Goal: Task Accomplishment & Management: Complete application form

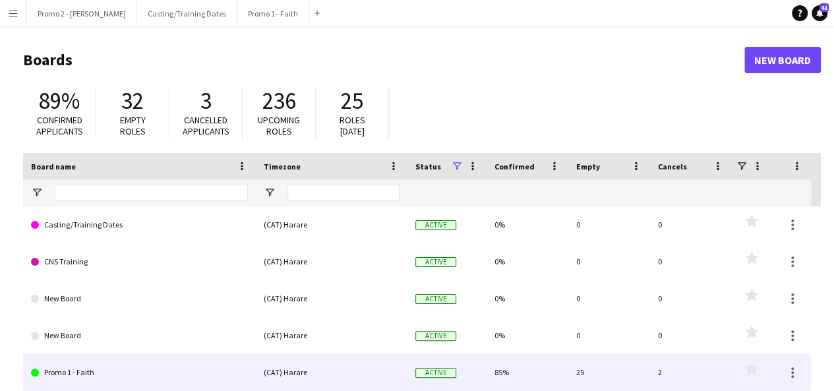
click at [282, 358] on div "(CAT) Harare" at bounding box center [332, 372] width 152 height 36
click at [292, 380] on div "(CAT) Harare" at bounding box center [332, 372] width 152 height 36
click at [205, 363] on link "Promo 1 - Faith" at bounding box center [139, 372] width 217 height 37
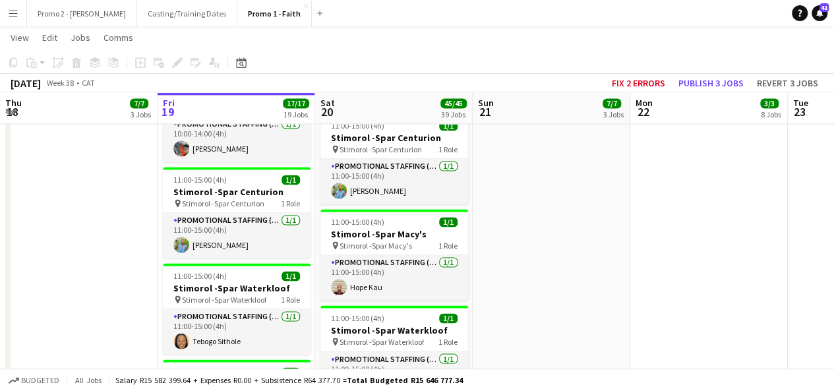
scroll to position [959, 0]
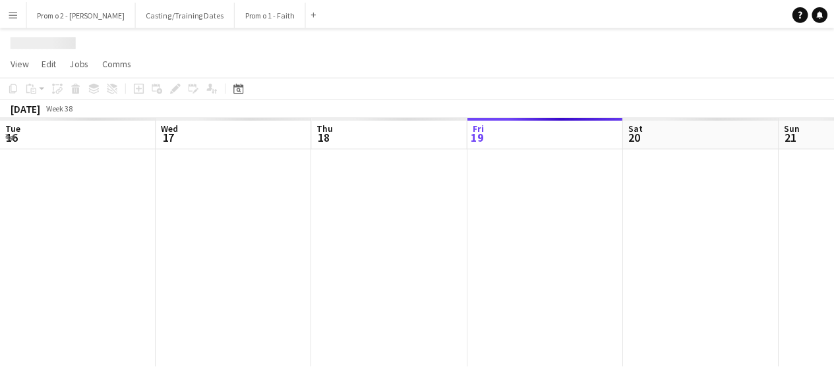
scroll to position [0, 315]
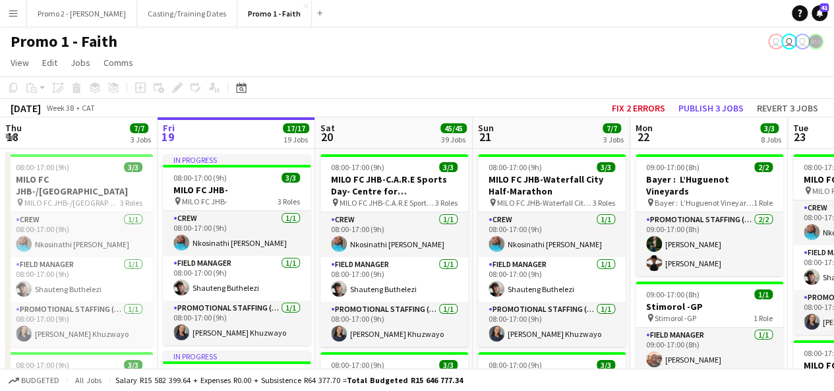
click at [17, 13] on app-icon "Menu" at bounding box center [13, 13] width 11 height 11
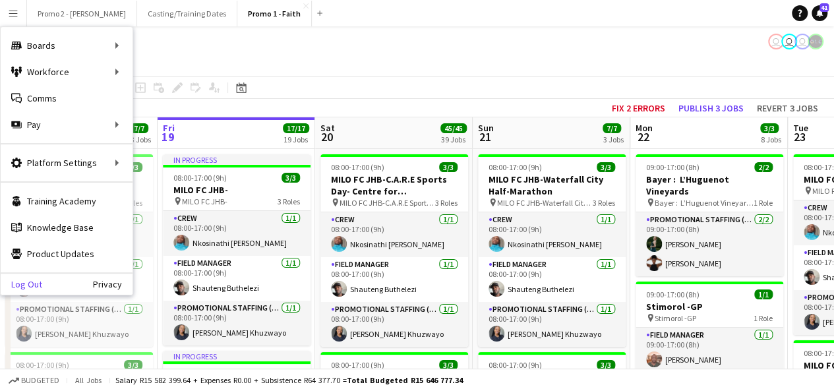
click at [38, 283] on link "Log Out" at bounding box center [22, 284] width 42 height 11
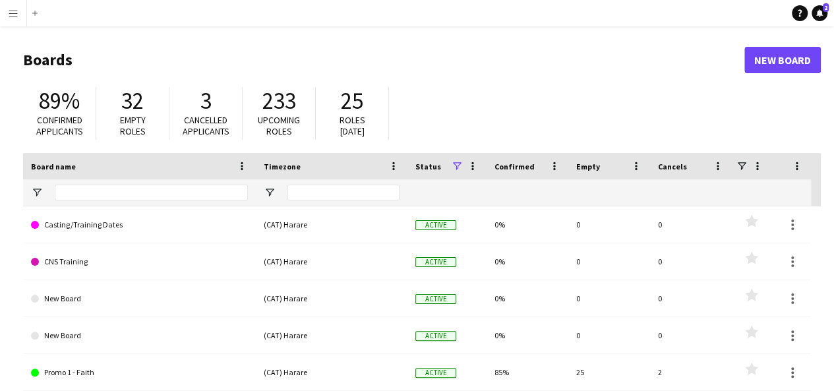
scroll to position [111, 0]
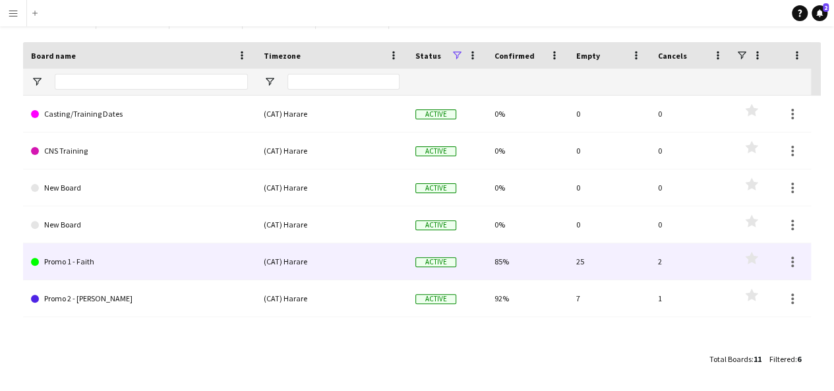
click at [262, 243] on div "(CAT) Harare" at bounding box center [332, 261] width 152 height 36
click at [284, 264] on div "(CAT) Harare" at bounding box center [332, 261] width 152 height 36
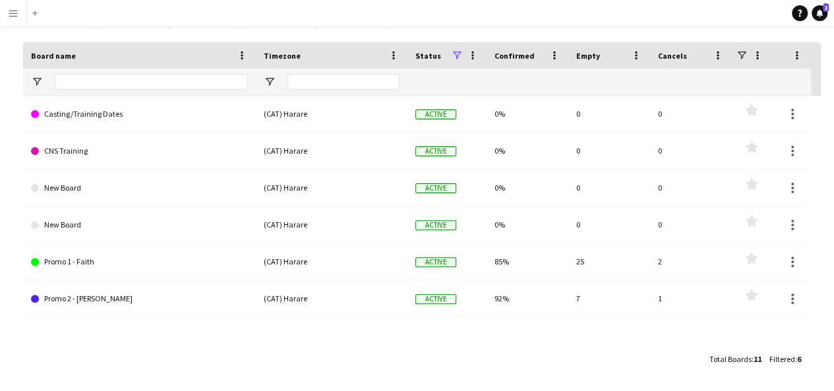
click at [13, 13] on app-icon "Menu" at bounding box center [13, 13] width 11 height 11
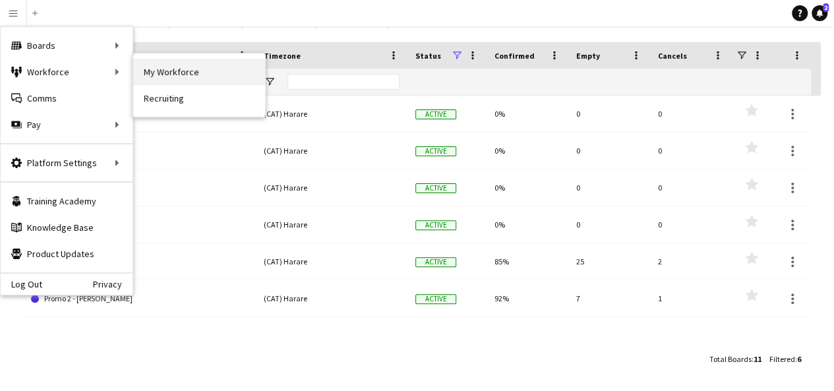
click at [173, 67] on link "My Workforce" at bounding box center [199, 72] width 132 height 26
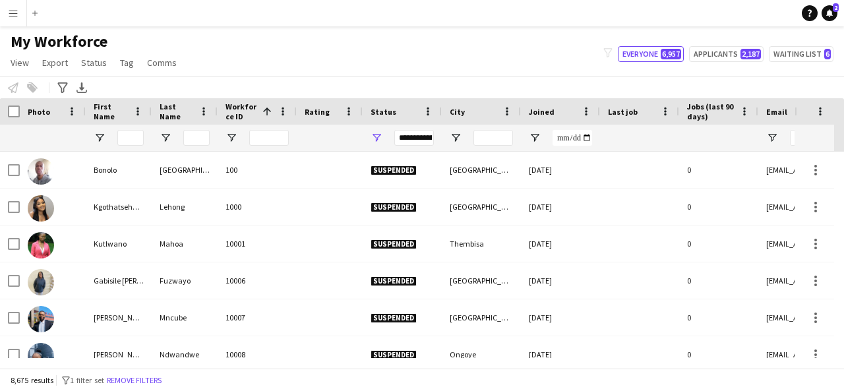
click at [401, 136] on div "**********" at bounding box center [414, 138] width 40 height 16
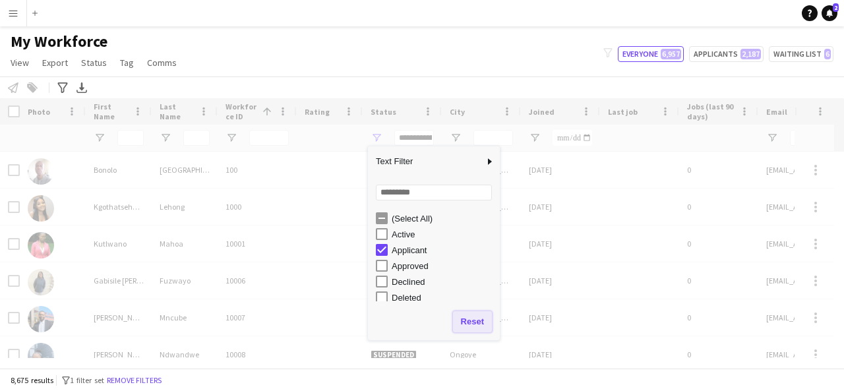
click at [480, 321] on button "Reset" at bounding box center [472, 321] width 39 height 21
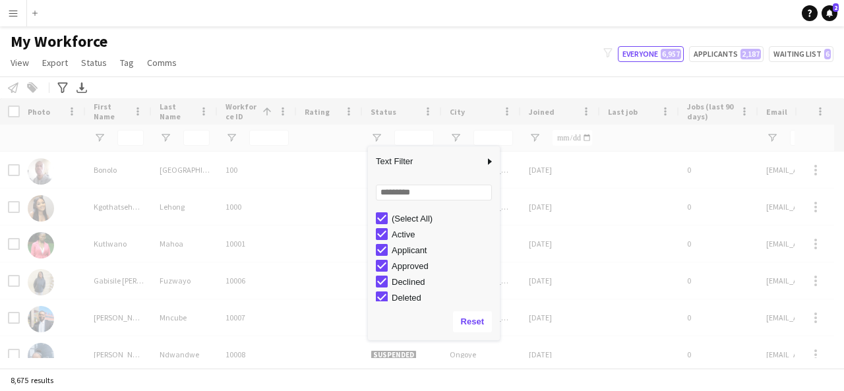
click at [389, 220] on div "(Select All)" at bounding box center [438, 218] width 124 height 16
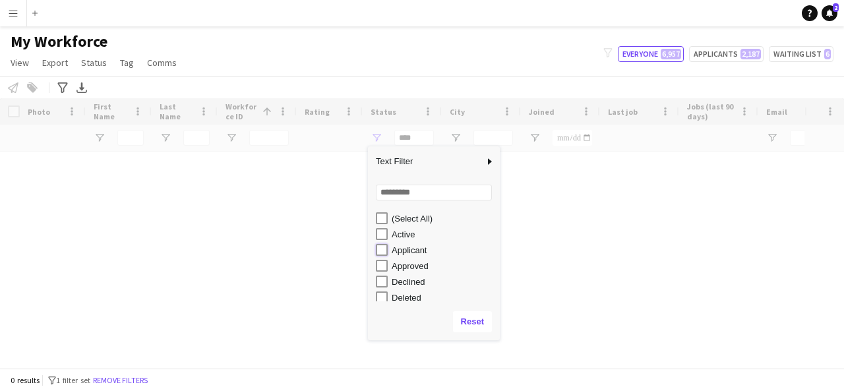
type input "**********"
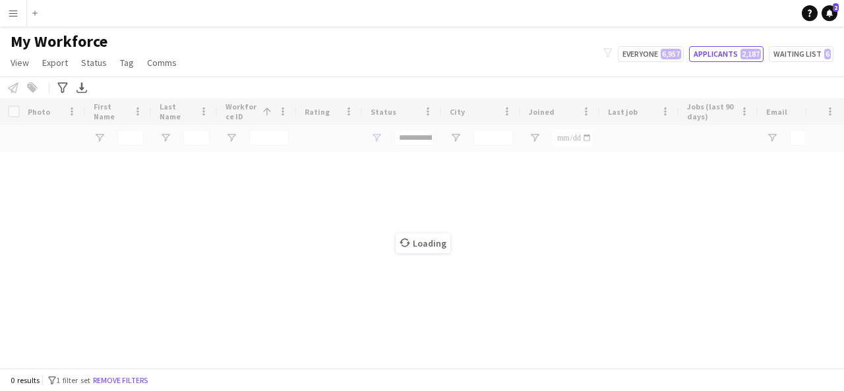
click at [577, 255] on div "Loading" at bounding box center [422, 233] width 844 height 270
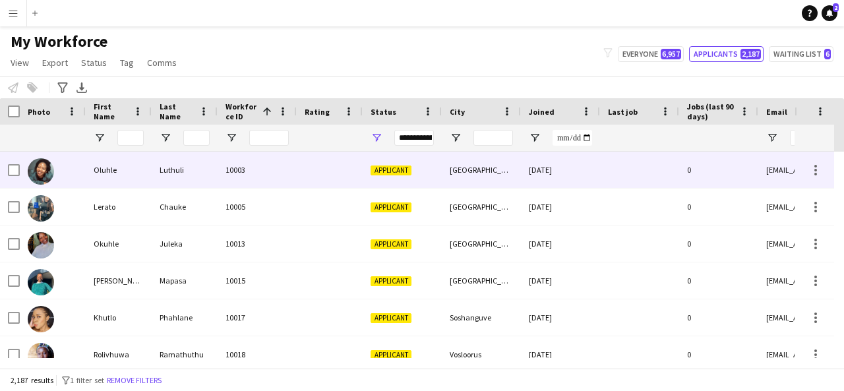
click at [106, 179] on div "Oluhle" at bounding box center [119, 170] width 66 height 36
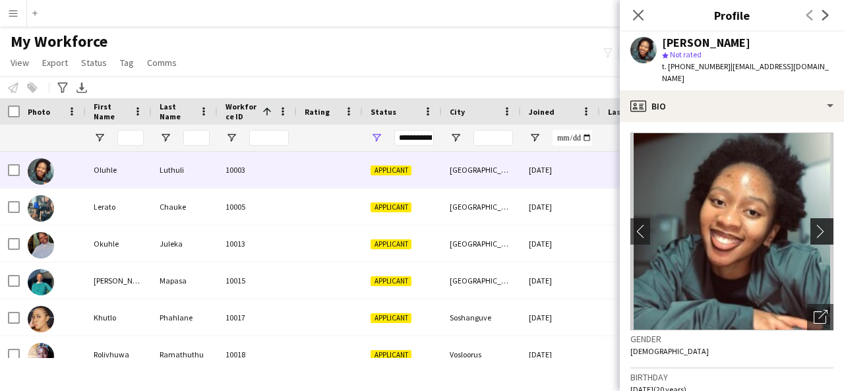
click at [814, 224] on app-icon "chevron-right" at bounding box center [824, 231] width 20 height 14
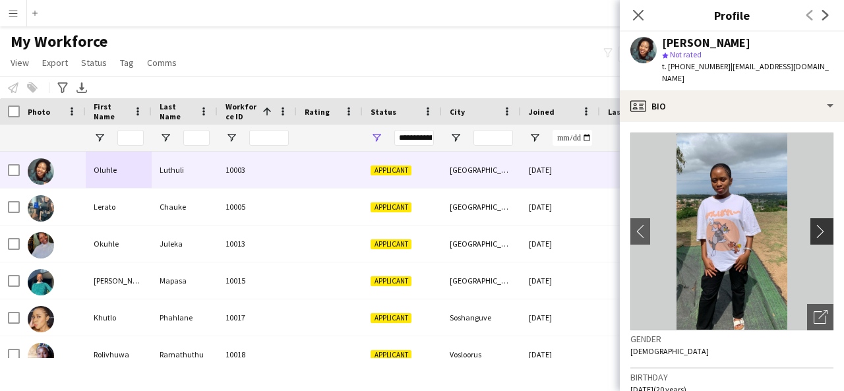
click at [814, 224] on app-icon "chevron-right" at bounding box center [824, 231] width 20 height 14
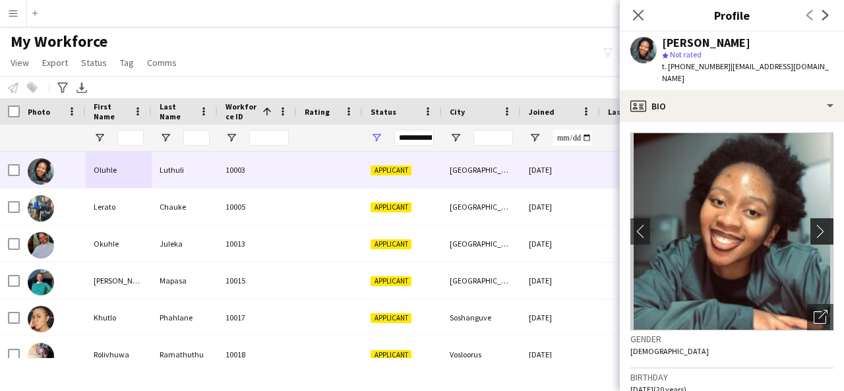
click at [814, 224] on app-icon "chevron-right" at bounding box center [824, 231] width 20 height 14
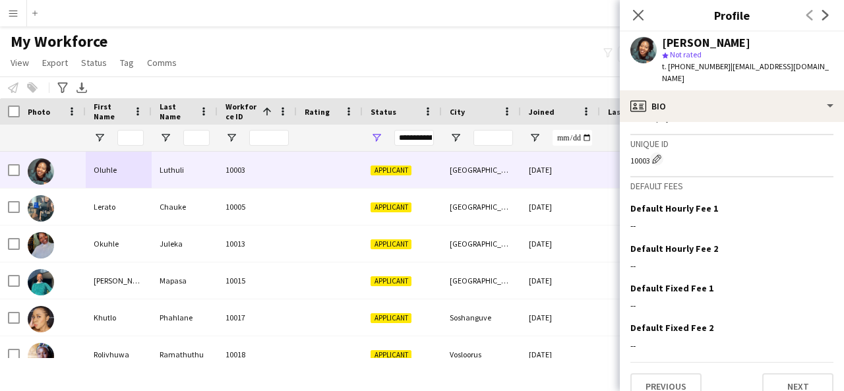
scroll to position [588, 0]
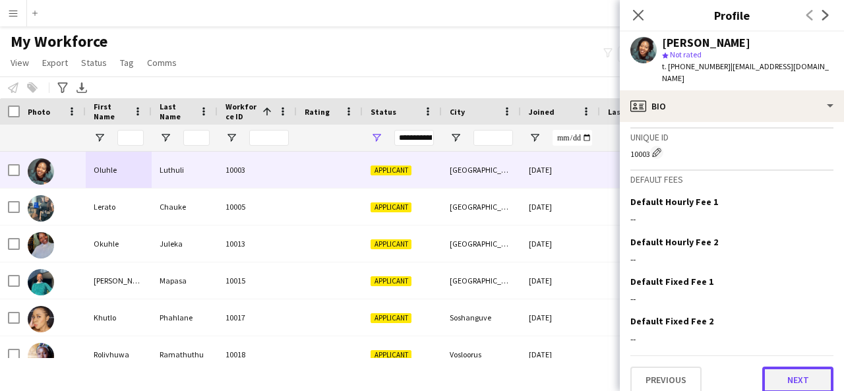
click at [795, 371] on button "Next" at bounding box center [797, 380] width 71 height 26
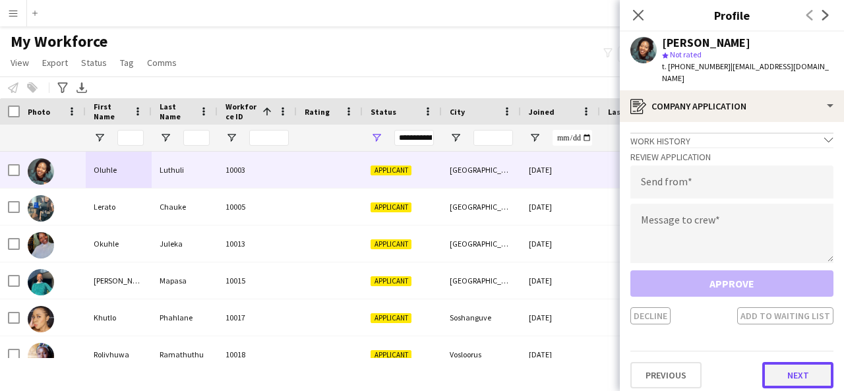
click at [805, 362] on button "Next" at bounding box center [797, 375] width 71 height 26
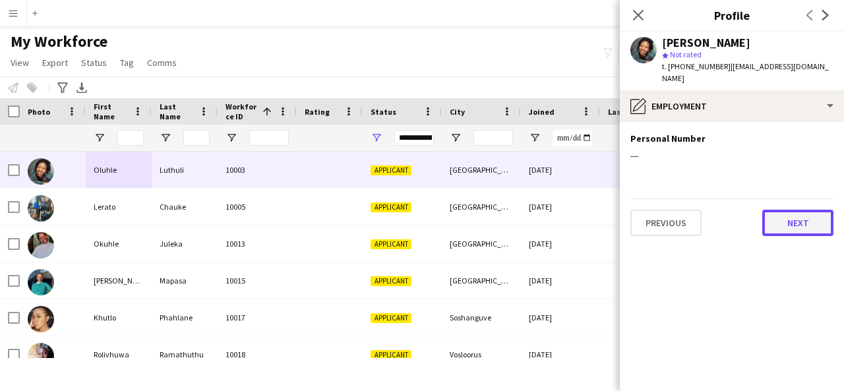
click at [802, 212] on button "Next" at bounding box center [797, 223] width 71 height 26
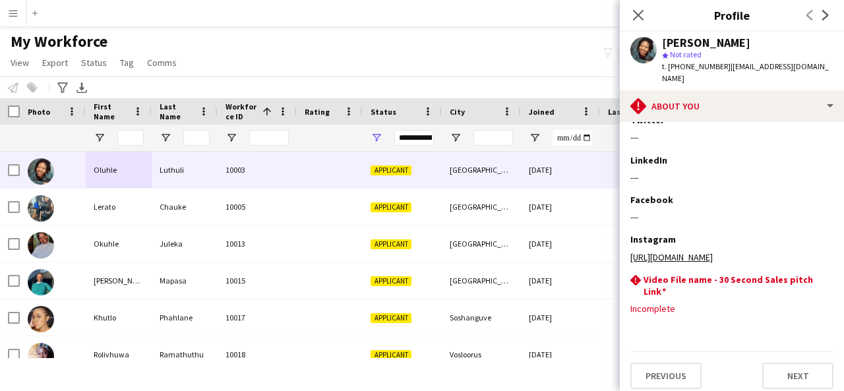
scroll to position [261, 0]
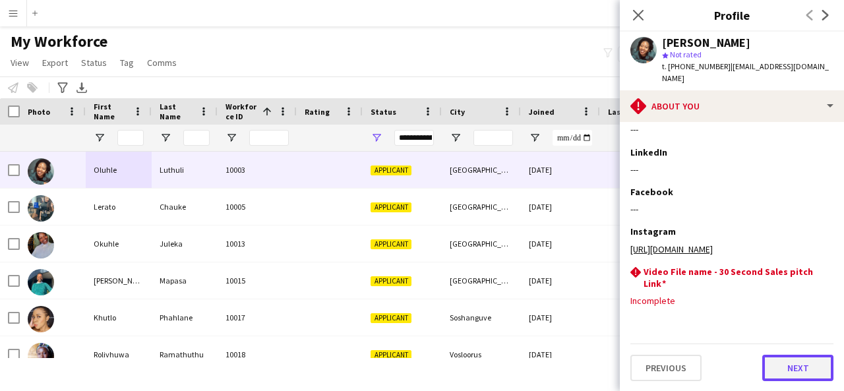
click at [787, 362] on button "Next" at bounding box center [797, 368] width 71 height 26
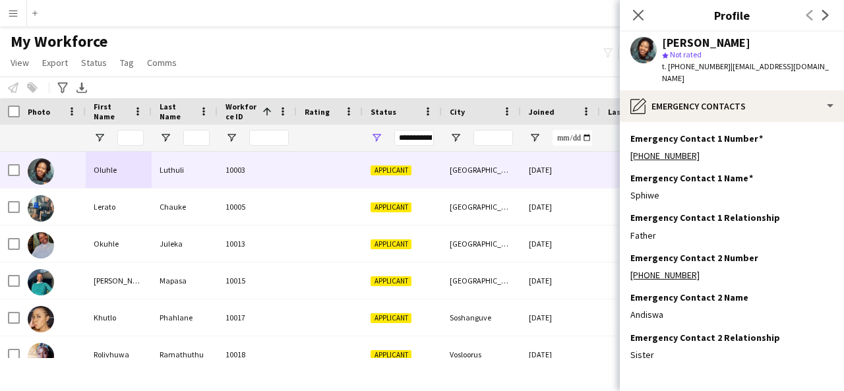
scroll to position [42, 0]
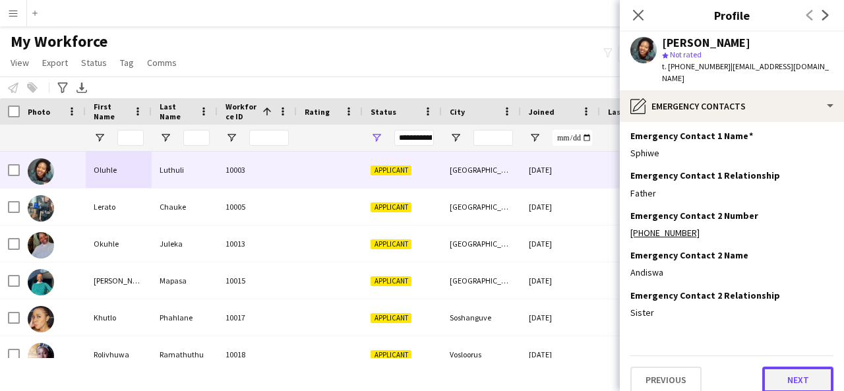
click at [811, 375] on button "Next" at bounding box center [797, 380] width 71 height 26
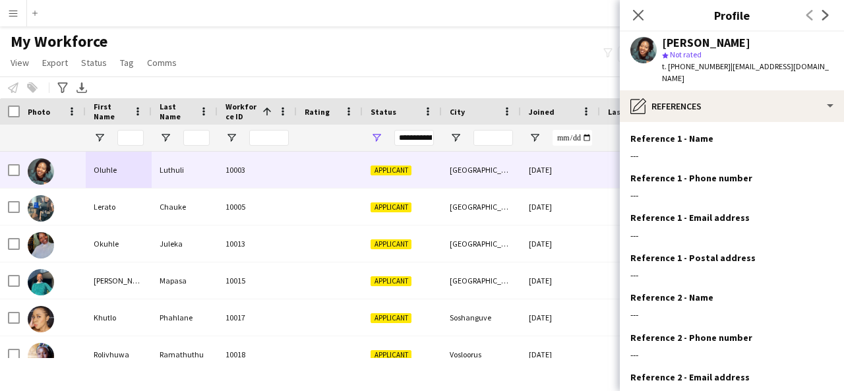
scroll to position [121, 0]
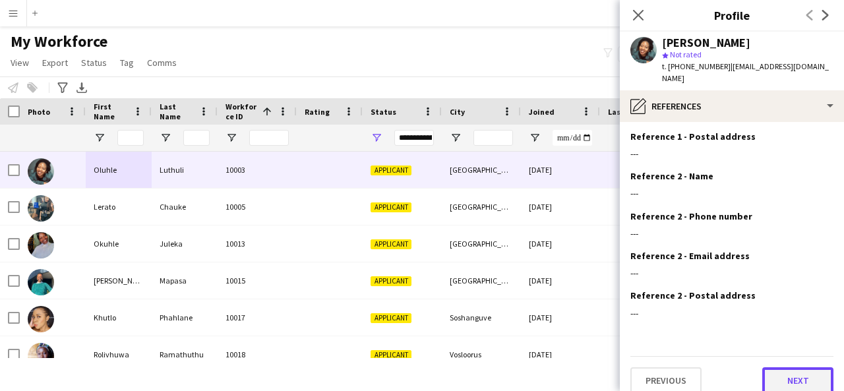
click at [795, 371] on button "Next" at bounding box center [797, 380] width 71 height 26
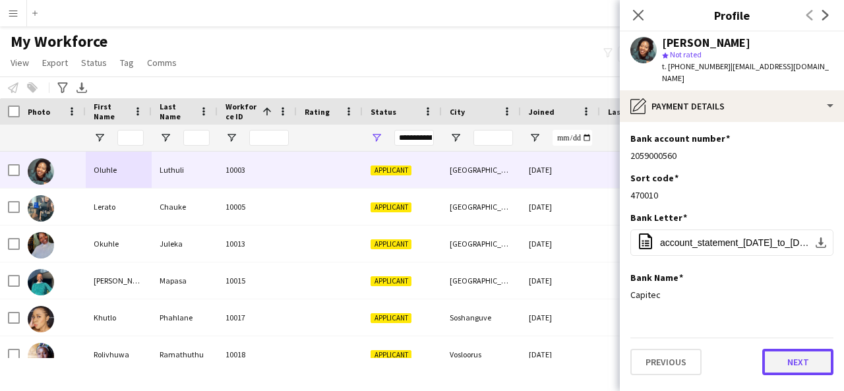
click at [797, 349] on button "Next" at bounding box center [797, 362] width 71 height 26
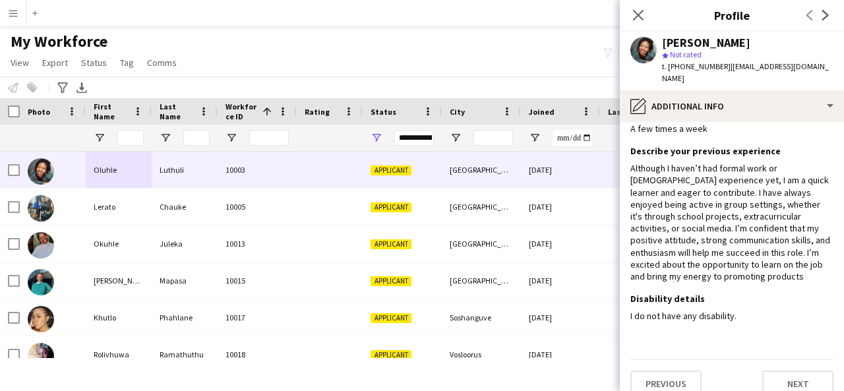
scroll to position [30, 0]
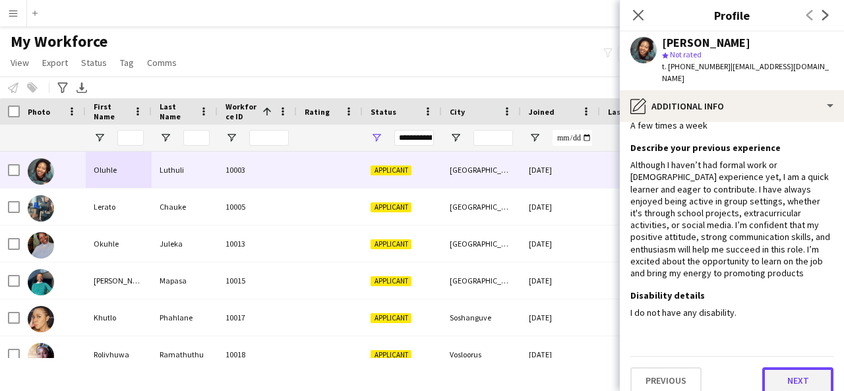
click at [789, 377] on button "Next" at bounding box center [797, 380] width 71 height 26
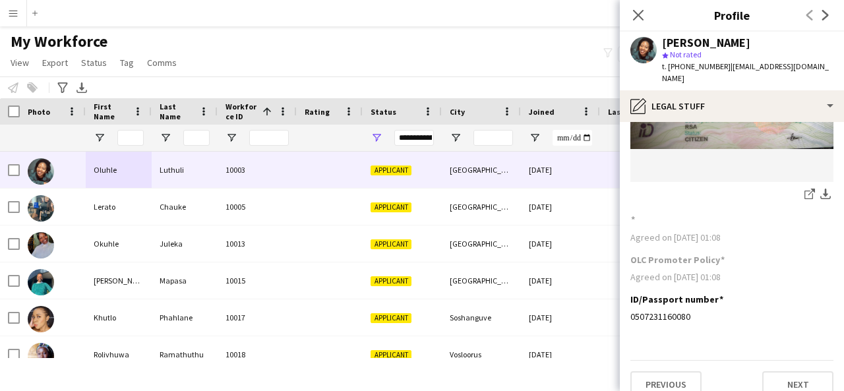
scroll to position [165, 0]
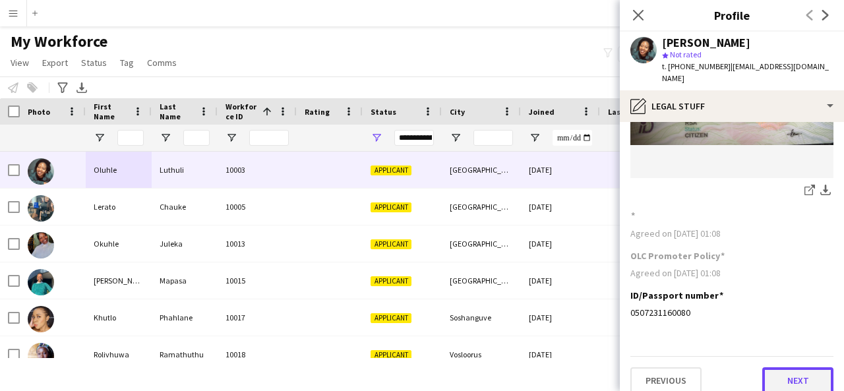
click at [789, 367] on button "Next" at bounding box center [797, 380] width 71 height 26
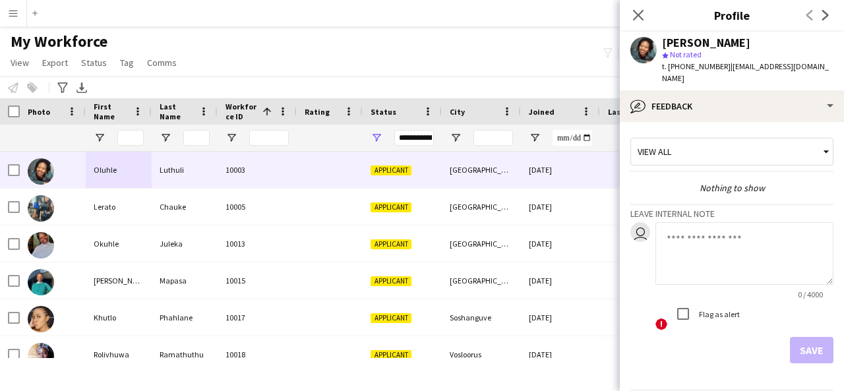
scroll to position [33, 0]
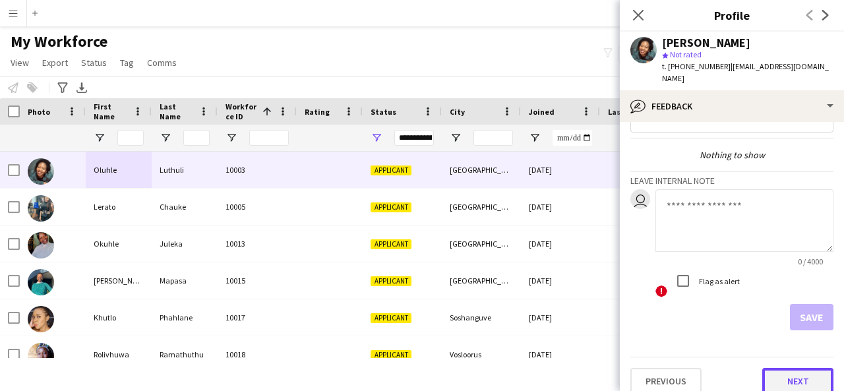
click at [795, 368] on button "Next" at bounding box center [797, 381] width 71 height 26
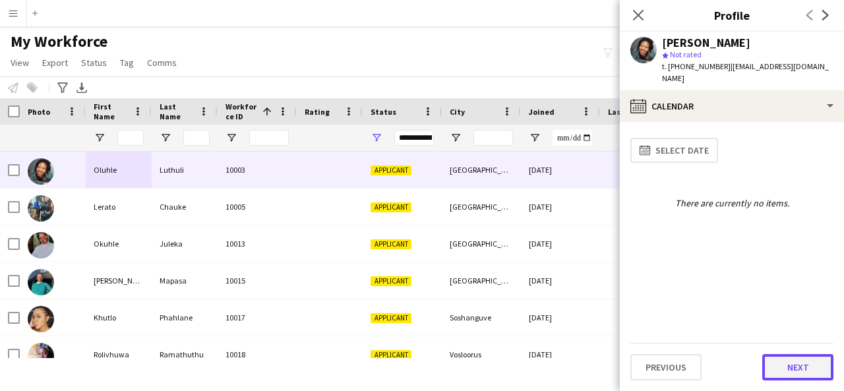
click at [802, 369] on button "Next" at bounding box center [797, 367] width 71 height 26
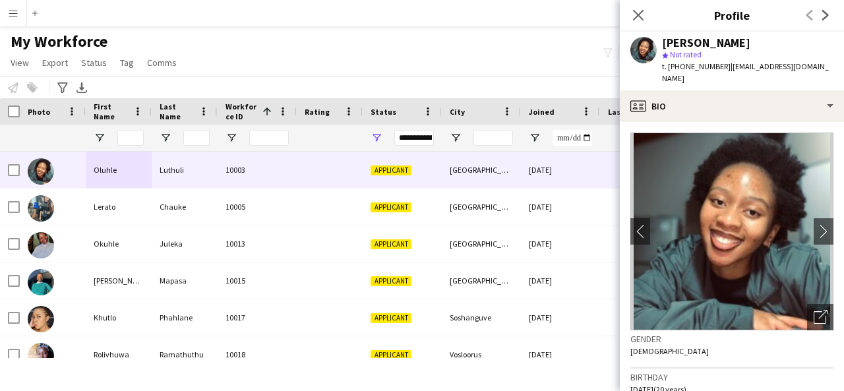
scroll to position [588, 0]
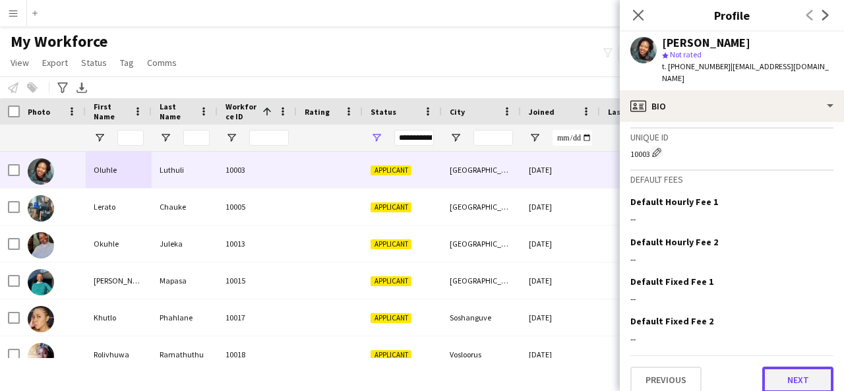
click at [775, 367] on button "Next" at bounding box center [797, 380] width 71 height 26
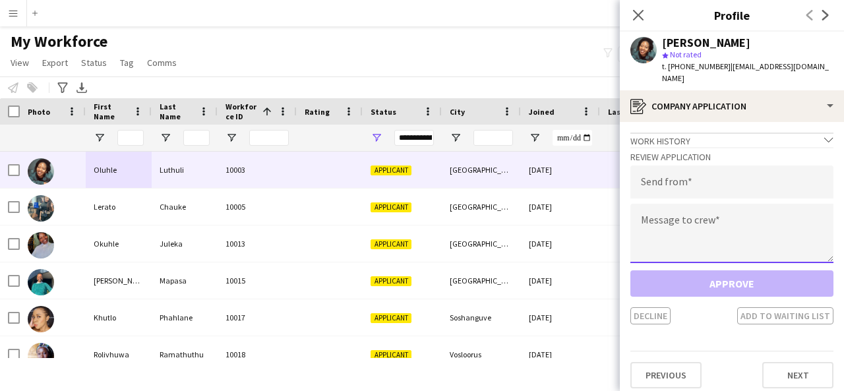
click at [669, 204] on textarea at bounding box center [731, 233] width 203 height 59
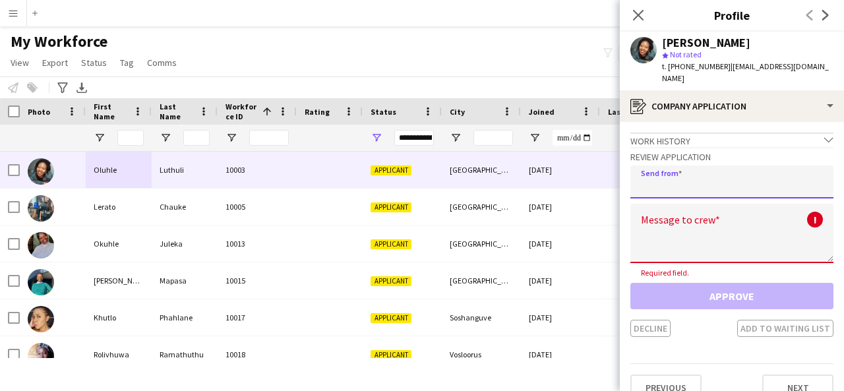
click at [660, 166] on input "email" at bounding box center [731, 182] width 203 height 33
type input "**********"
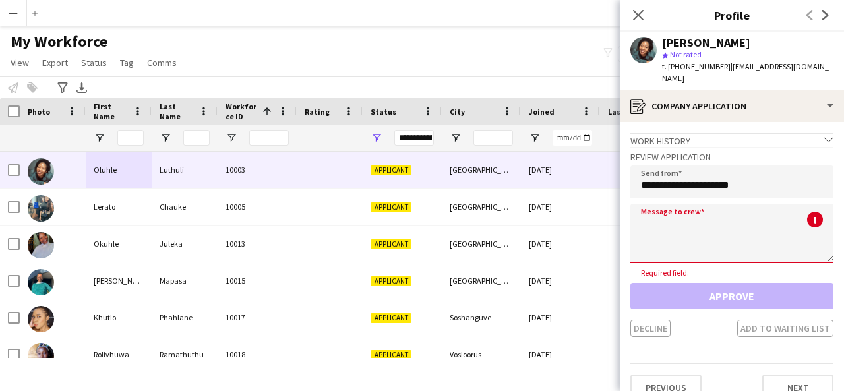
click at [659, 223] on textarea at bounding box center [731, 233] width 203 height 59
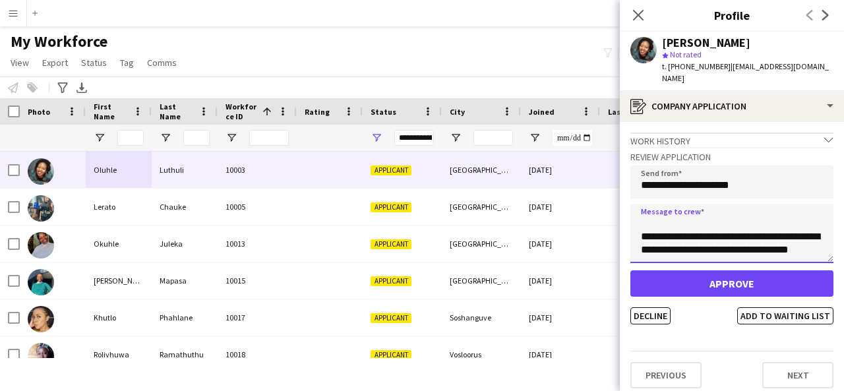
scroll to position [47, 0]
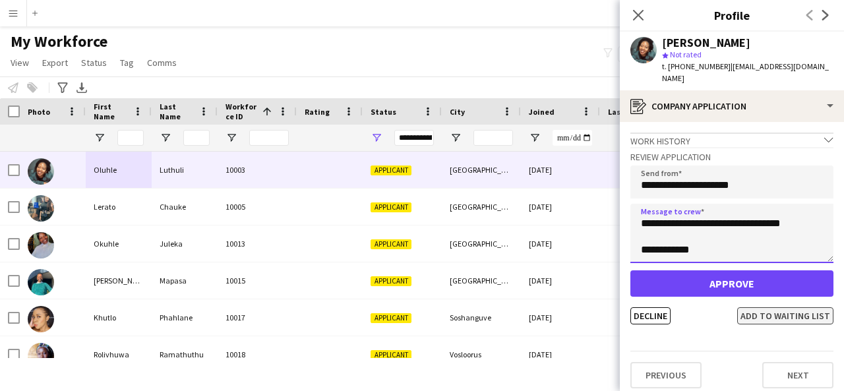
type textarea "**********"
click at [797, 307] on button "Add to waiting list" at bounding box center [785, 315] width 96 height 17
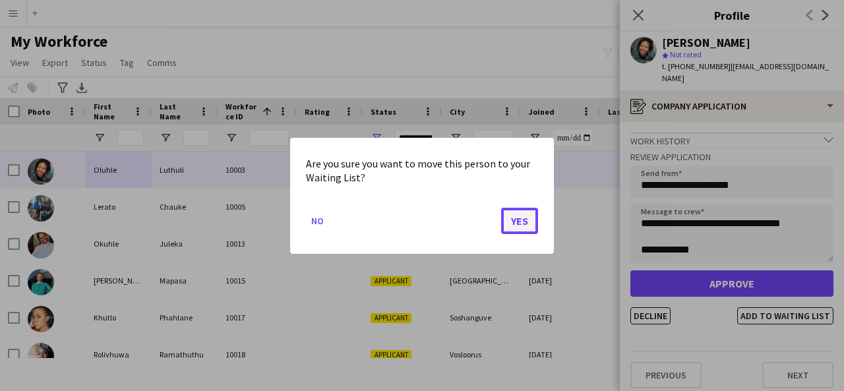
click at [526, 214] on button "Yes" at bounding box center [519, 220] width 37 height 26
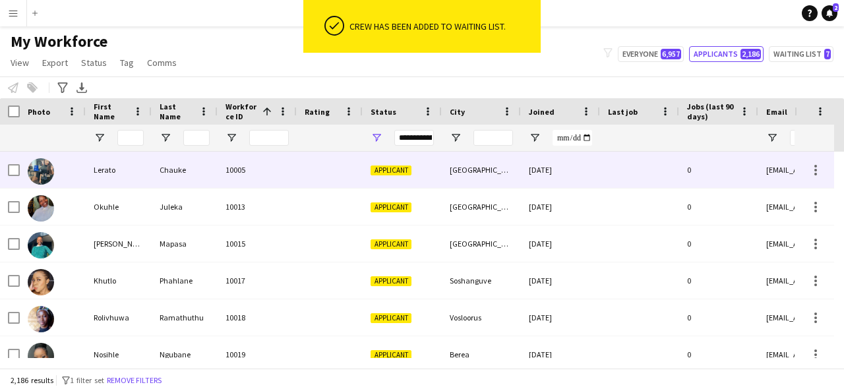
click at [140, 177] on div "Lerato" at bounding box center [119, 170] width 66 height 36
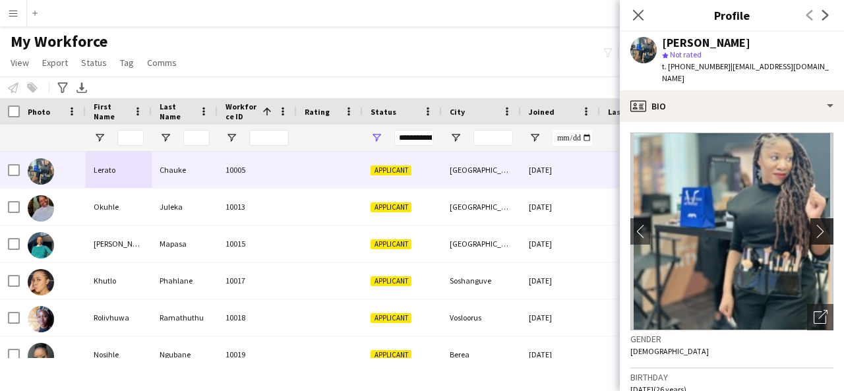
click at [814, 224] on app-icon "chevron-right" at bounding box center [824, 231] width 20 height 14
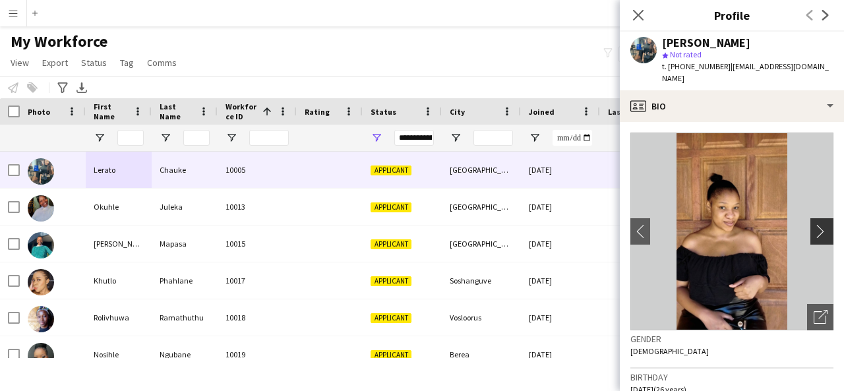
click at [814, 224] on app-icon "chevron-right" at bounding box center [824, 231] width 20 height 14
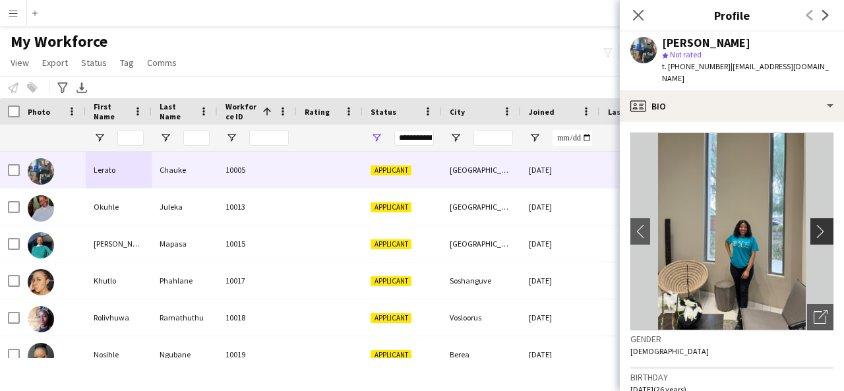
click at [814, 224] on app-icon "chevron-right" at bounding box center [824, 231] width 20 height 14
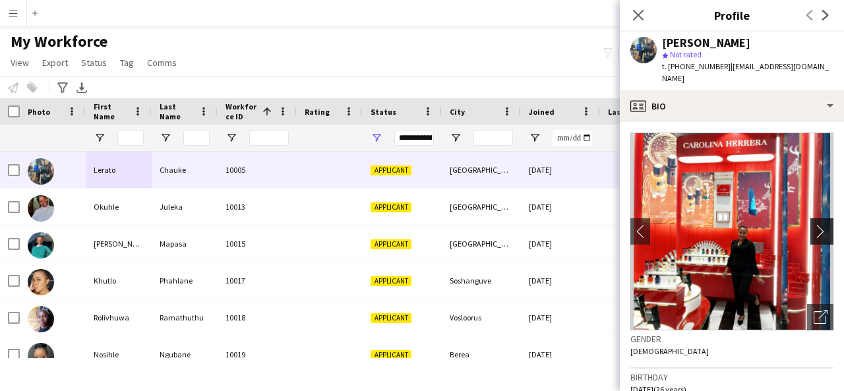
click at [814, 224] on app-icon "chevron-right" at bounding box center [824, 231] width 20 height 14
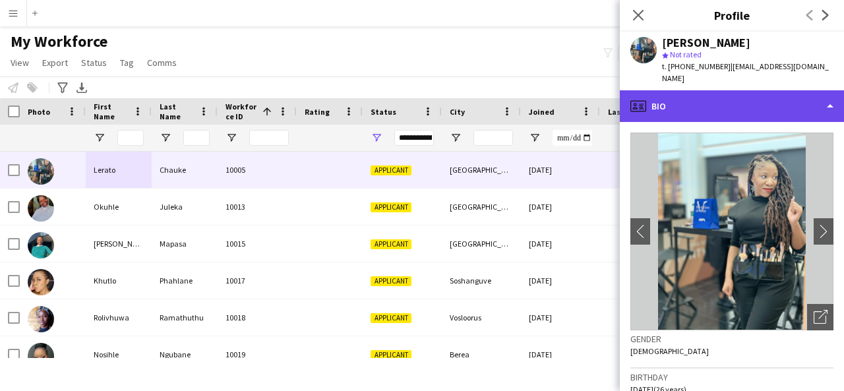
click at [778, 94] on div "profile Bio" at bounding box center [732, 106] width 224 height 32
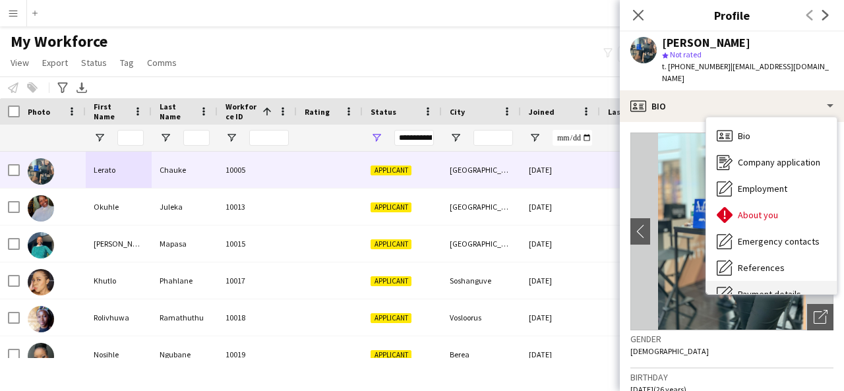
click at [776, 281] on div "Payment details Payment details" at bounding box center [771, 294] width 131 height 26
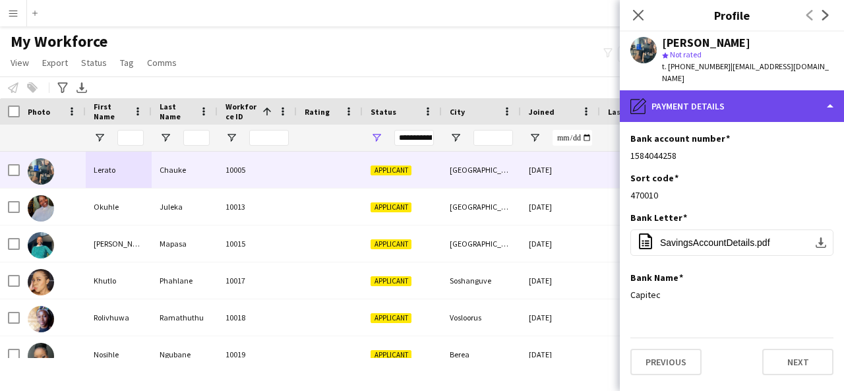
click at [728, 90] on div "pencil4 Payment details" at bounding box center [732, 106] width 224 height 32
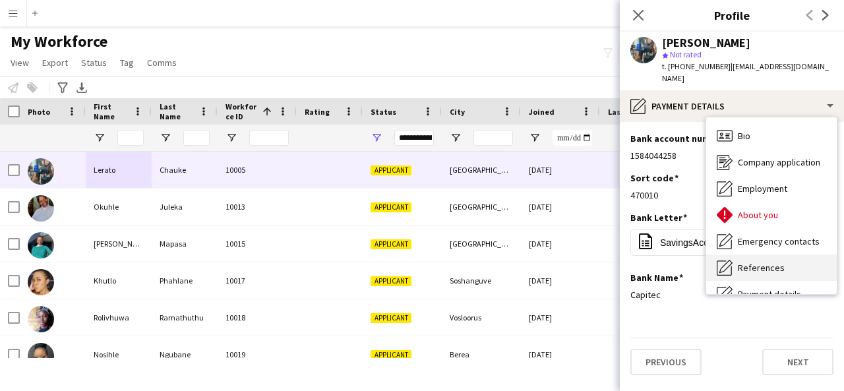
click at [766, 255] on div "References References" at bounding box center [771, 268] width 131 height 26
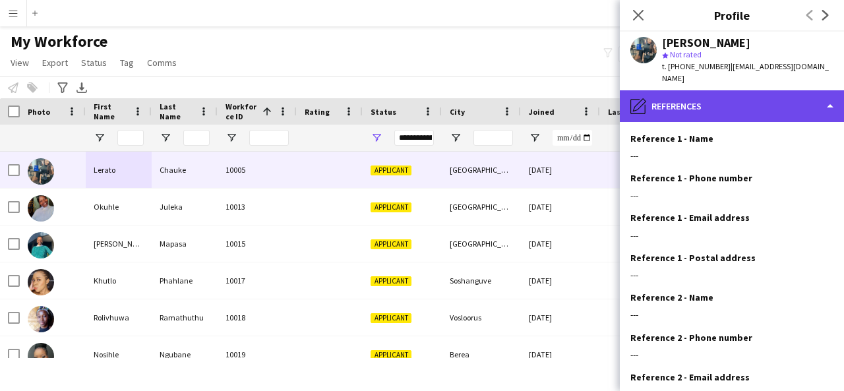
click at [707, 90] on div "pencil4 References" at bounding box center [732, 106] width 224 height 32
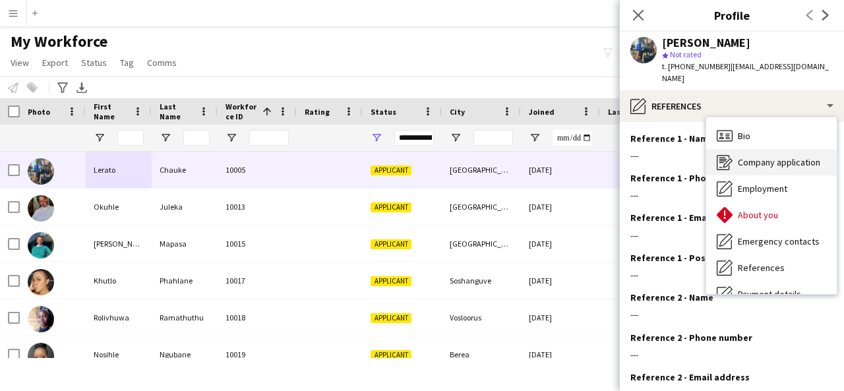
click at [771, 156] on span "Company application" at bounding box center [779, 162] width 82 height 12
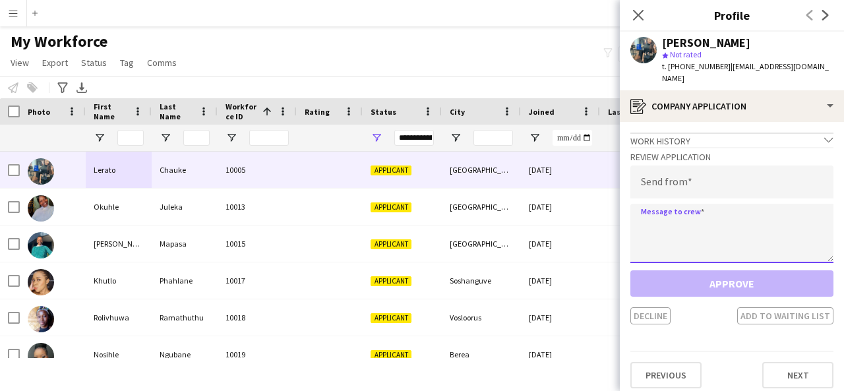
click at [738, 213] on textarea at bounding box center [731, 233] width 203 height 59
click at [664, 168] on input "email" at bounding box center [731, 182] width 203 height 33
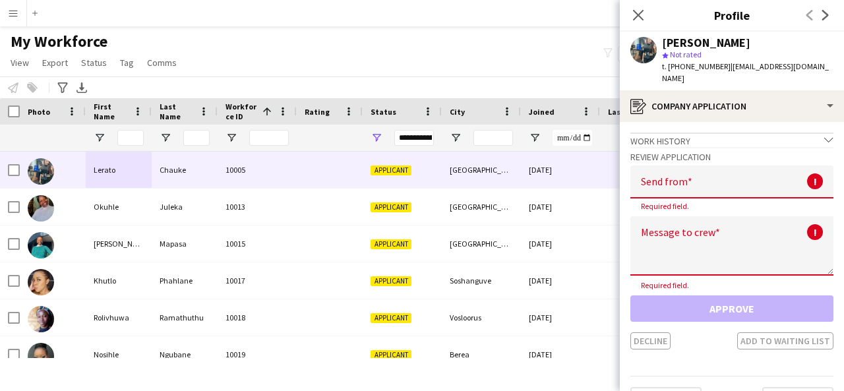
click at [462, 80] on div "Notify workforce Add to tag Select at least one crew to tag him or her. Advance…" at bounding box center [422, 88] width 844 height 22
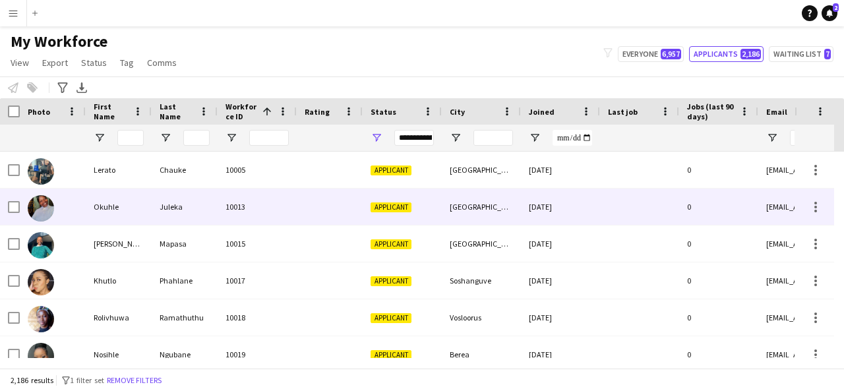
click at [362, 214] on div at bounding box center [330, 207] width 66 height 36
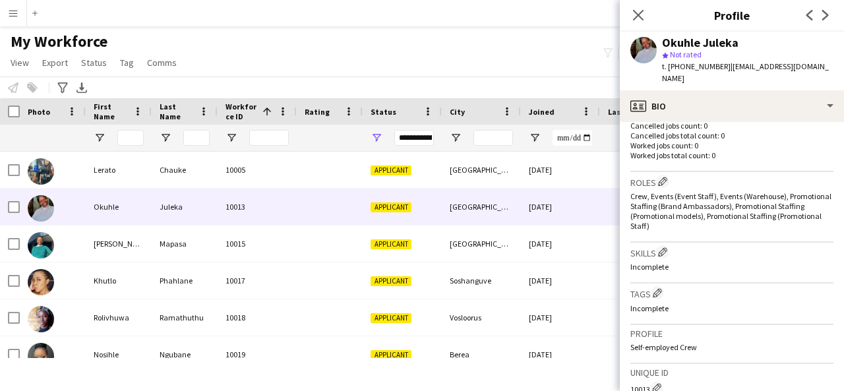
scroll to position [588, 0]
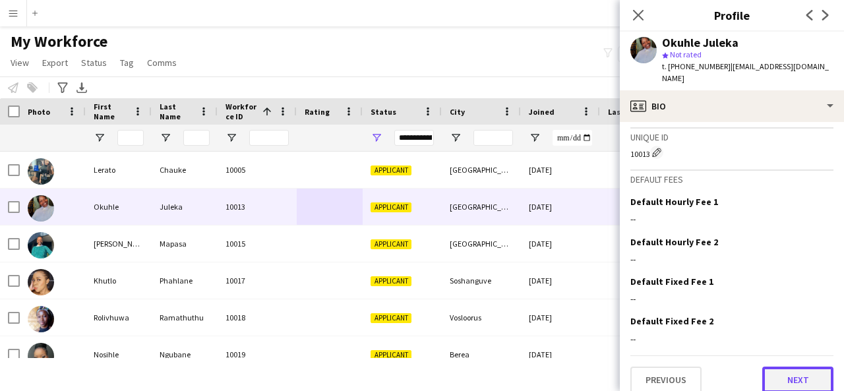
click at [794, 373] on button "Next" at bounding box center [797, 380] width 71 height 26
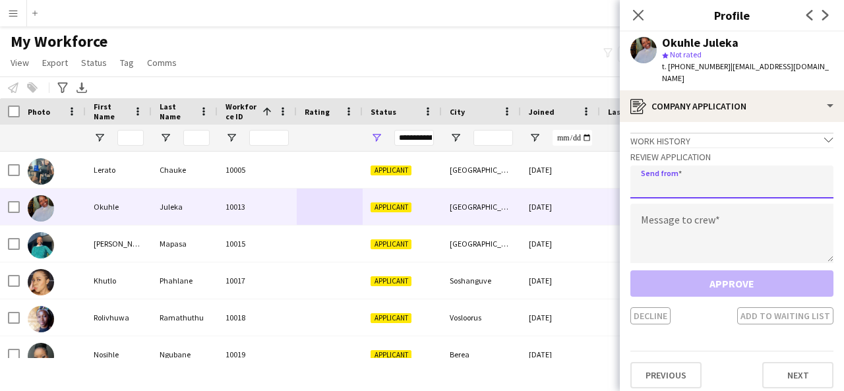
click at [651, 173] on input "email" at bounding box center [731, 182] width 203 height 33
type input "**********"
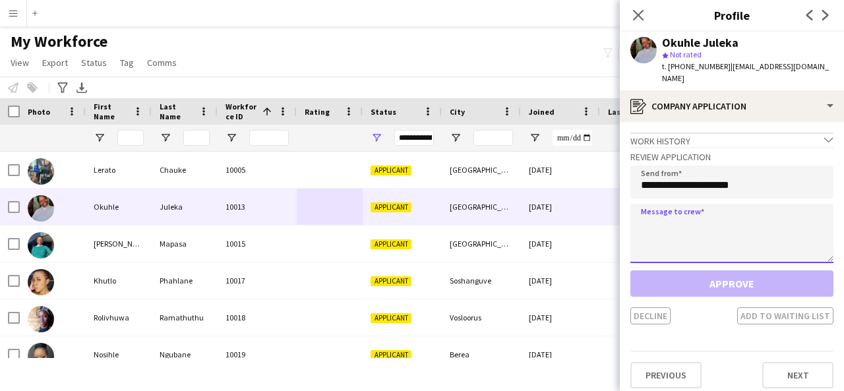
click at [648, 204] on textarea at bounding box center [731, 233] width 203 height 59
paste textarea "**********"
type textarea "**********"
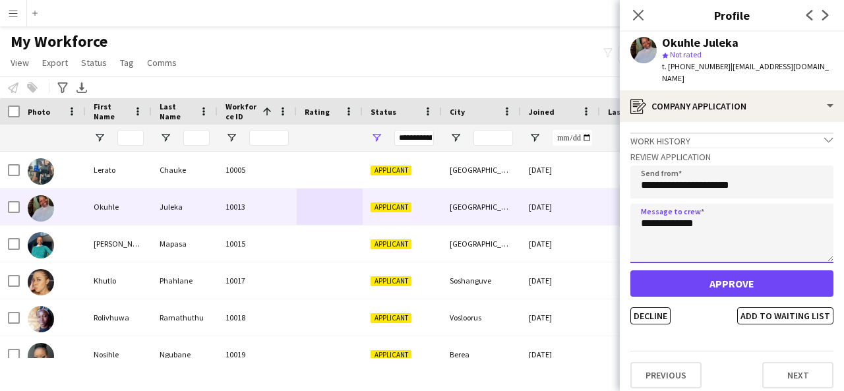
drag, startPoint x: 731, startPoint y: 206, endPoint x: 638, endPoint y: 210, distance: 92.4
click at [638, 210] on textarea "**********" at bounding box center [731, 233] width 203 height 59
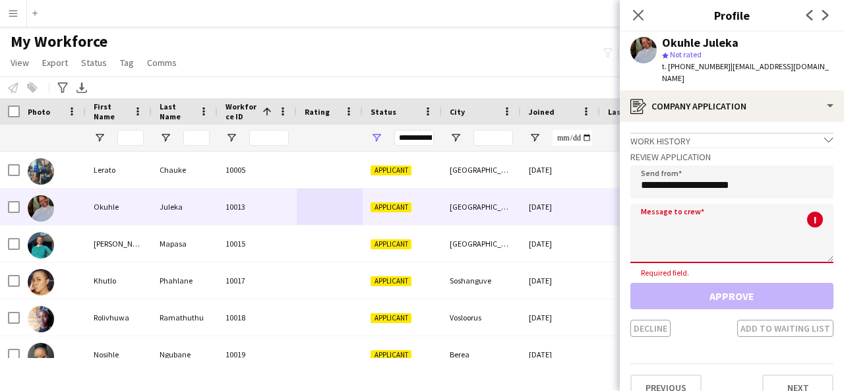
click at [562, 52] on div "My Workforce View Views Default view Applicants New view Update view Delete vie…" at bounding box center [422, 54] width 844 height 45
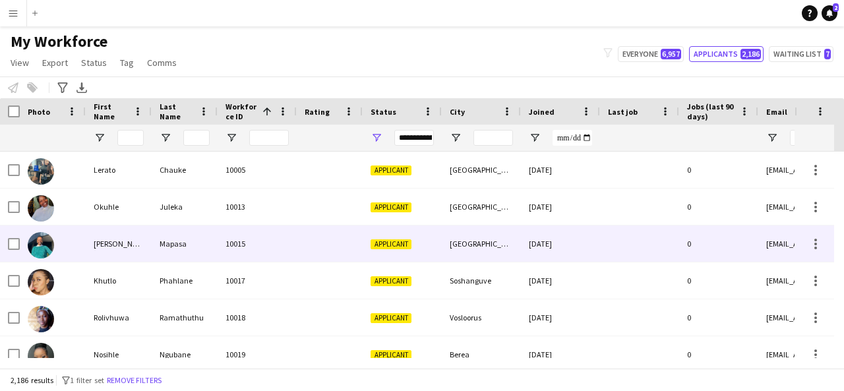
click at [350, 257] on div at bounding box center [330, 244] width 66 height 36
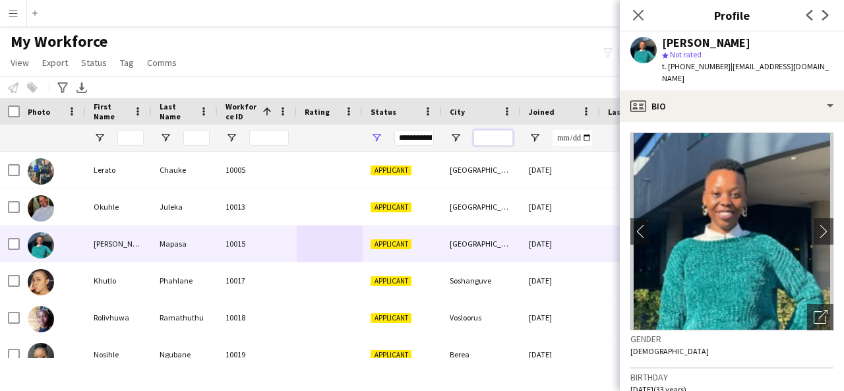
click at [481, 137] on input "City Filter Input" at bounding box center [494, 138] width 40 height 16
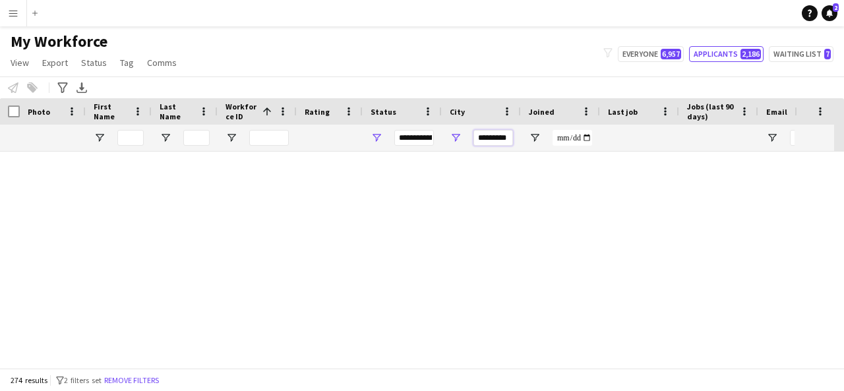
scroll to position [9912, 0]
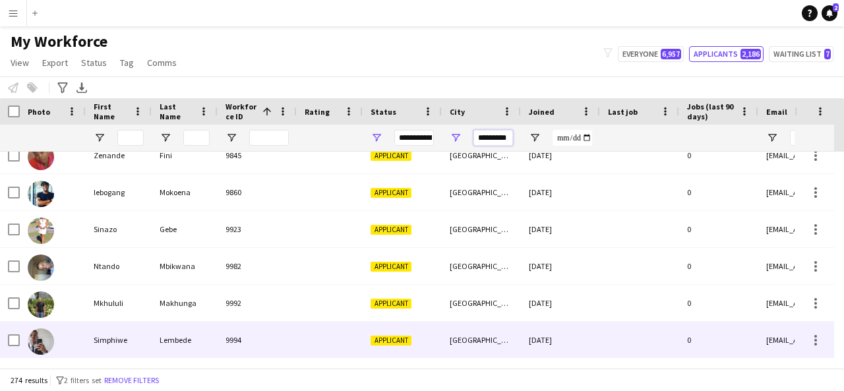
type input "*********"
click at [84, 344] on div at bounding box center [53, 340] width 66 height 36
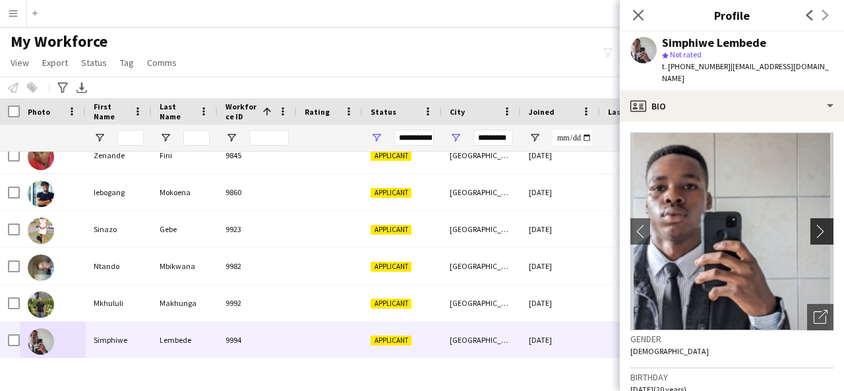
click at [816, 224] on app-icon "chevron-right" at bounding box center [824, 231] width 20 height 14
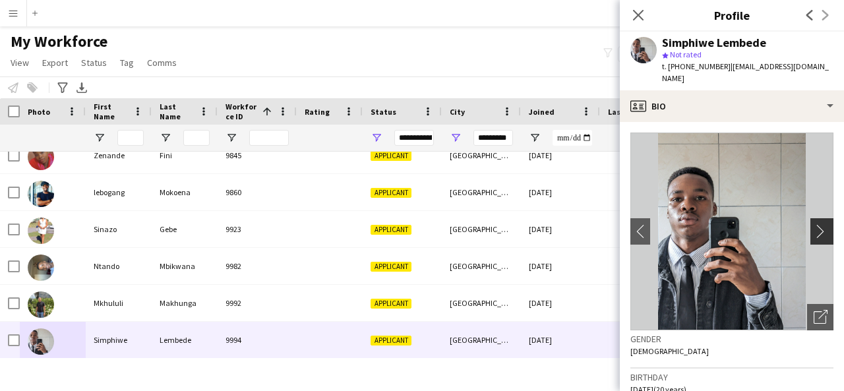
click at [814, 224] on app-icon "chevron-right" at bounding box center [824, 231] width 20 height 14
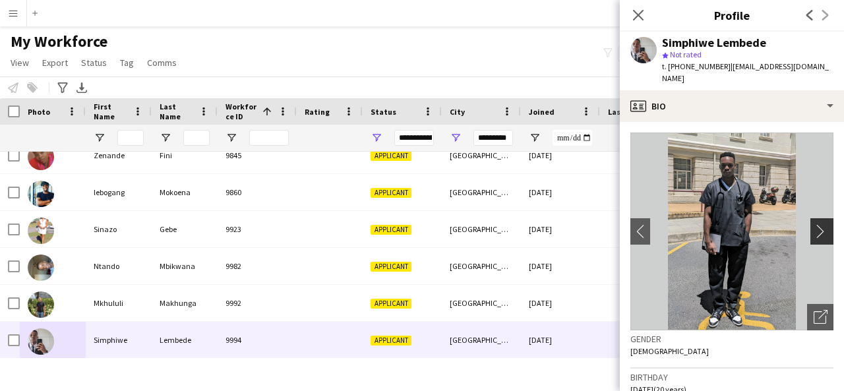
click at [814, 224] on app-icon "chevron-right" at bounding box center [824, 231] width 20 height 14
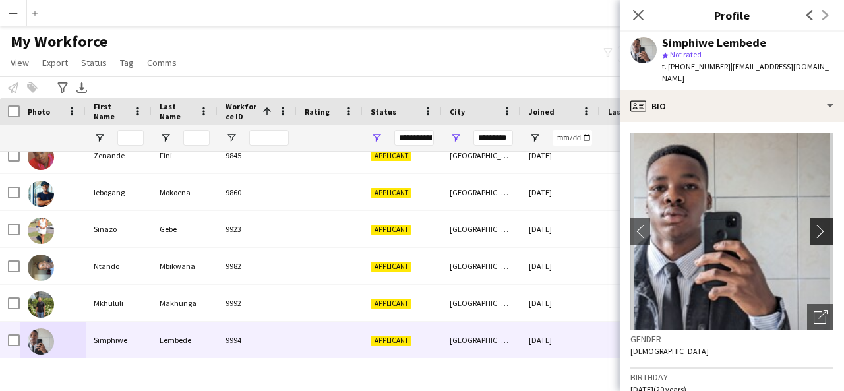
click at [814, 224] on app-icon "chevron-right" at bounding box center [824, 231] width 20 height 14
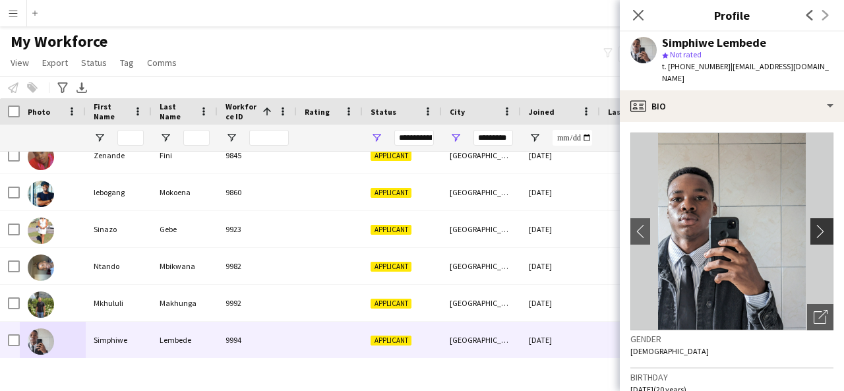
click at [814, 224] on app-icon "chevron-right" at bounding box center [824, 231] width 20 height 14
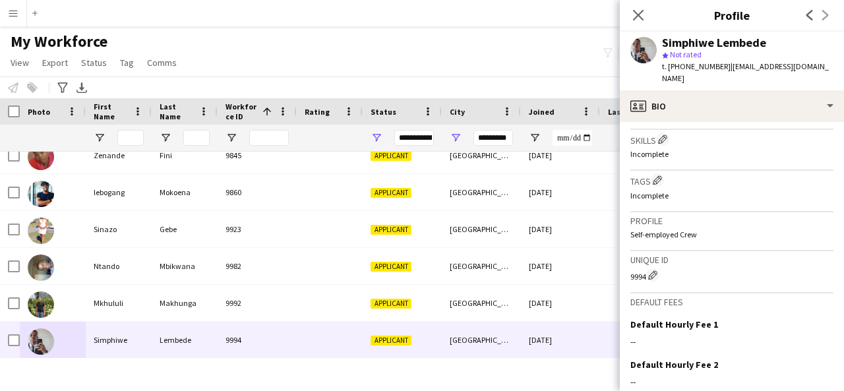
scroll to position [588, 0]
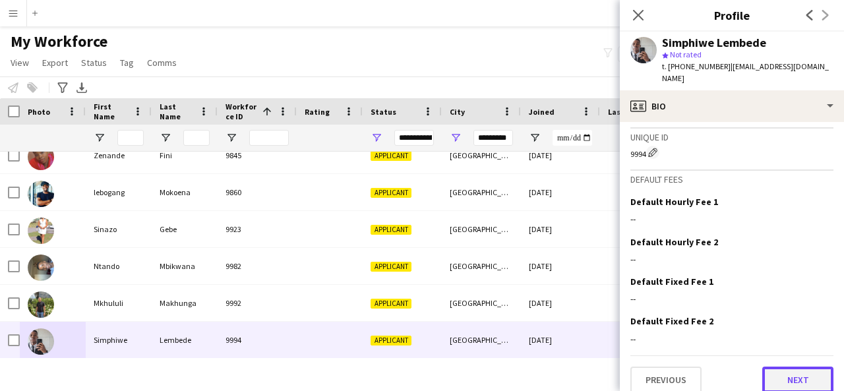
click at [785, 367] on button "Next" at bounding box center [797, 380] width 71 height 26
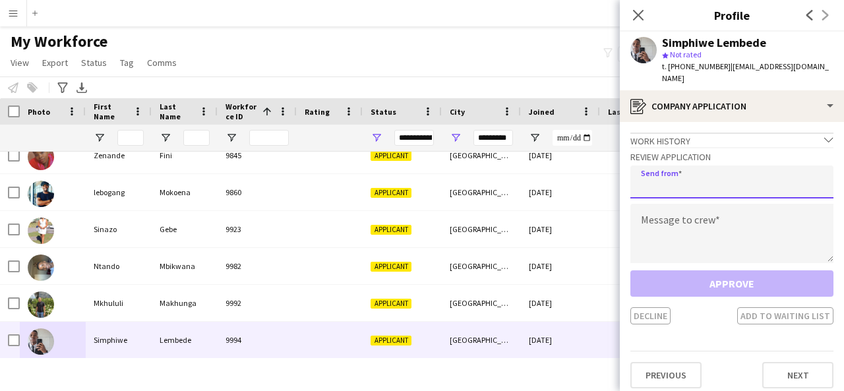
click at [702, 167] on input "email" at bounding box center [731, 182] width 203 height 33
type input "*"
type input "**********"
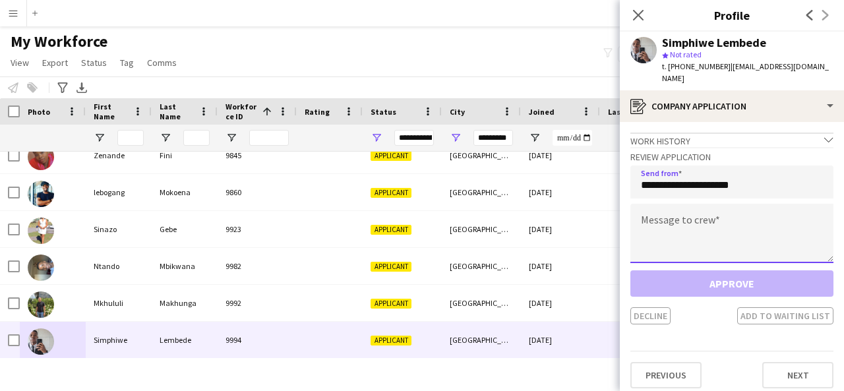
click at [671, 210] on textarea at bounding box center [731, 233] width 203 height 59
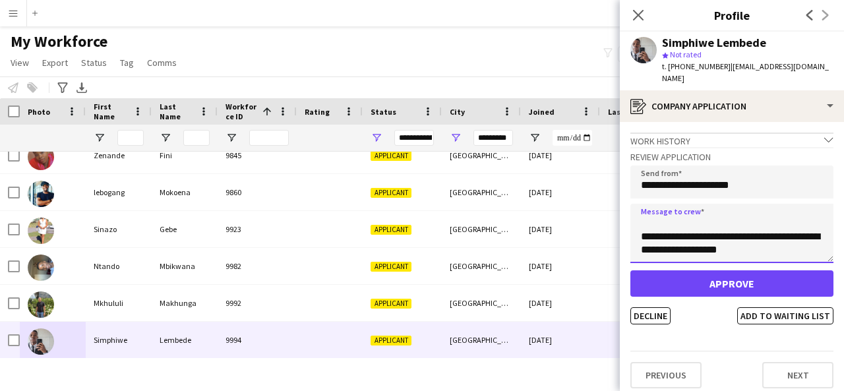
scroll to position [34, 0]
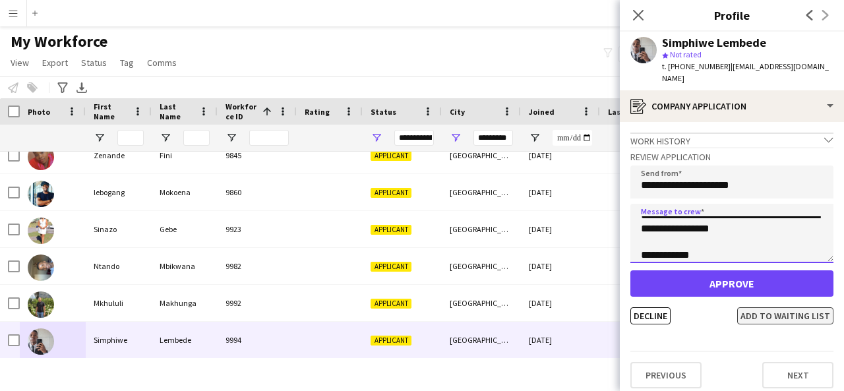
type textarea "**********"
click at [762, 307] on button "Add to waiting list" at bounding box center [785, 315] width 96 height 17
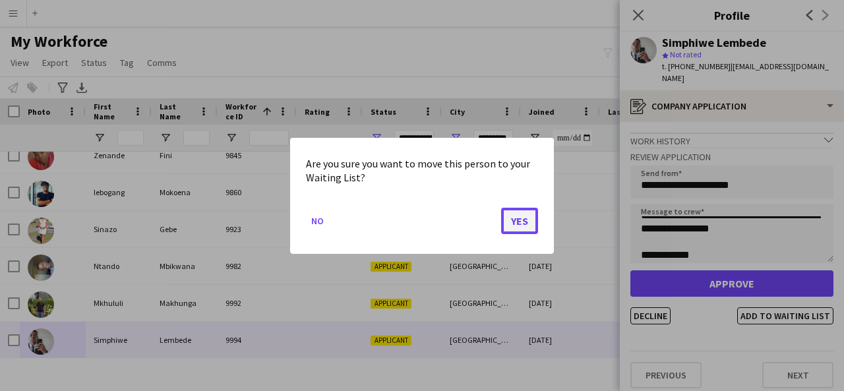
click at [511, 217] on button "Yes" at bounding box center [519, 220] width 37 height 26
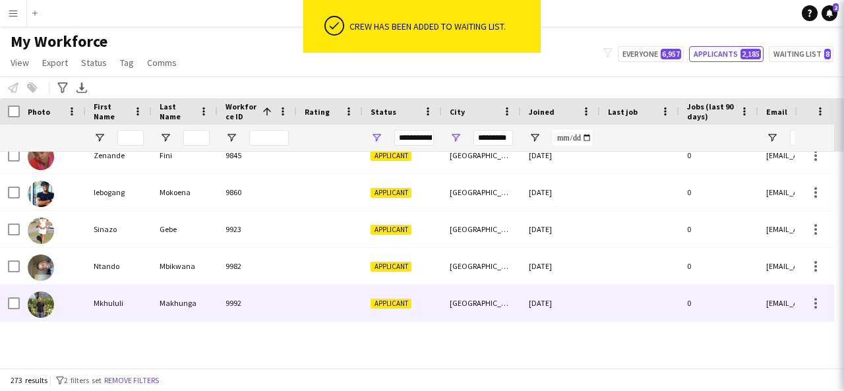
scroll to position [9875, 0]
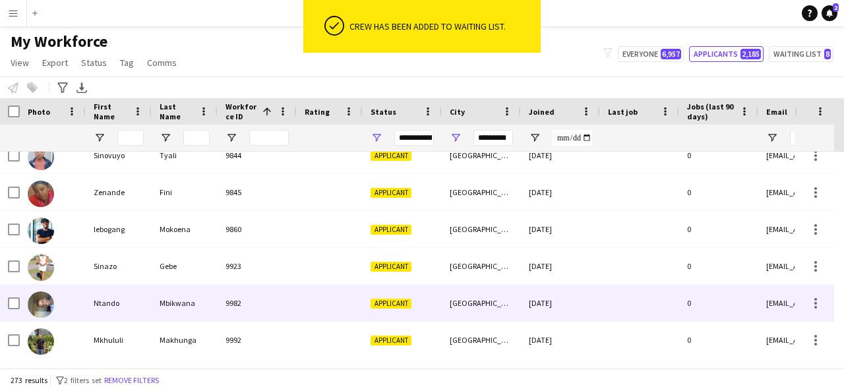
click at [388, 312] on div "Applicant" at bounding box center [402, 303] width 79 height 36
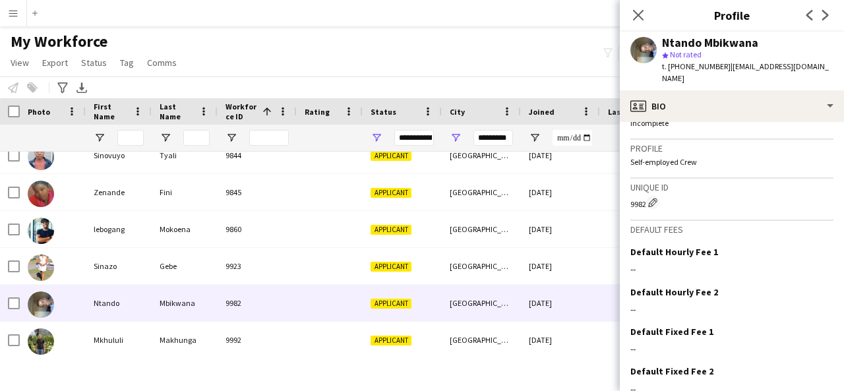
scroll to position [578, 0]
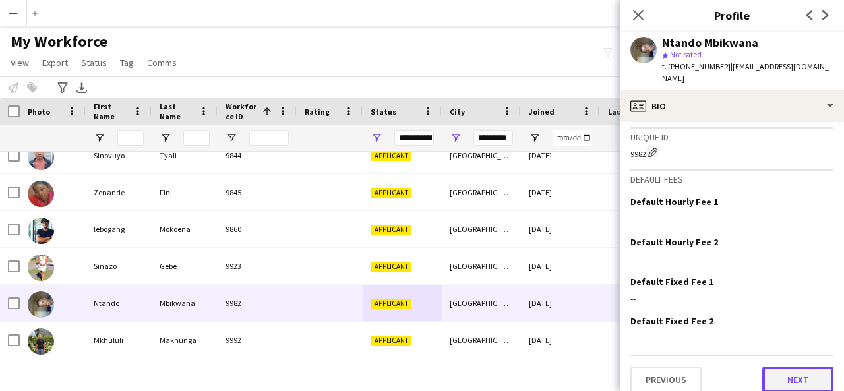
click at [797, 367] on button "Next" at bounding box center [797, 380] width 71 height 26
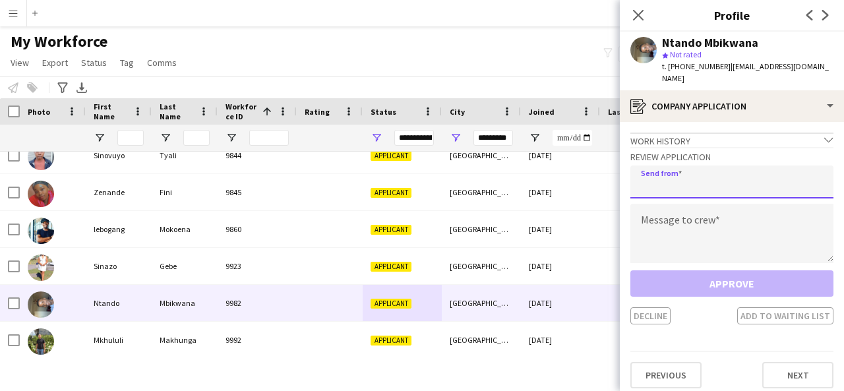
click at [689, 171] on input "email" at bounding box center [731, 182] width 203 height 33
type input "**********"
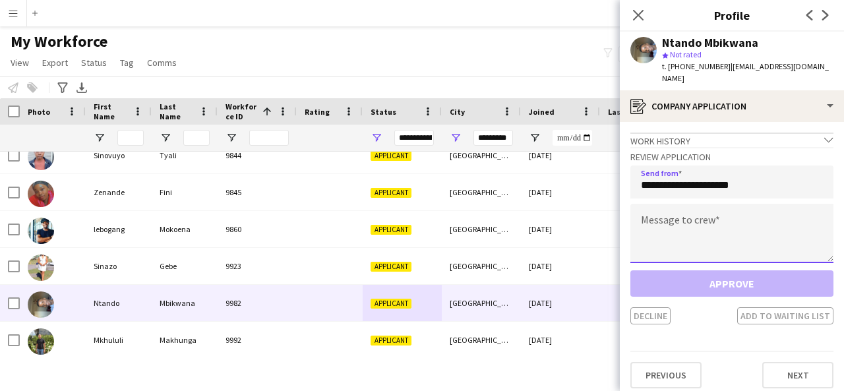
click at [660, 207] on textarea at bounding box center [731, 233] width 203 height 59
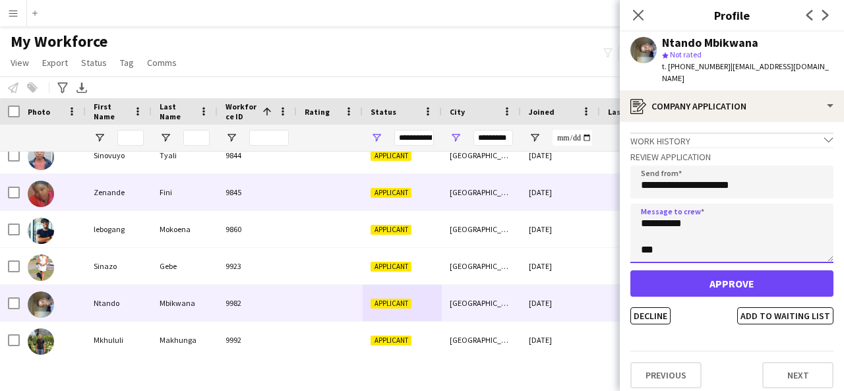
type textarea "**********"
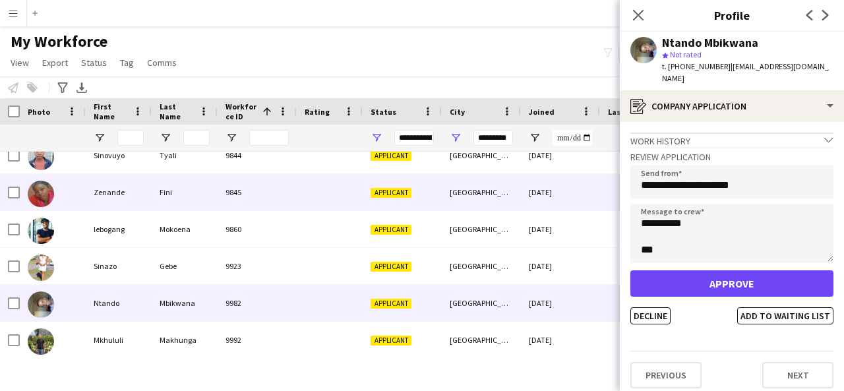
click at [582, 189] on div "[DATE]" at bounding box center [560, 192] width 79 height 36
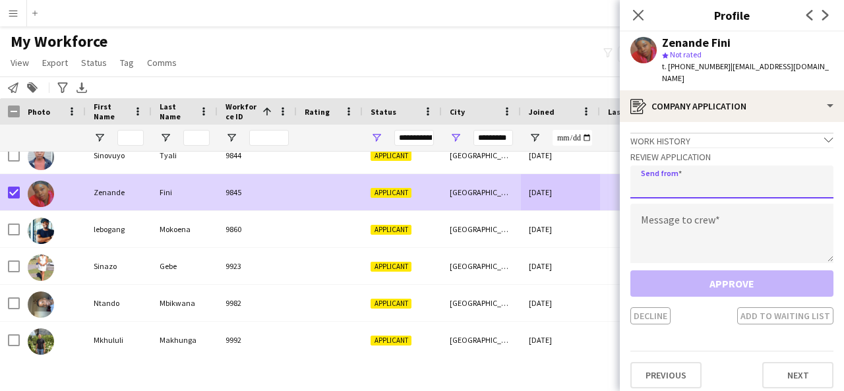
click at [704, 168] on input "email" at bounding box center [731, 182] width 203 height 33
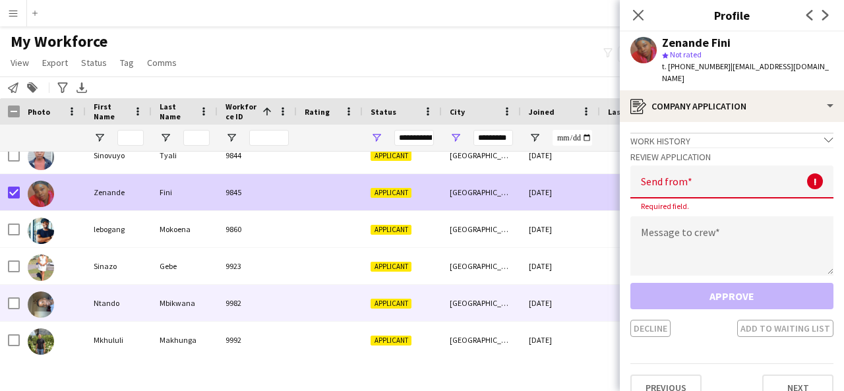
click at [270, 317] on div "9982" at bounding box center [257, 303] width 79 height 36
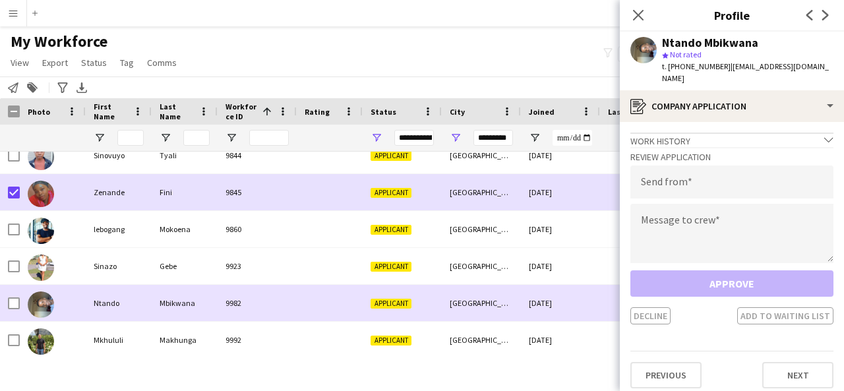
click at [253, 311] on div "9982" at bounding box center [257, 303] width 79 height 36
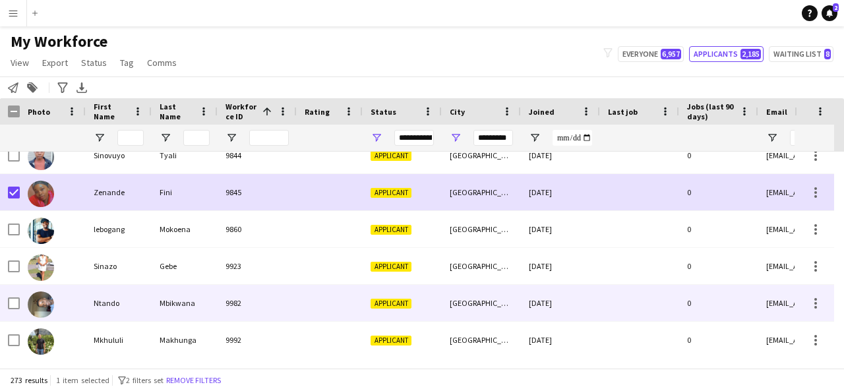
click at [493, 314] on div "[GEOGRAPHIC_DATA]" at bounding box center [481, 303] width 79 height 36
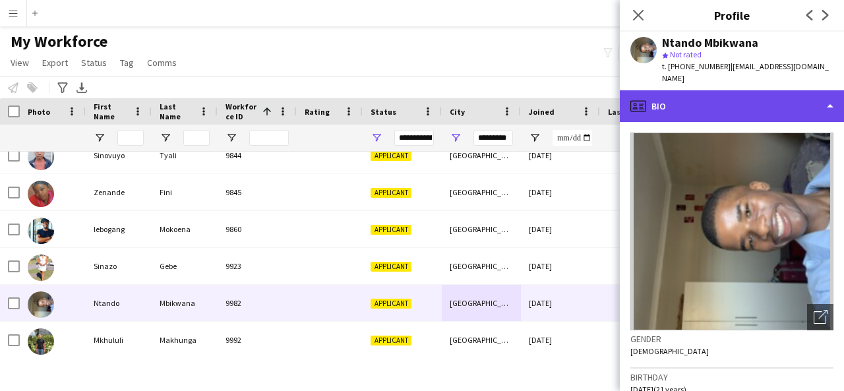
click at [716, 101] on div "profile Bio" at bounding box center [732, 106] width 224 height 32
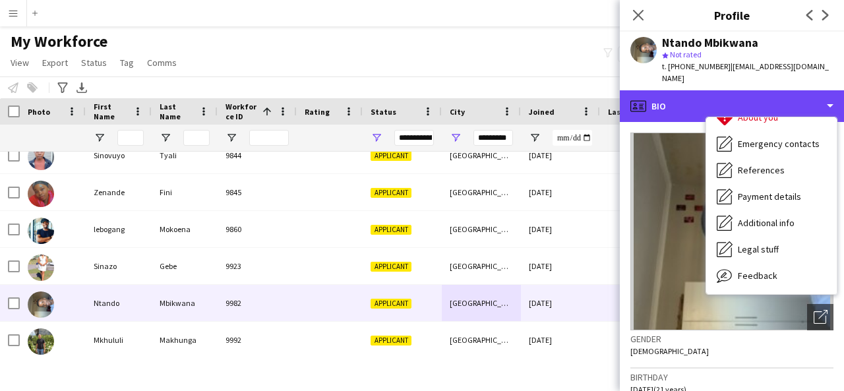
scroll to position [124, 0]
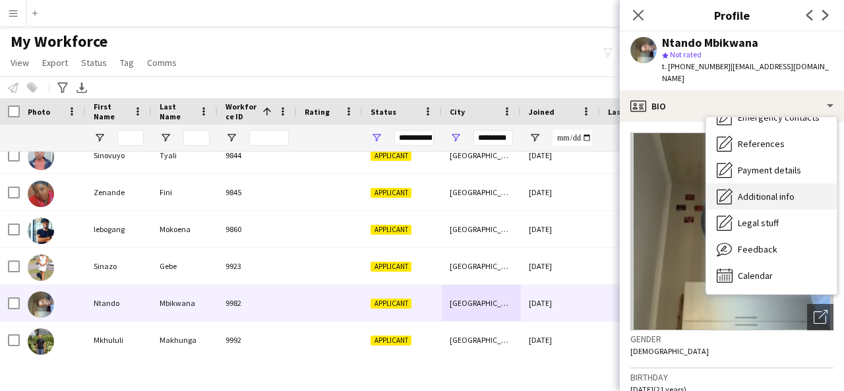
click at [783, 191] on span "Additional info" at bounding box center [766, 197] width 57 height 12
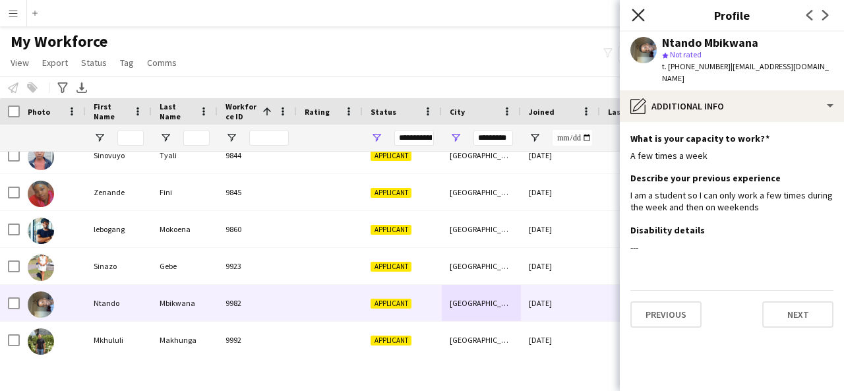
click at [636, 15] on icon "Close pop-in" at bounding box center [638, 15] width 13 height 13
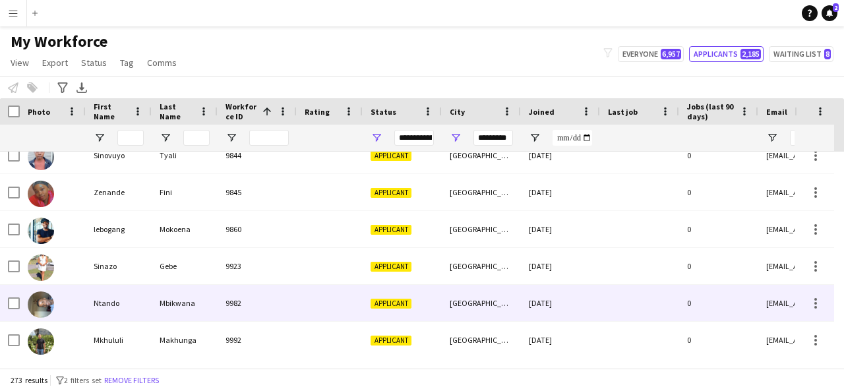
click at [609, 292] on div at bounding box center [639, 303] width 79 height 36
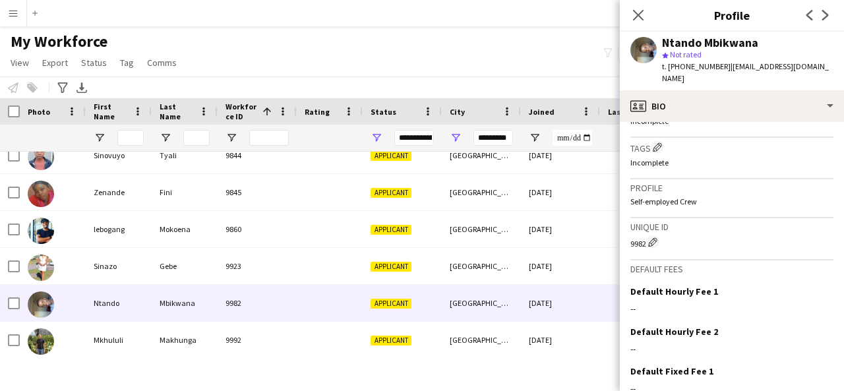
scroll to position [578, 0]
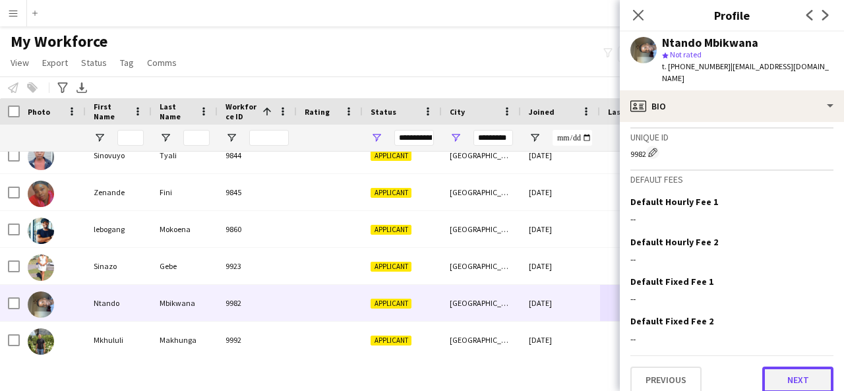
click at [802, 367] on button "Next" at bounding box center [797, 380] width 71 height 26
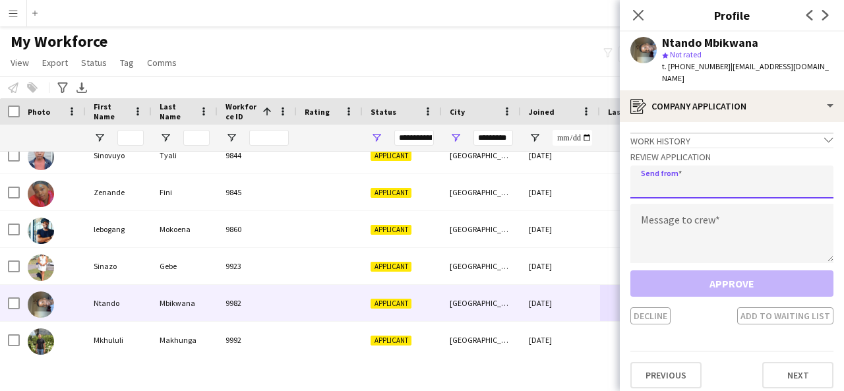
click at [704, 169] on input "email" at bounding box center [731, 182] width 203 height 33
type input "**********"
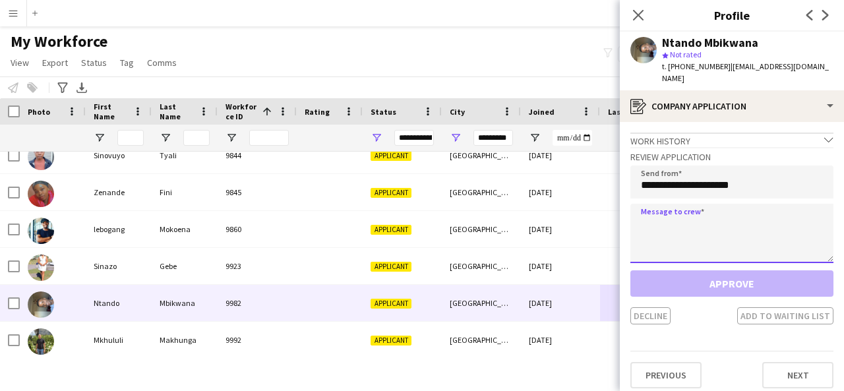
click at [663, 204] on textarea at bounding box center [731, 233] width 203 height 59
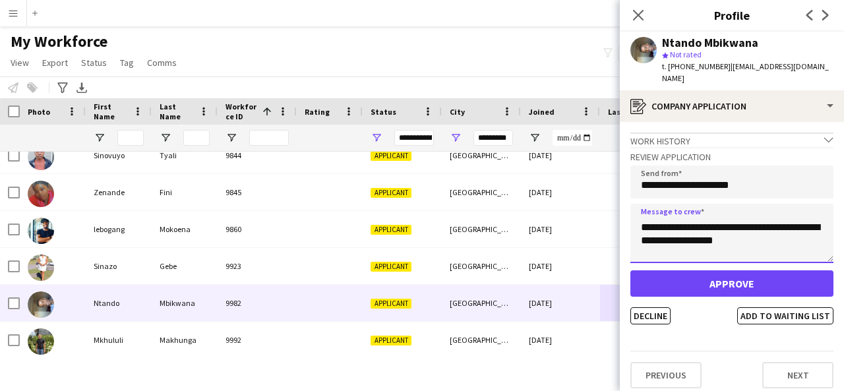
scroll to position [0, 0]
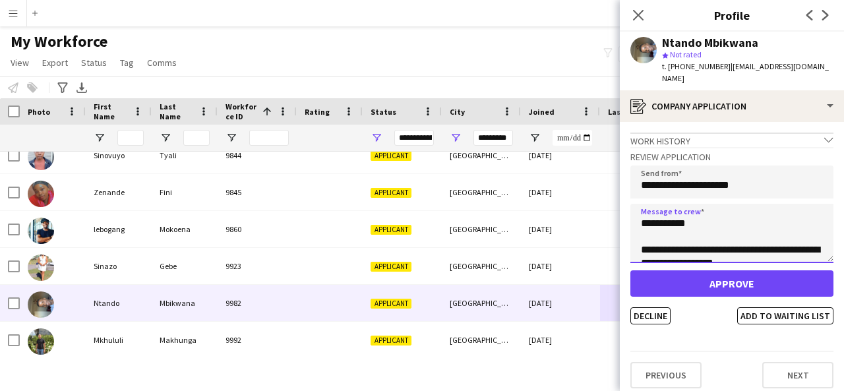
drag, startPoint x: 716, startPoint y: 243, endPoint x: 638, endPoint y: 198, distance: 90.7
click at [638, 204] on textarea "**********" at bounding box center [731, 233] width 203 height 59
type textarea "**********"
click at [788, 309] on button "Add to waiting list" at bounding box center [785, 315] width 96 height 17
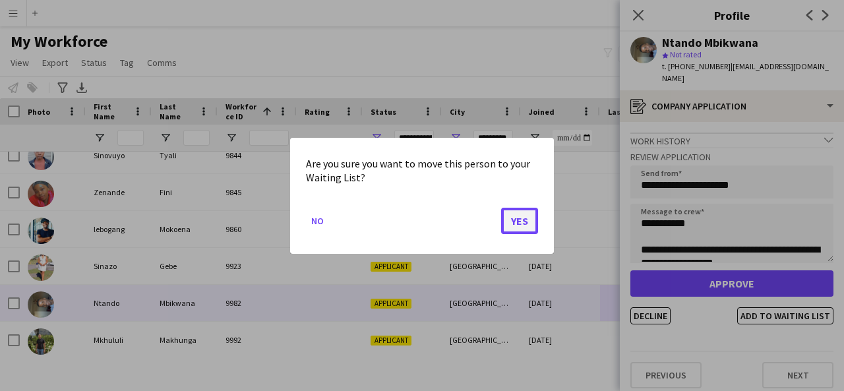
click at [508, 220] on button "Yes" at bounding box center [519, 220] width 37 height 26
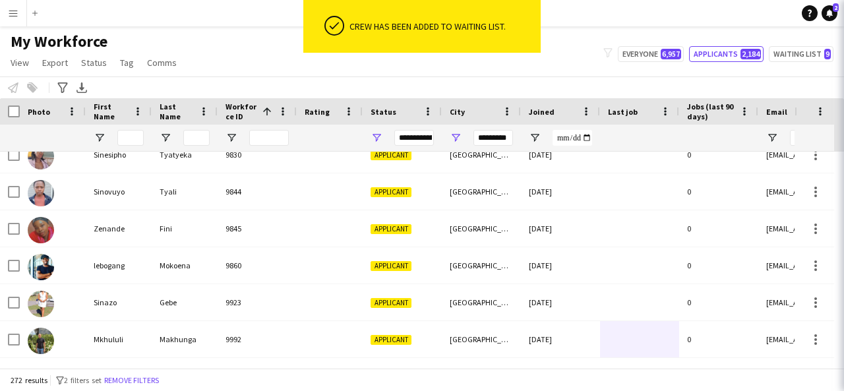
scroll to position [9838, 0]
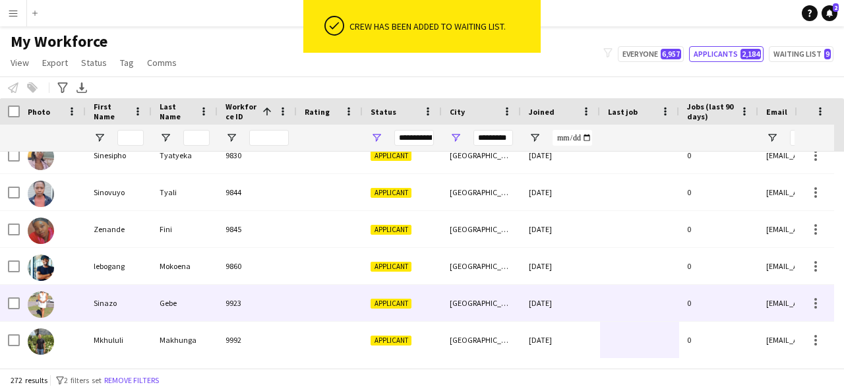
click at [363, 297] on div "Applicant" at bounding box center [402, 303] width 79 height 36
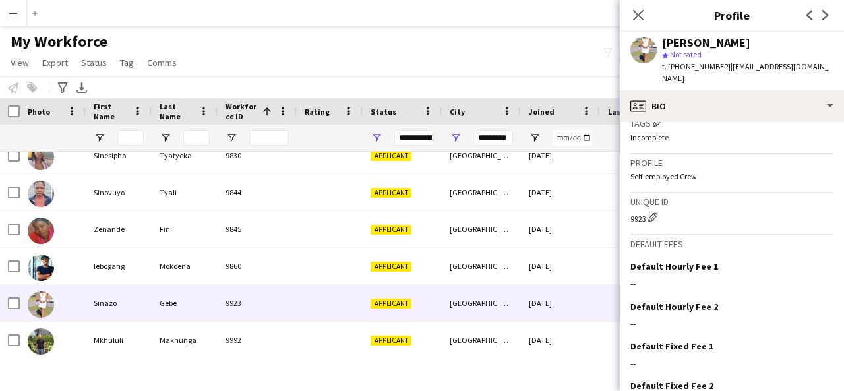
scroll to position [558, 0]
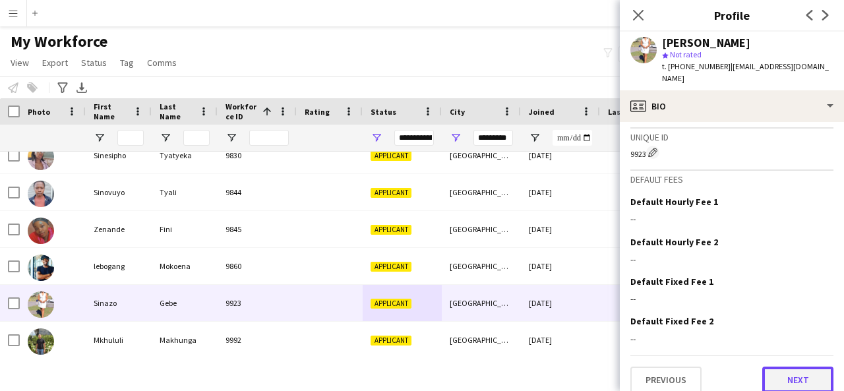
click at [787, 368] on button "Next" at bounding box center [797, 380] width 71 height 26
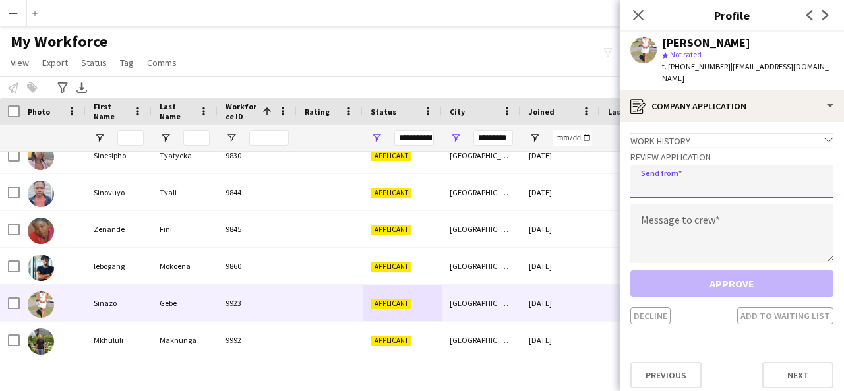
click at [718, 177] on input "email" at bounding box center [731, 182] width 203 height 33
type input "**********"
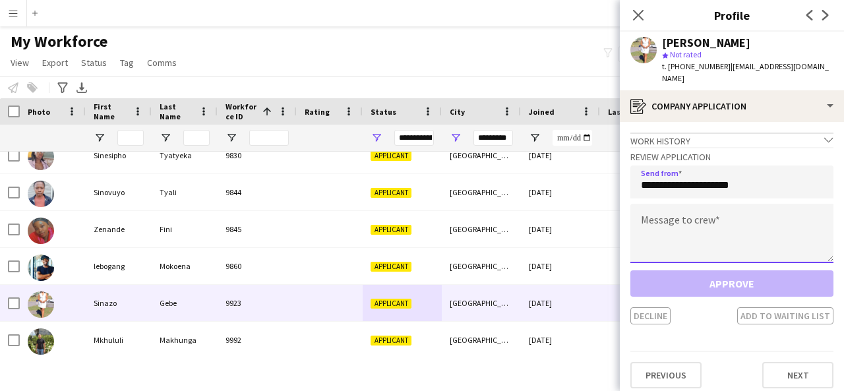
click at [644, 205] on textarea at bounding box center [731, 233] width 203 height 59
paste textarea "**********"
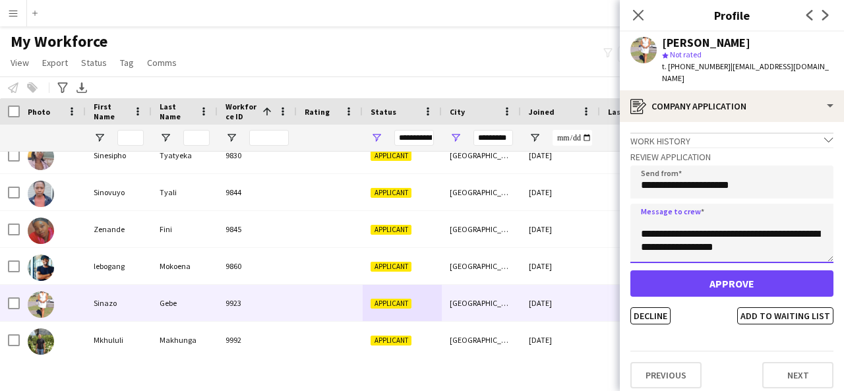
scroll to position [0, 0]
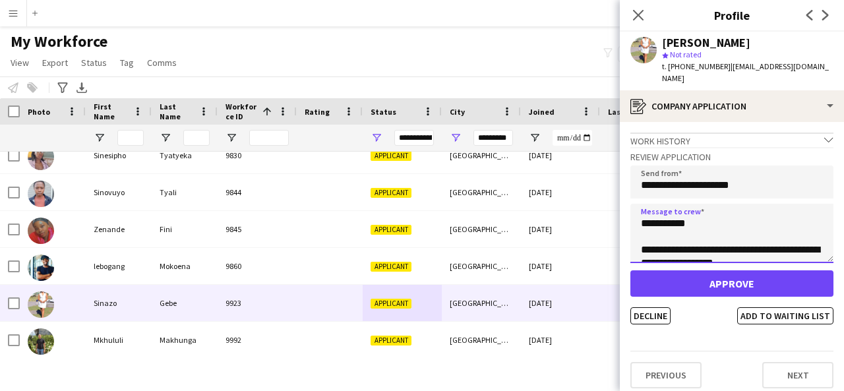
drag, startPoint x: 653, startPoint y: 210, endPoint x: 684, endPoint y: 210, distance: 31.0
click at [684, 210] on textarea "**********" at bounding box center [731, 233] width 203 height 59
type textarea "**********"
click at [810, 307] on button "Add to waiting list" at bounding box center [785, 315] width 96 height 17
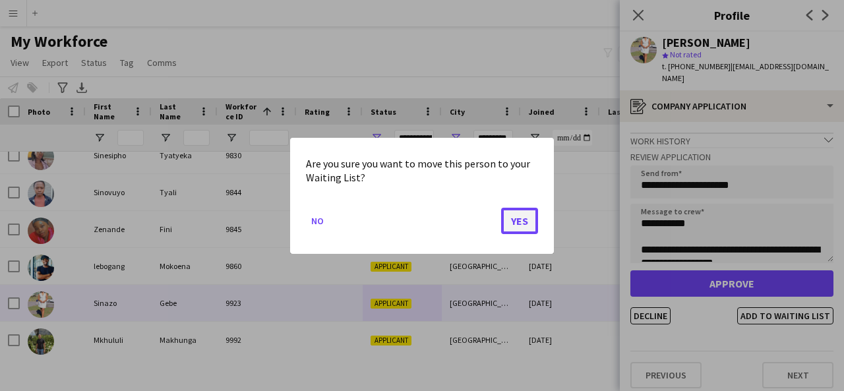
click at [521, 218] on button "Yes" at bounding box center [519, 220] width 37 height 26
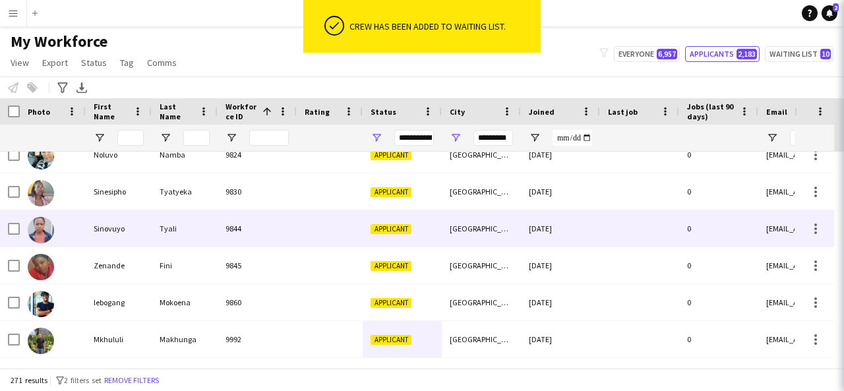
scroll to position [9802, 0]
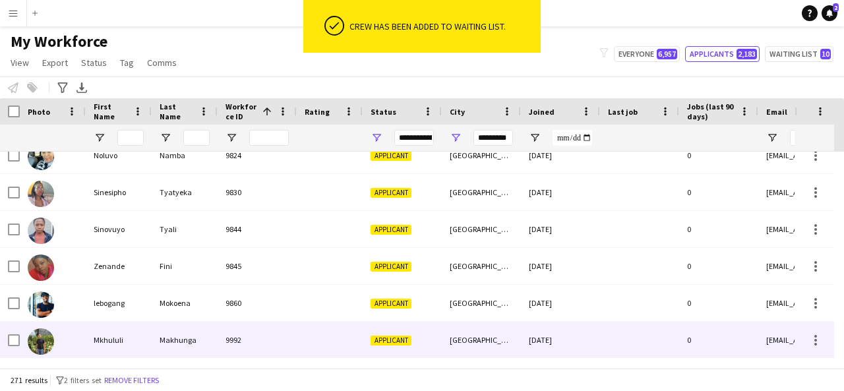
click at [330, 332] on div at bounding box center [330, 340] width 66 height 36
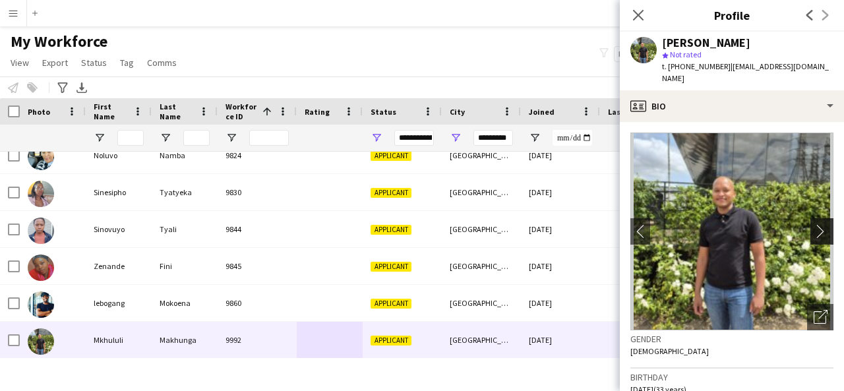
click at [814, 224] on app-icon "chevron-right" at bounding box center [824, 231] width 20 height 14
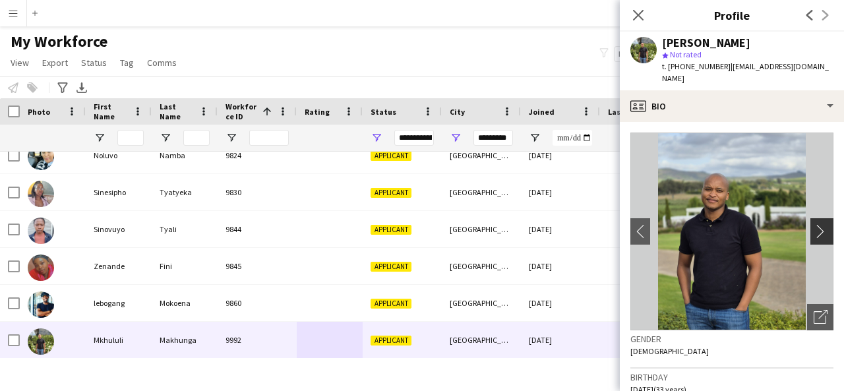
click at [814, 224] on app-icon "chevron-right" at bounding box center [824, 231] width 20 height 14
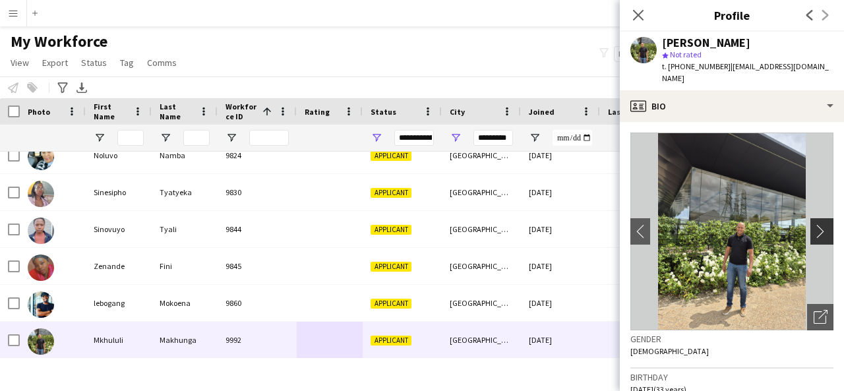
click at [814, 224] on app-icon "chevron-right" at bounding box center [824, 231] width 20 height 14
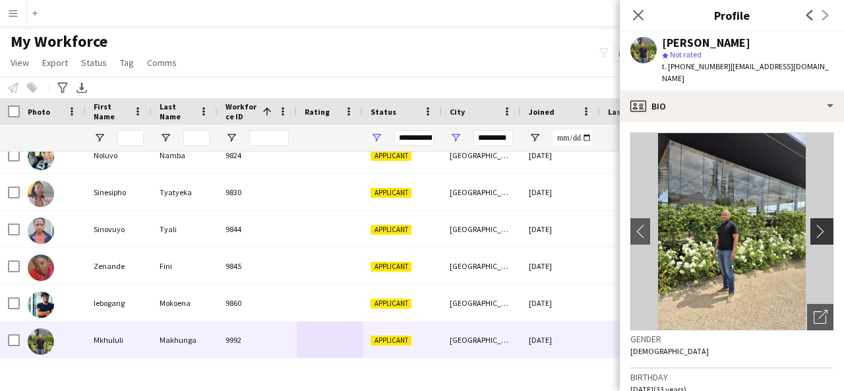
click at [814, 224] on app-icon "chevron-right" at bounding box center [824, 231] width 20 height 14
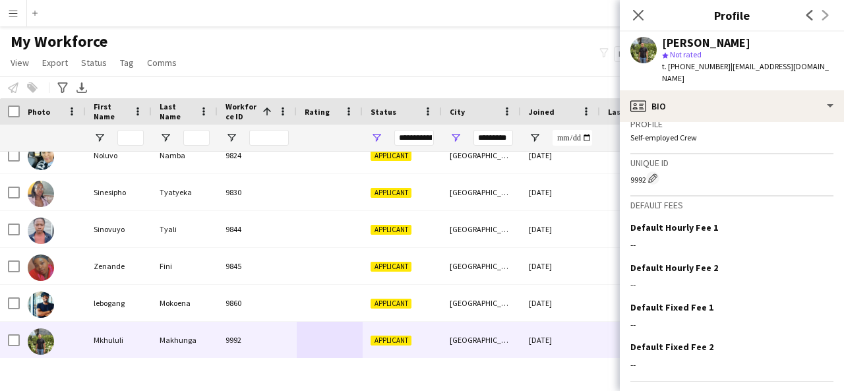
scroll to position [588, 0]
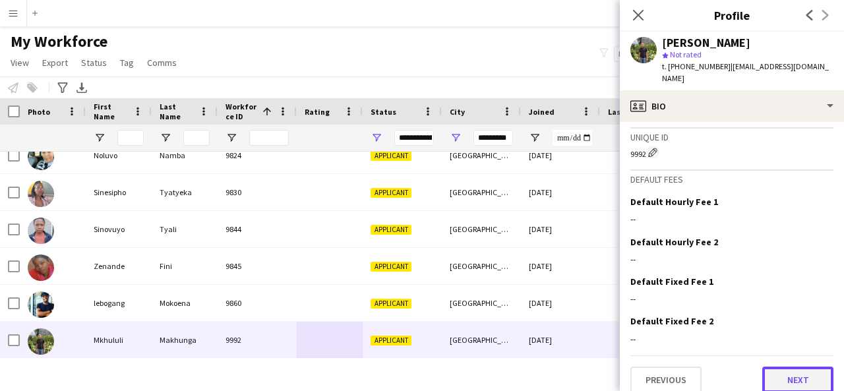
click at [795, 367] on button "Next" at bounding box center [797, 380] width 71 height 26
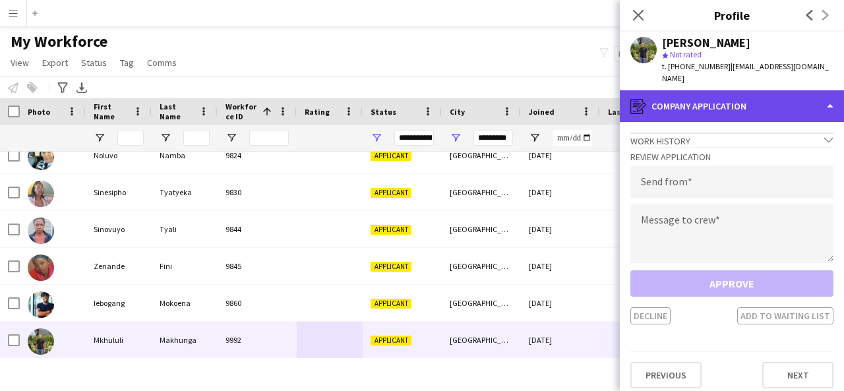
click at [828, 100] on div "register Company application" at bounding box center [732, 106] width 224 height 32
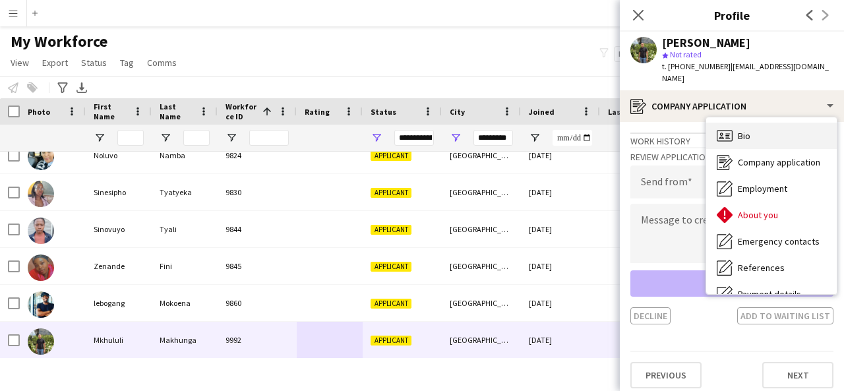
click at [789, 130] on div "Bio Bio" at bounding box center [771, 136] width 131 height 26
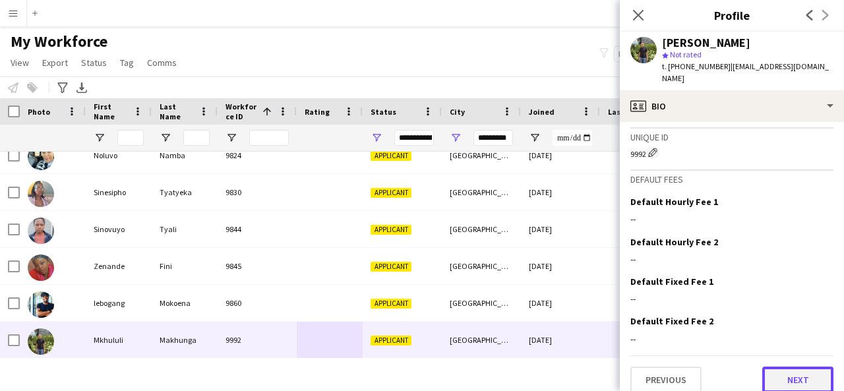
click at [799, 367] on button "Next" at bounding box center [797, 380] width 71 height 26
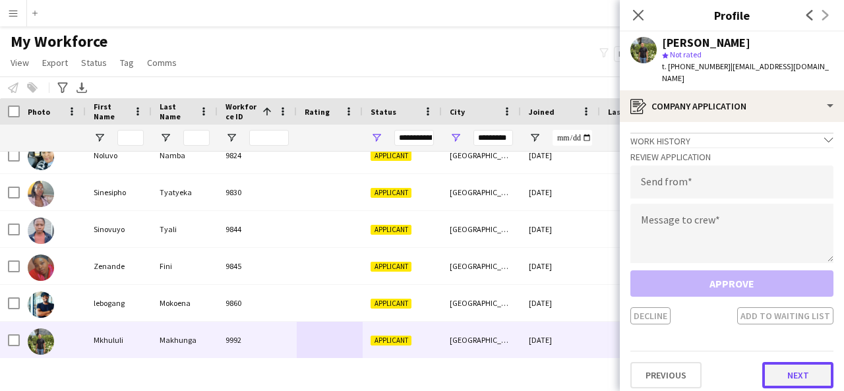
click at [802, 364] on button "Next" at bounding box center [797, 375] width 71 height 26
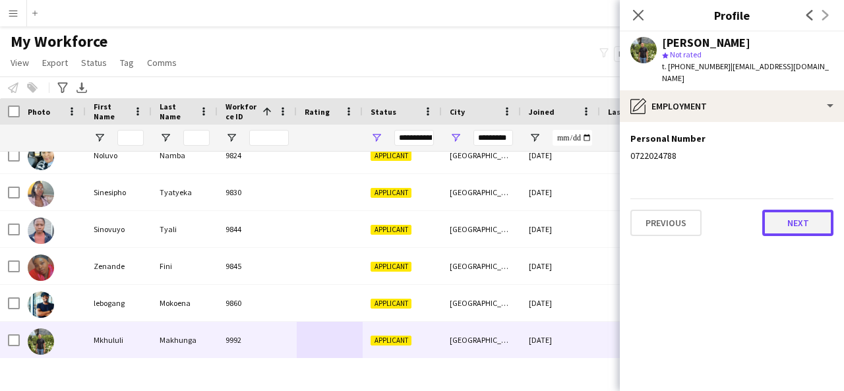
click at [800, 210] on button "Next" at bounding box center [797, 223] width 71 height 26
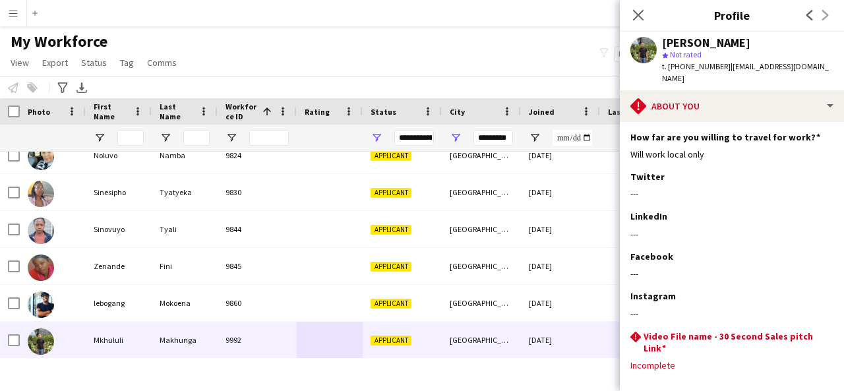
scroll to position [237, 0]
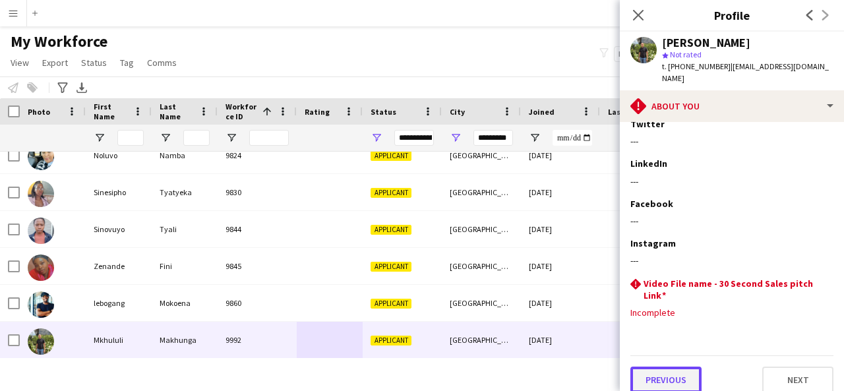
click at [675, 370] on button "Previous" at bounding box center [665, 380] width 71 height 26
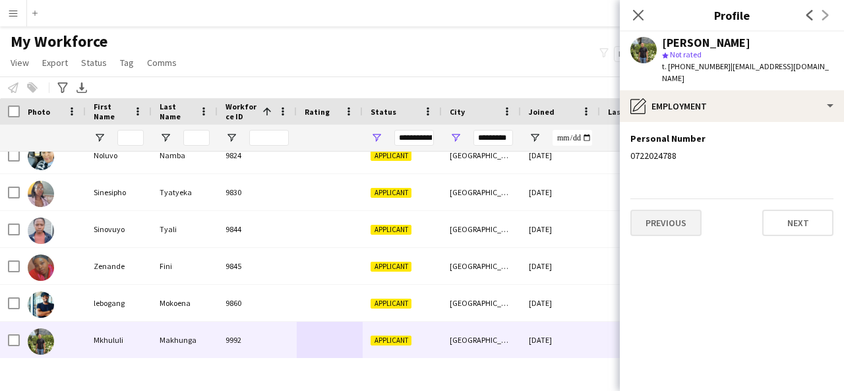
scroll to position [0, 0]
click at [796, 210] on button "Next" at bounding box center [797, 223] width 71 height 26
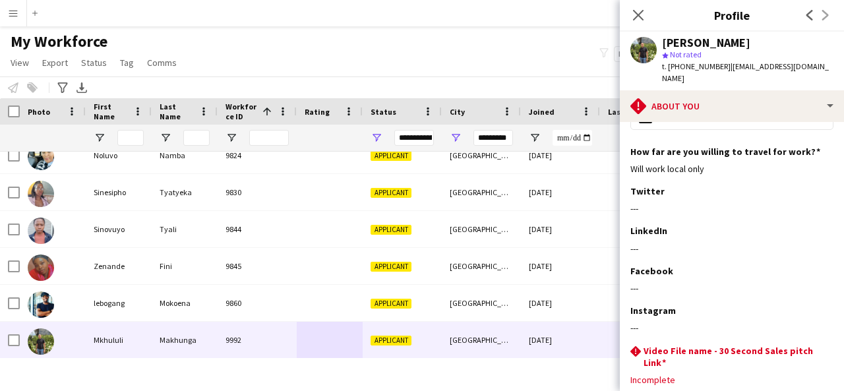
scroll to position [237, 0]
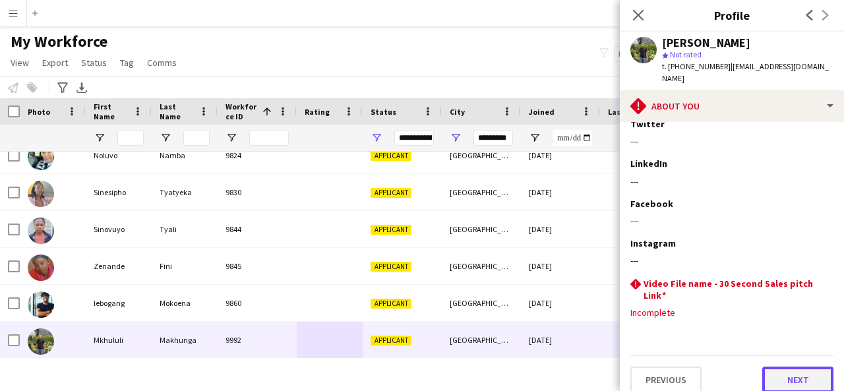
click at [801, 370] on button "Next" at bounding box center [797, 380] width 71 height 26
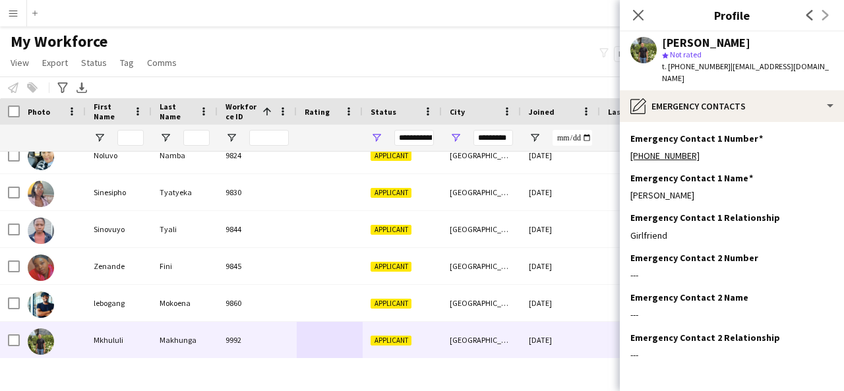
scroll to position [42, 0]
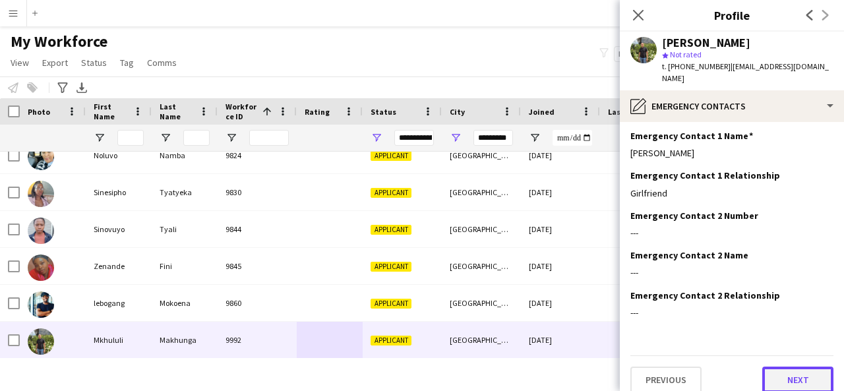
click at [781, 377] on button "Next" at bounding box center [797, 380] width 71 height 26
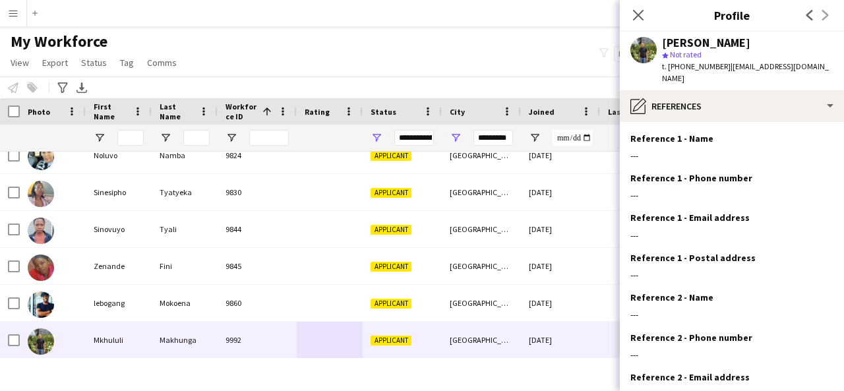
scroll to position [121, 0]
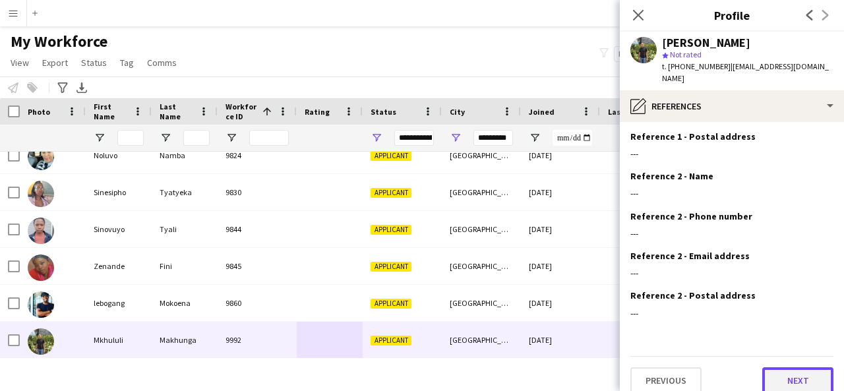
click at [802, 367] on button "Next" at bounding box center [797, 380] width 71 height 26
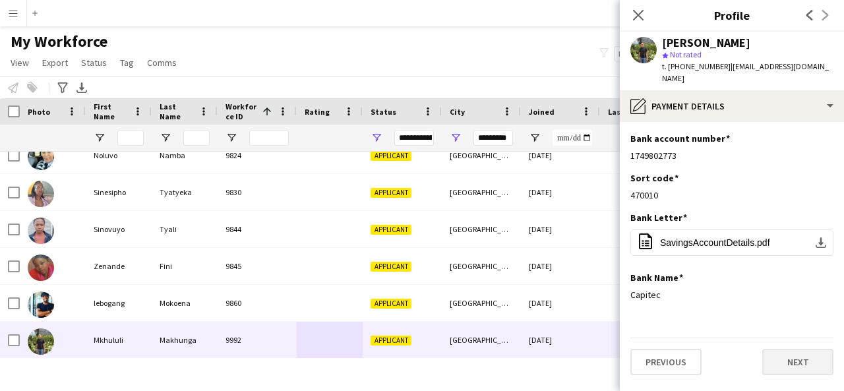
scroll to position [0, 0]
click at [799, 349] on button "Next" at bounding box center [797, 362] width 71 height 26
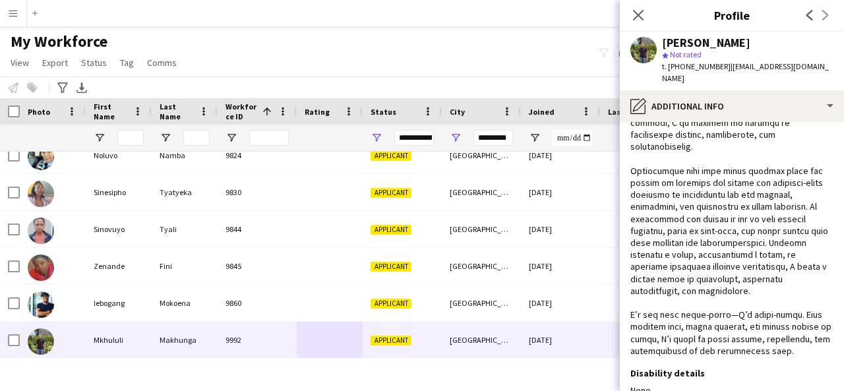
scroll to position [355, 0]
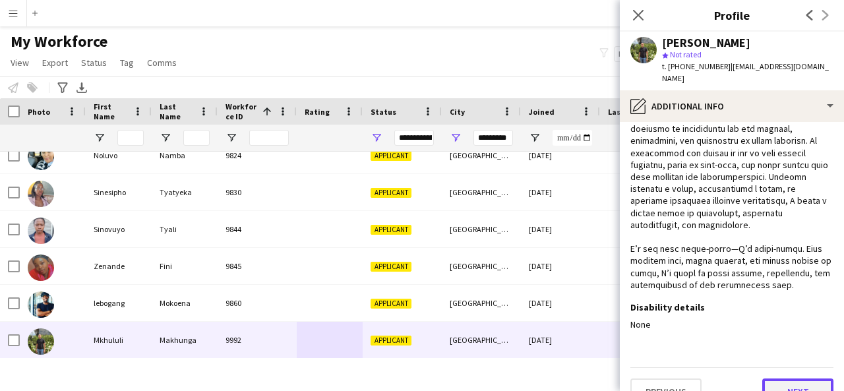
click at [819, 379] on button "Next" at bounding box center [797, 392] width 71 height 26
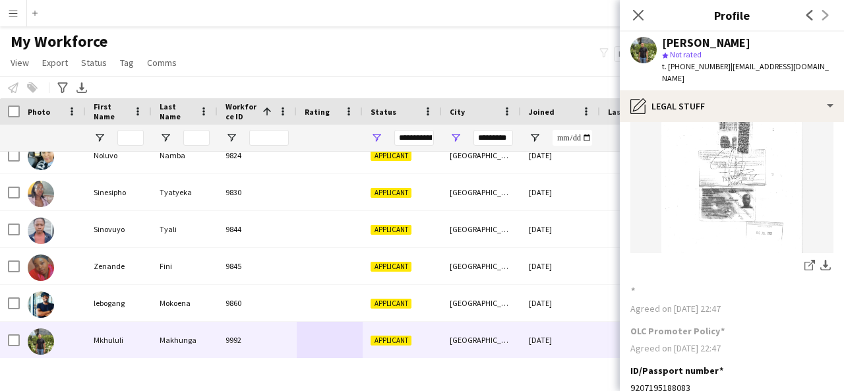
scroll to position [165, 0]
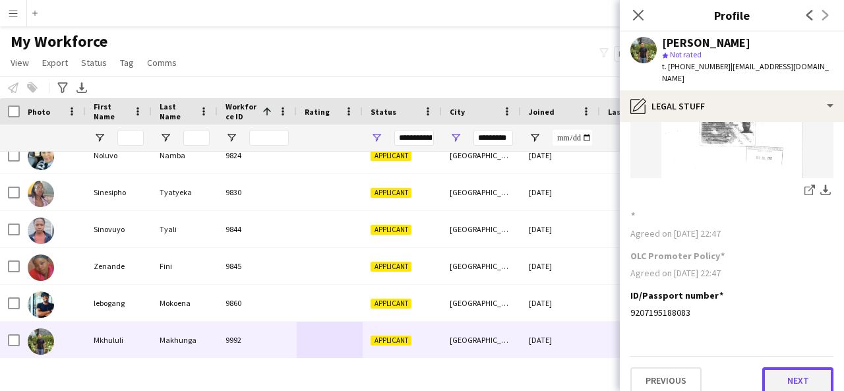
click at [786, 375] on button "Next" at bounding box center [797, 380] width 71 height 26
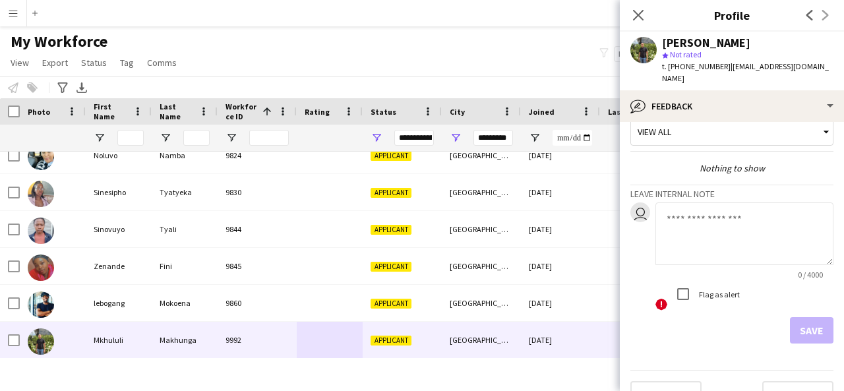
scroll to position [33, 0]
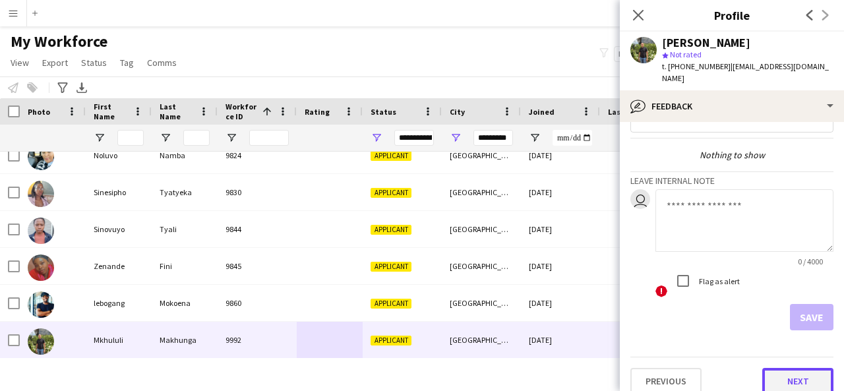
click at [778, 369] on button "Next" at bounding box center [797, 381] width 71 height 26
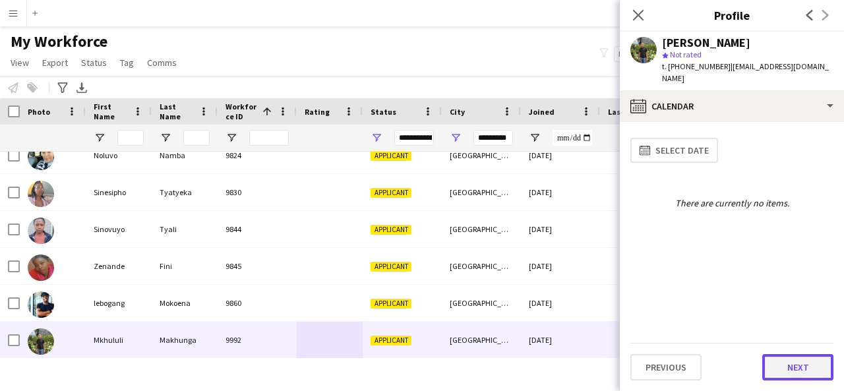
click at [791, 369] on button "Next" at bounding box center [797, 367] width 71 height 26
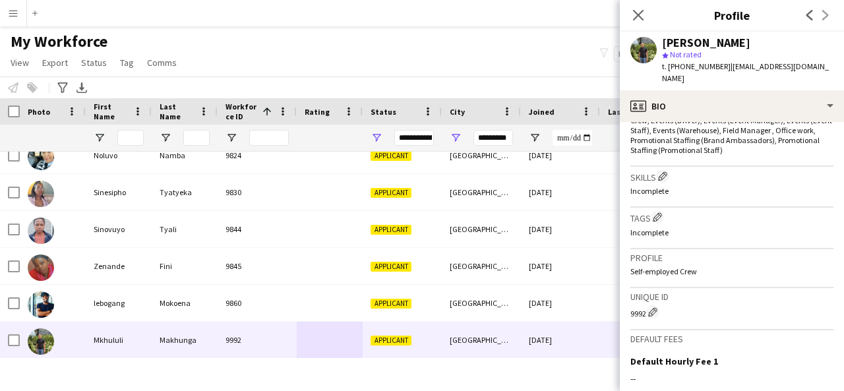
scroll to position [588, 0]
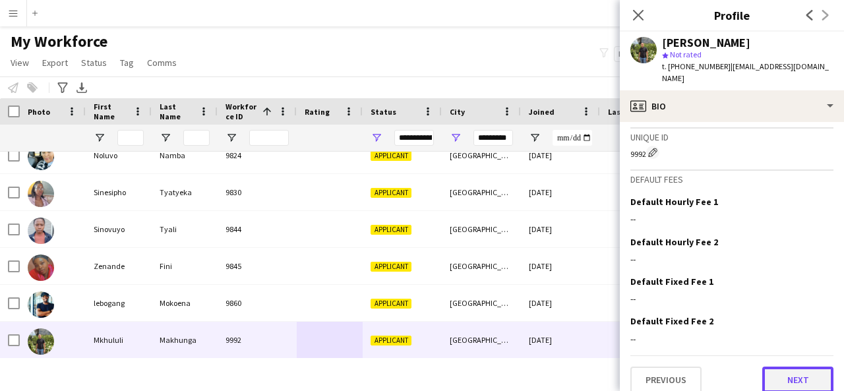
click at [791, 367] on button "Next" at bounding box center [797, 380] width 71 height 26
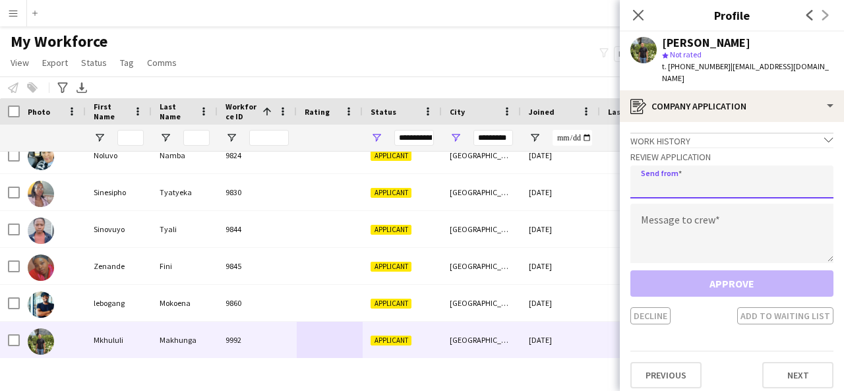
click at [685, 173] on input "email" at bounding box center [731, 182] width 203 height 33
type input "**********"
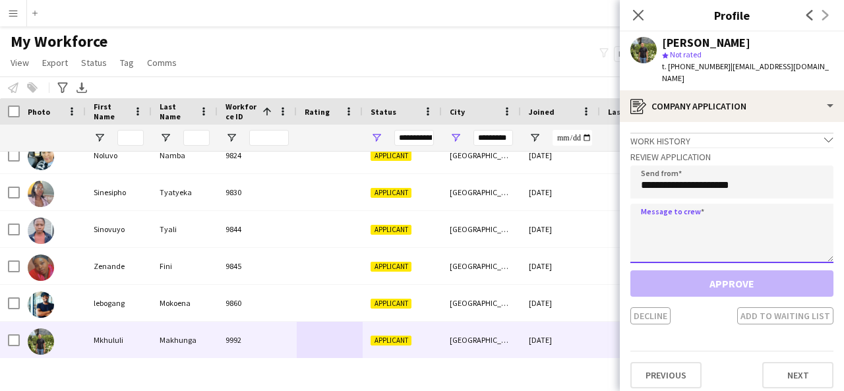
click at [675, 204] on textarea at bounding box center [731, 233] width 203 height 59
paste textarea "**********"
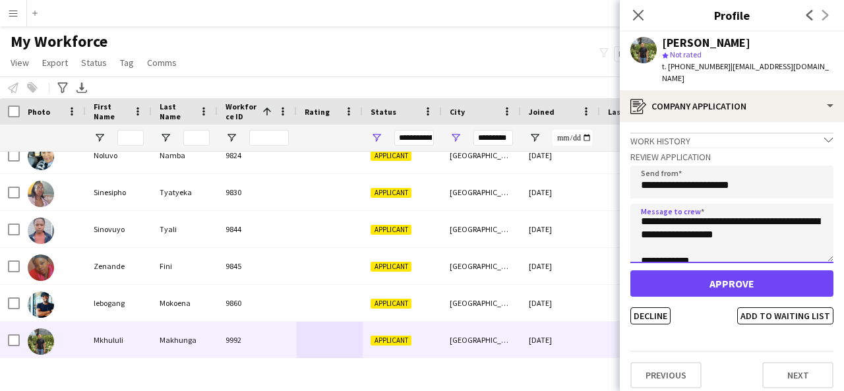
scroll to position [26, 0]
drag, startPoint x: 694, startPoint y: 211, endPoint x: 696, endPoint y: 220, distance: 9.6
click at [696, 220] on textarea "**********" at bounding box center [731, 233] width 203 height 59
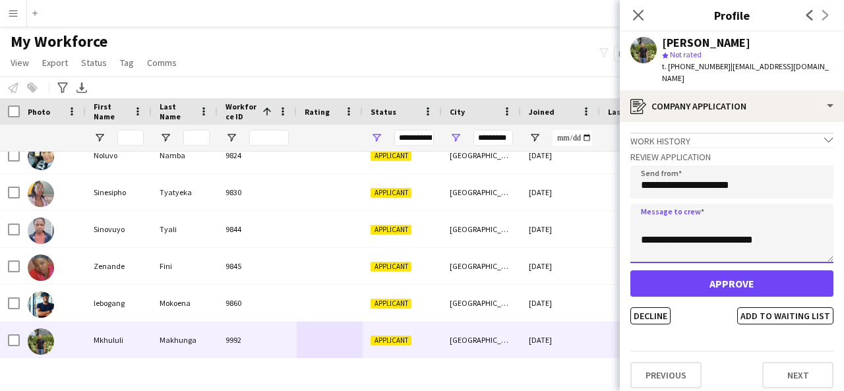
scroll to position [0, 0]
drag, startPoint x: 683, startPoint y: 212, endPoint x: 656, endPoint y: 209, distance: 27.2
click at [656, 209] on textarea "**********" at bounding box center [731, 233] width 203 height 59
type textarea "**********"
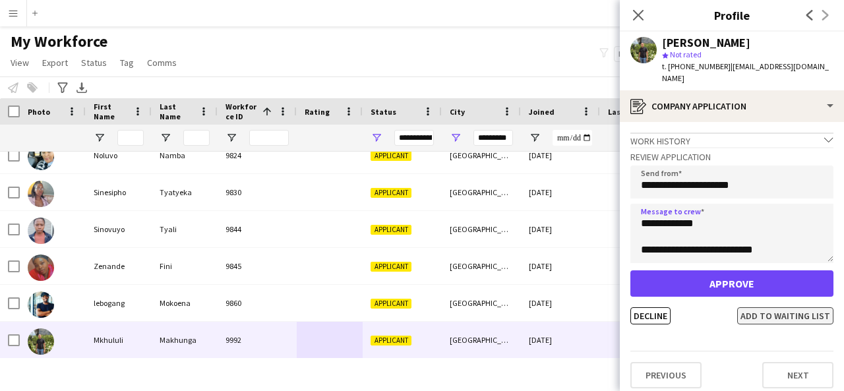
click at [799, 307] on button "Add to waiting list" at bounding box center [785, 315] width 96 height 17
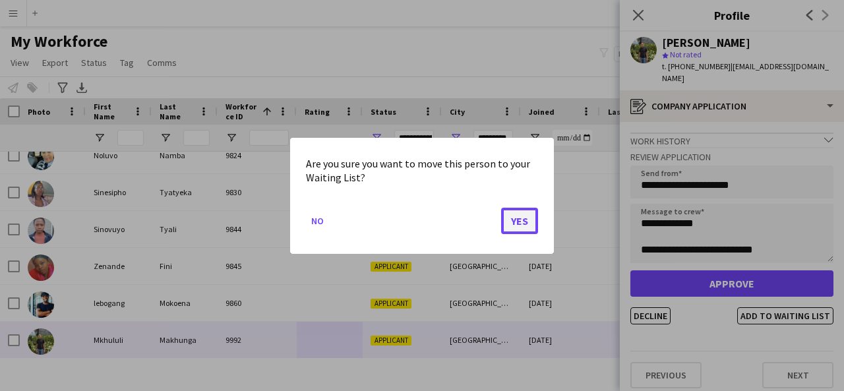
click at [517, 213] on button "Yes" at bounding box center [519, 220] width 37 height 26
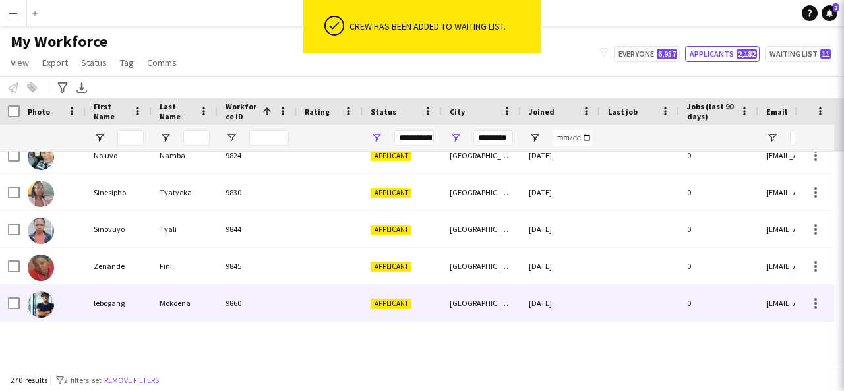
scroll to position [9765, 0]
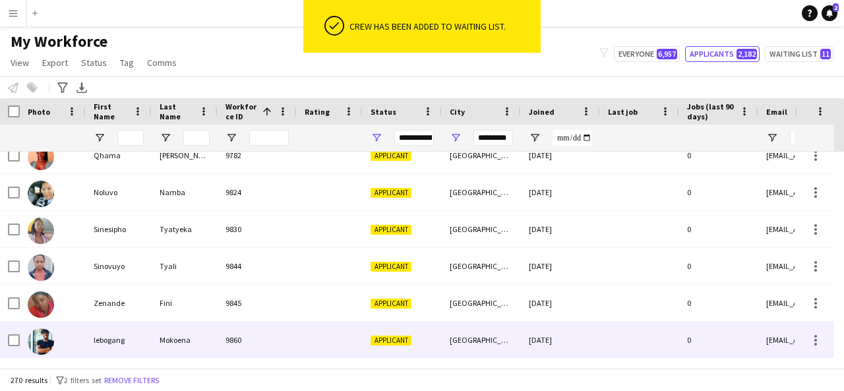
click at [240, 330] on div "9860" at bounding box center [257, 340] width 79 height 36
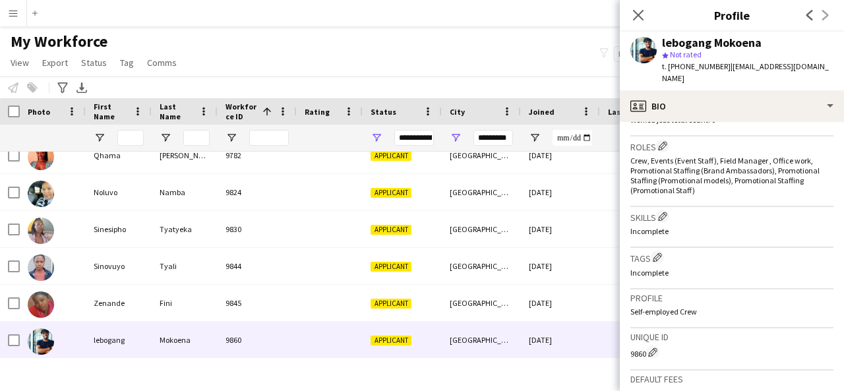
scroll to position [550, 0]
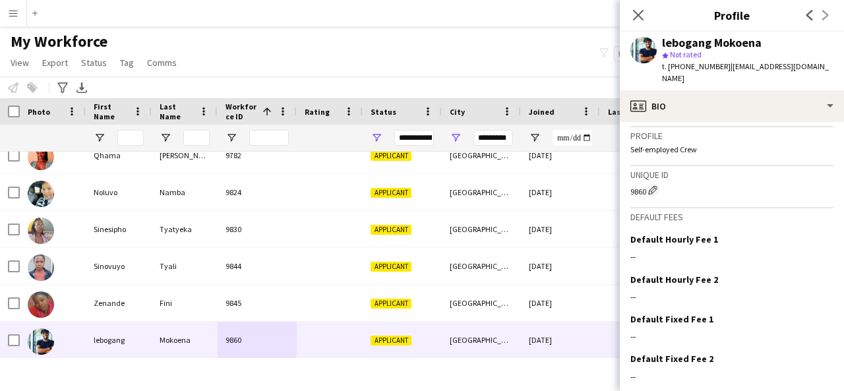
drag, startPoint x: 823, startPoint y: 325, endPoint x: 823, endPoint y: 371, distance: 46.2
click at [823, 371] on app-crew-profile-bio "Open photos pop-in Gender [DEMOGRAPHIC_DATA] Birthday [DEMOGRAPHIC_DATA] (25 ye…" at bounding box center [732, 256] width 224 height 269
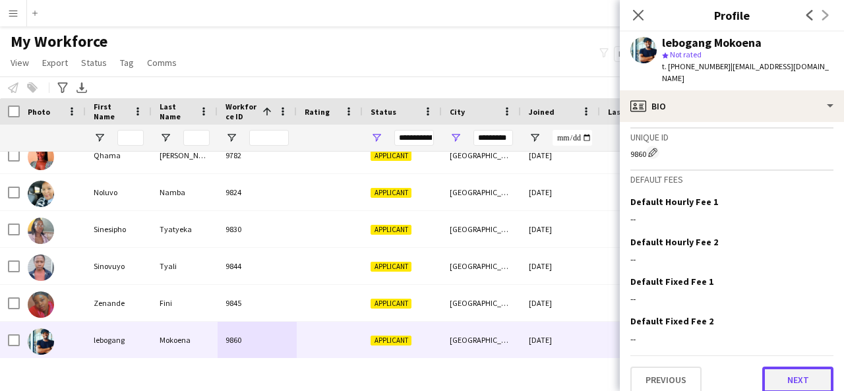
click at [805, 367] on button "Next" at bounding box center [797, 380] width 71 height 26
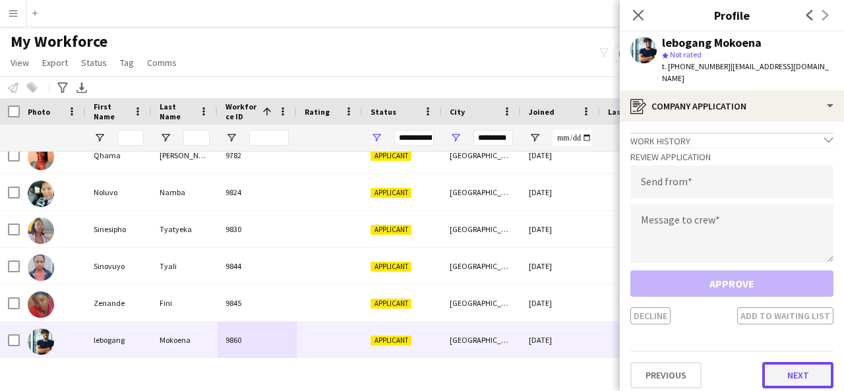
click at [803, 362] on button "Next" at bounding box center [797, 375] width 71 height 26
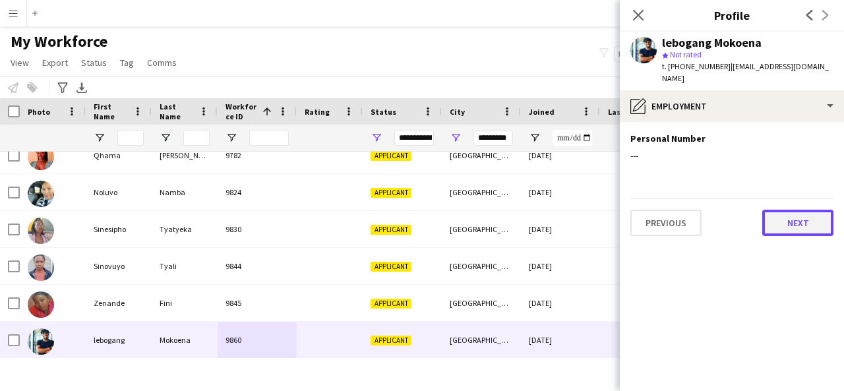
click at [810, 210] on button "Next" at bounding box center [797, 223] width 71 height 26
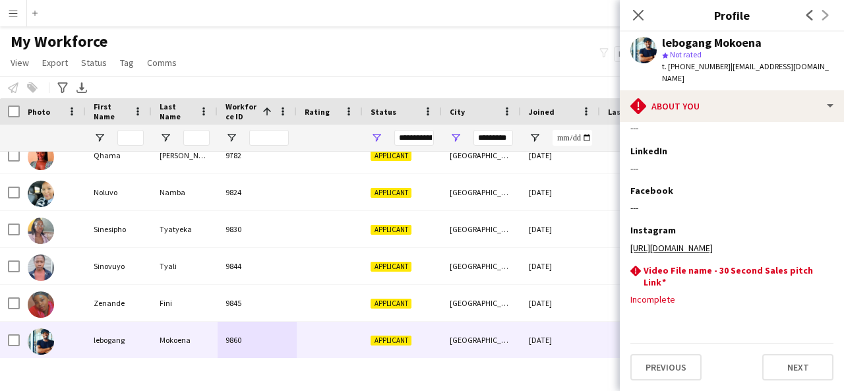
scroll to position [334, 0]
click at [666, 373] on button "Previous" at bounding box center [665, 367] width 71 height 26
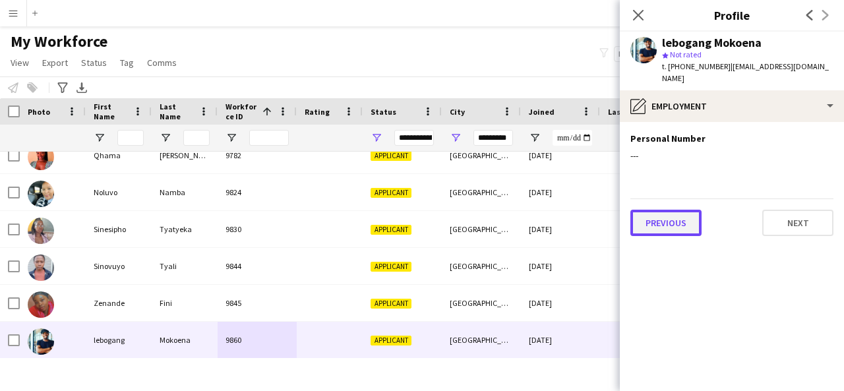
click at [669, 210] on button "Previous" at bounding box center [665, 223] width 71 height 26
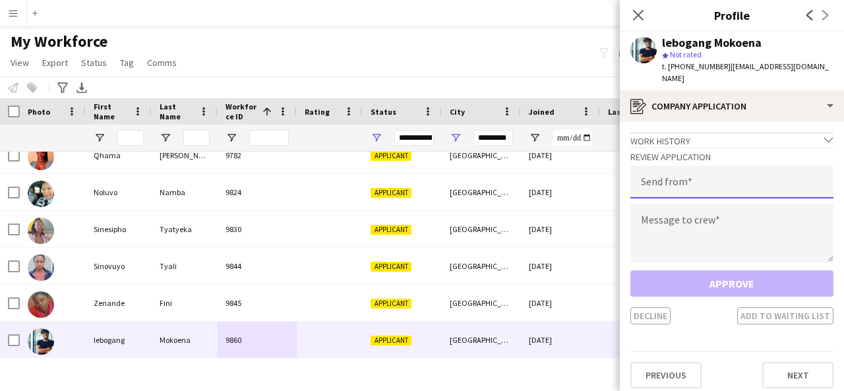
click at [670, 179] on input "email" at bounding box center [731, 182] width 203 height 33
type input "**********"
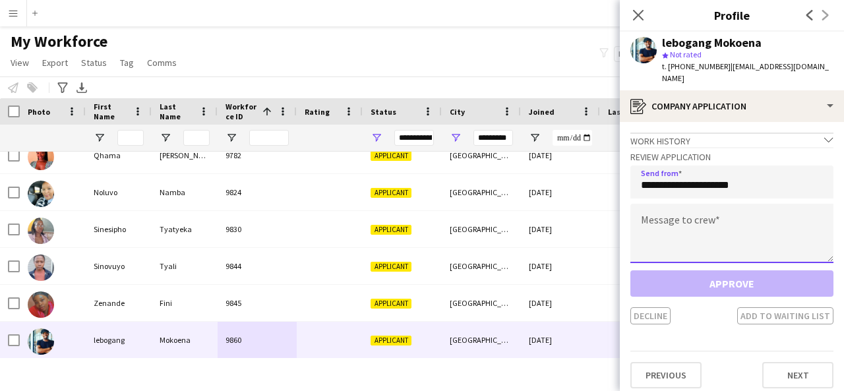
click at [658, 205] on textarea at bounding box center [731, 233] width 203 height 59
paste textarea "**********"
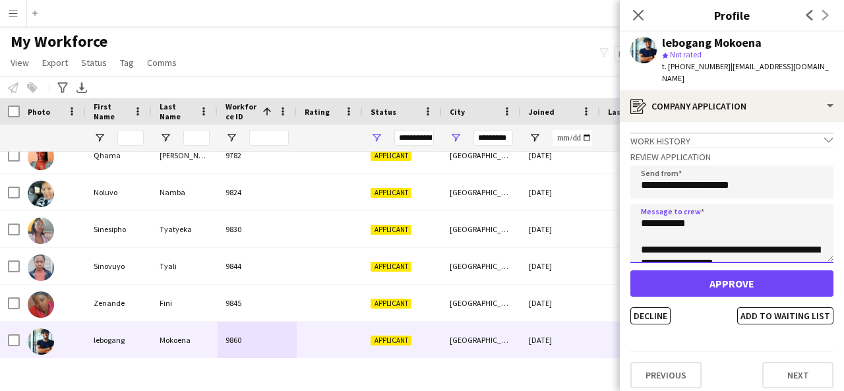
drag, startPoint x: 685, startPoint y: 213, endPoint x: 656, endPoint y: 210, distance: 29.8
click at [656, 210] on textarea "**********" at bounding box center [731, 233] width 203 height 59
type textarea "**********"
click at [794, 311] on button "Add to waiting list" at bounding box center [785, 315] width 96 height 17
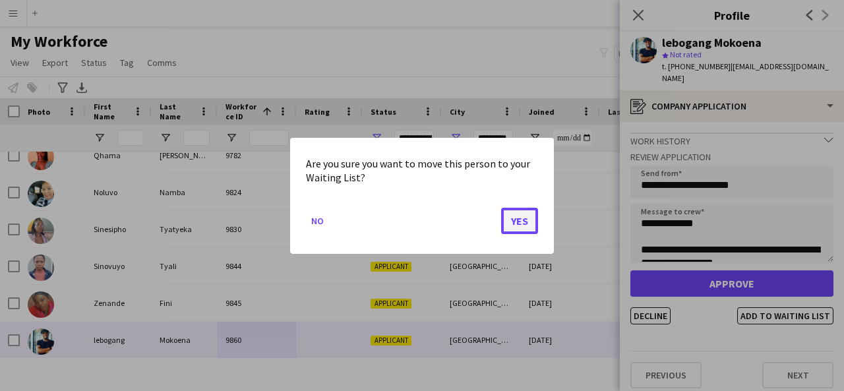
click at [520, 216] on button "Yes" at bounding box center [519, 220] width 37 height 26
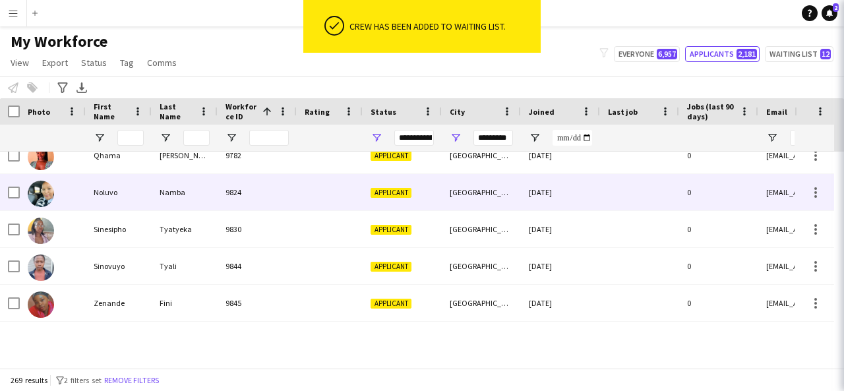
scroll to position [9728, 0]
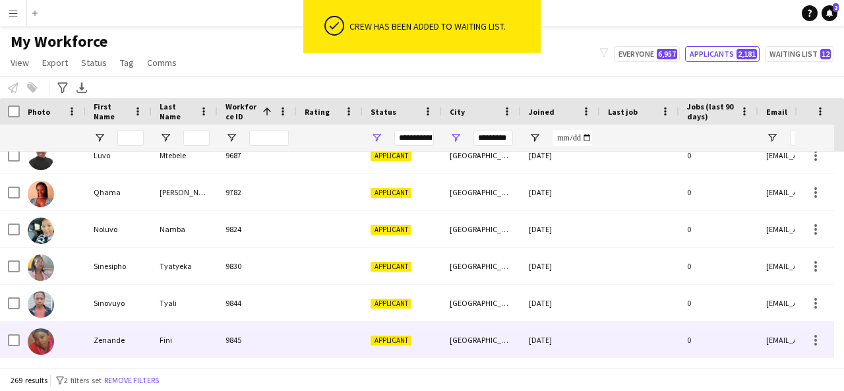
click at [195, 342] on div "Fini" at bounding box center [185, 340] width 66 height 36
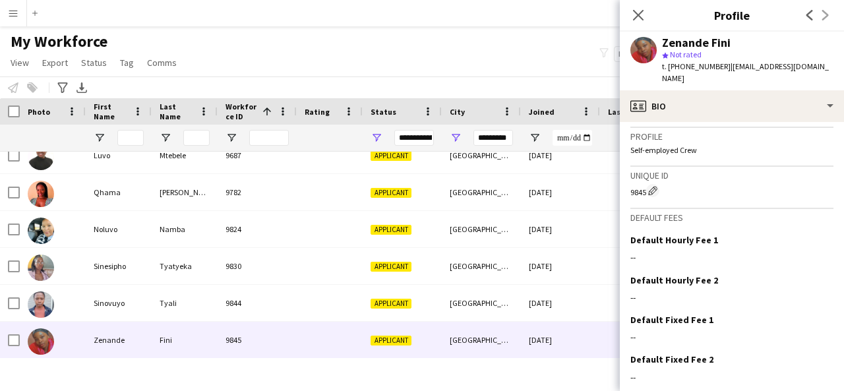
scroll to position [578, 0]
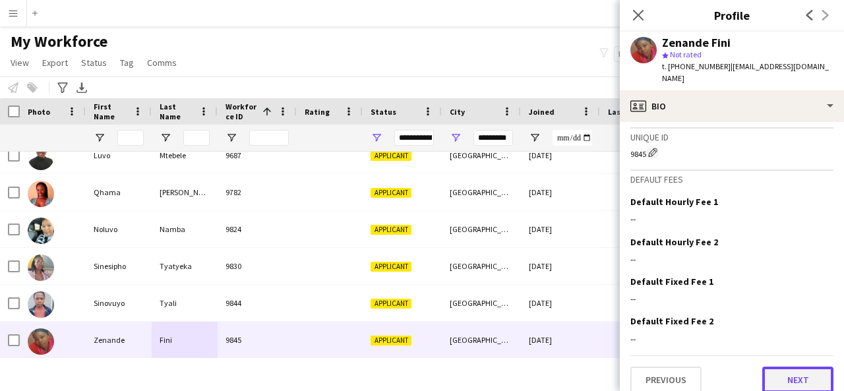
click at [785, 367] on button "Next" at bounding box center [797, 380] width 71 height 26
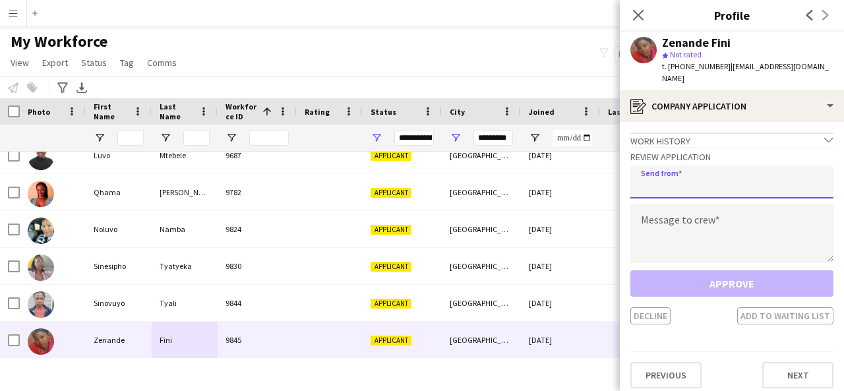
click at [683, 173] on input "email" at bounding box center [731, 182] width 203 height 33
type input "**********"
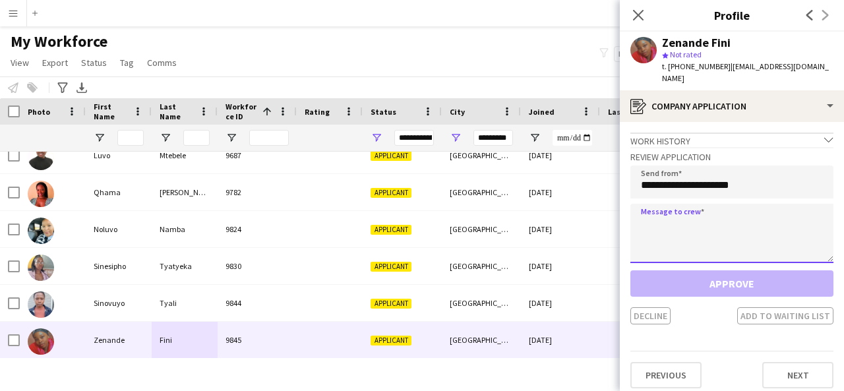
click at [680, 206] on textarea at bounding box center [731, 233] width 203 height 59
paste textarea "**********"
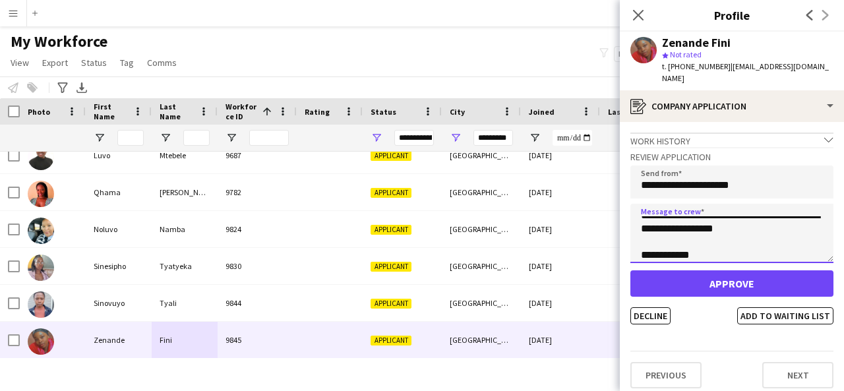
scroll to position [0, 0]
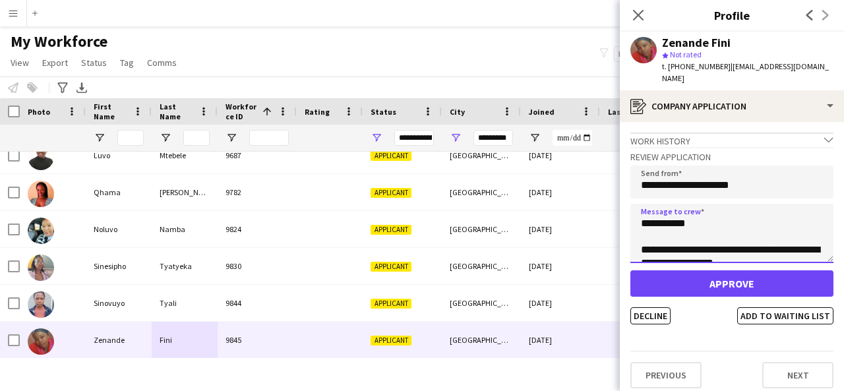
drag, startPoint x: 685, startPoint y: 212, endPoint x: 654, endPoint y: 210, distance: 30.5
click at [654, 210] on textarea "**********" at bounding box center [731, 233] width 203 height 59
type textarea "**********"
click at [791, 308] on button "Add to waiting list" at bounding box center [785, 315] width 96 height 17
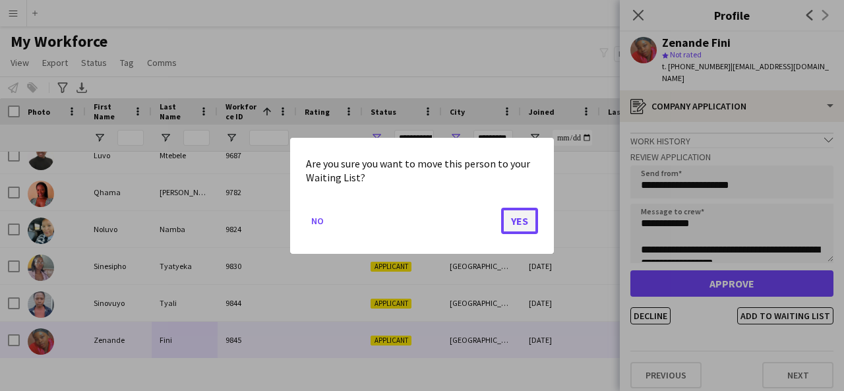
click at [521, 219] on button "Yes" at bounding box center [519, 220] width 37 height 26
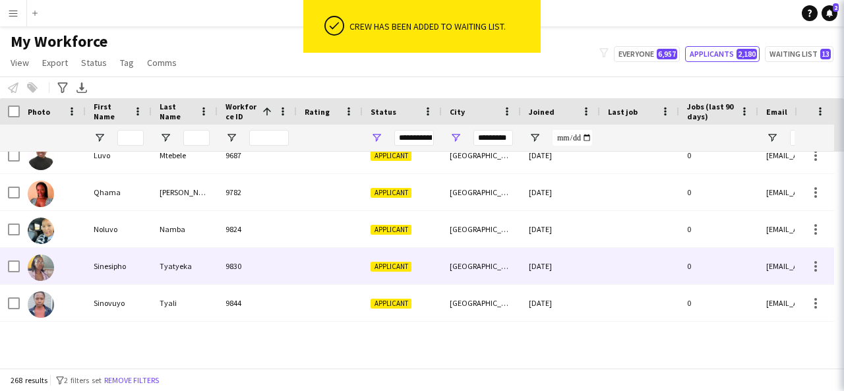
scroll to position [9691, 0]
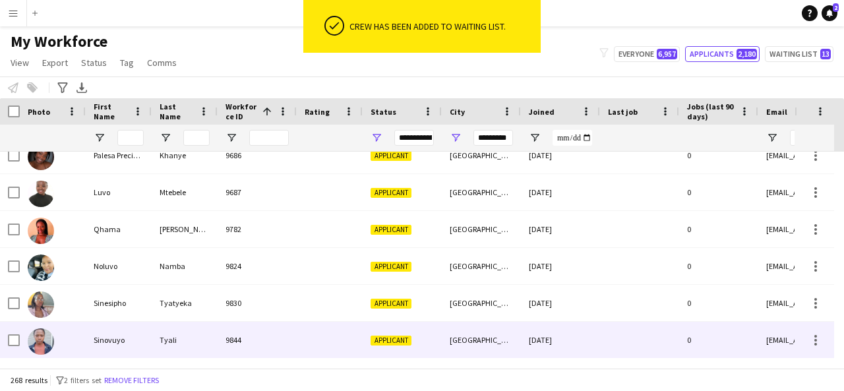
click at [227, 338] on div "9844" at bounding box center [257, 340] width 79 height 36
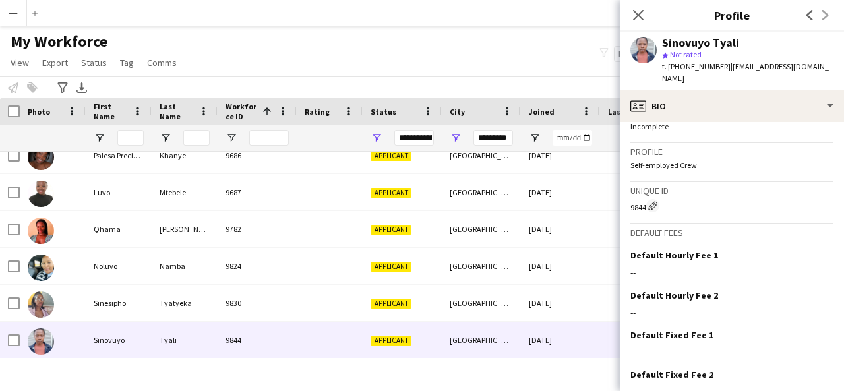
scroll to position [578, 0]
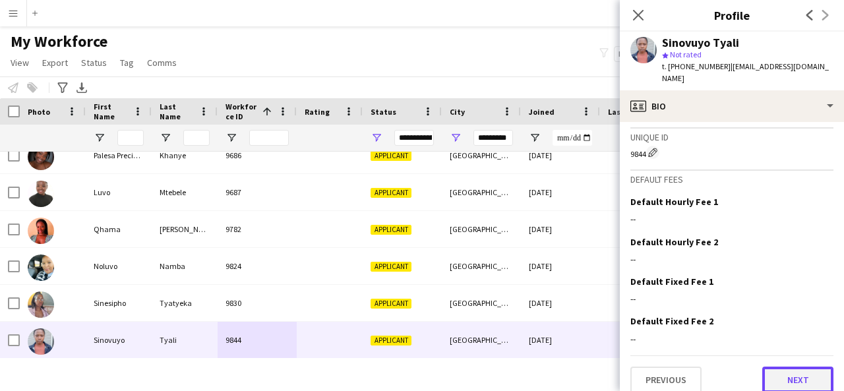
click at [787, 375] on button "Next" at bounding box center [797, 380] width 71 height 26
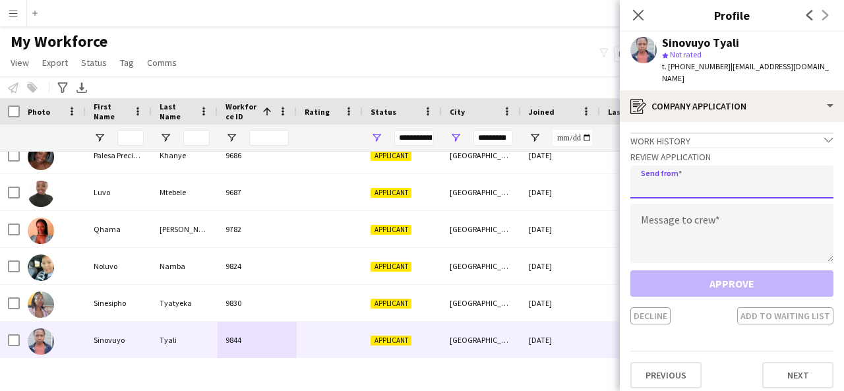
click at [698, 176] on input "email" at bounding box center [731, 182] width 203 height 33
type input "**********"
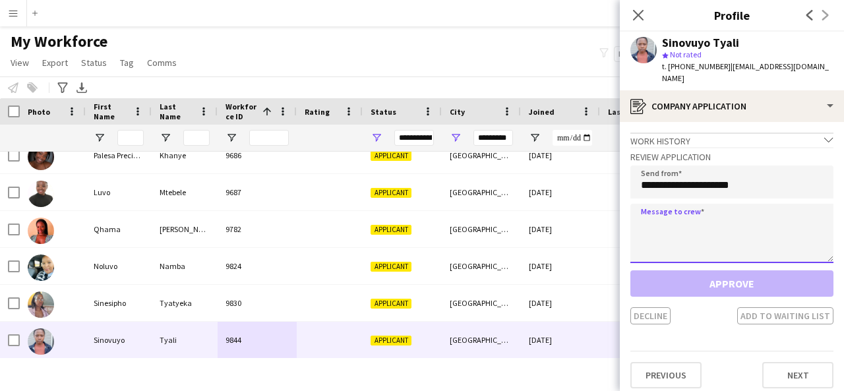
click at [661, 204] on textarea at bounding box center [731, 233] width 203 height 59
paste textarea "**********"
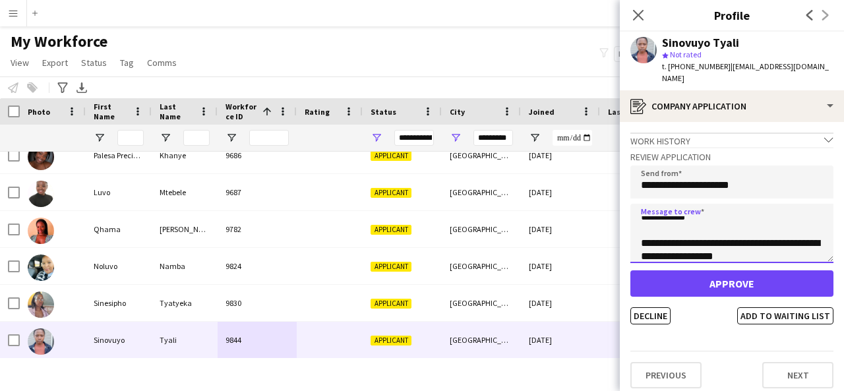
scroll to position [0, 0]
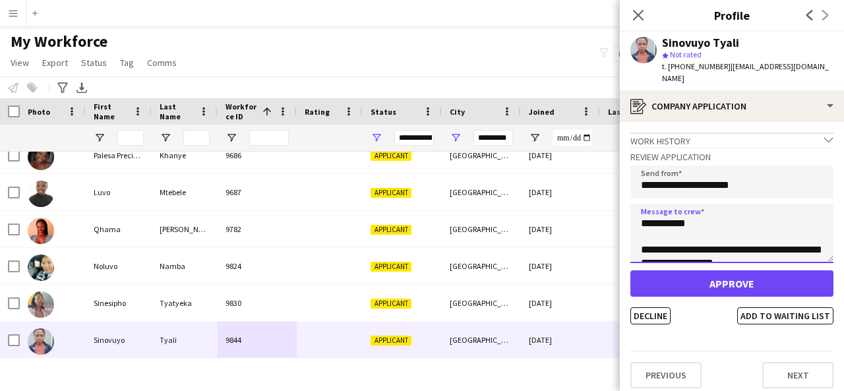
drag, startPoint x: 685, startPoint y: 209, endPoint x: 654, endPoint y: 208, distance: 31.7
click at [654, 208] on textarea "**********" at bounding box center [731, 233] width 203 height 59
type textarea "**********"
click at [791, 307] on button "Add to waiting list" at bounding box center [785, 315] width 96 height 17
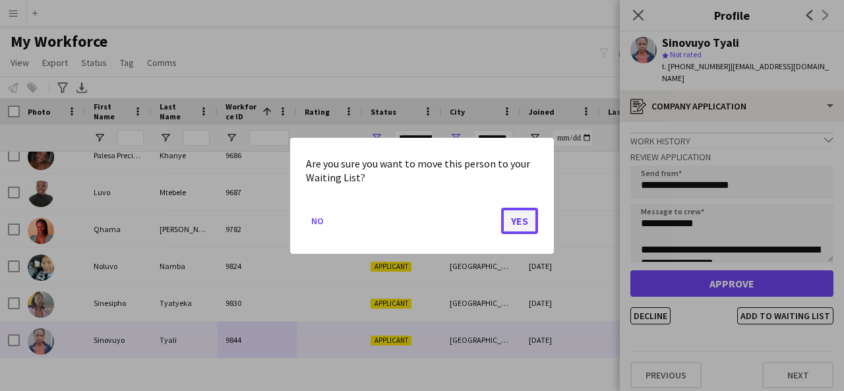
click at [524, 216] on button "Yes" at bounding box center [519, 220] width 37 height 26
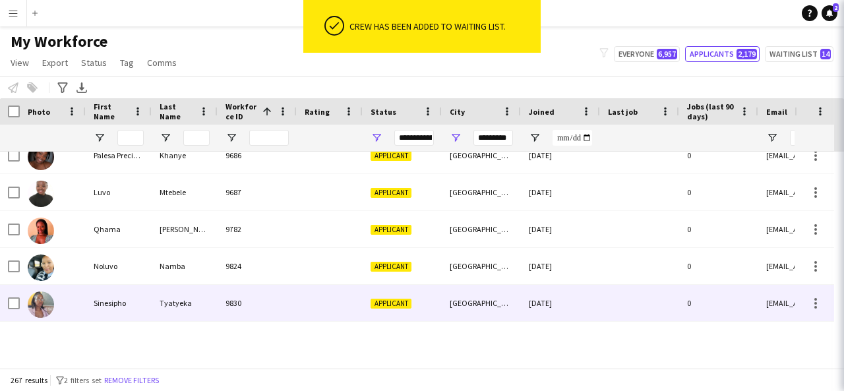
scroll to position [9654, 0]
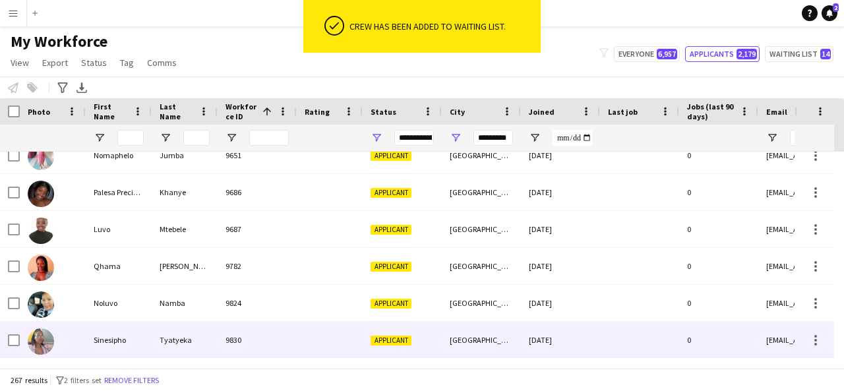
click at [292, 329] on div "9830" at bounding box center [257, 340] width 79 height 36
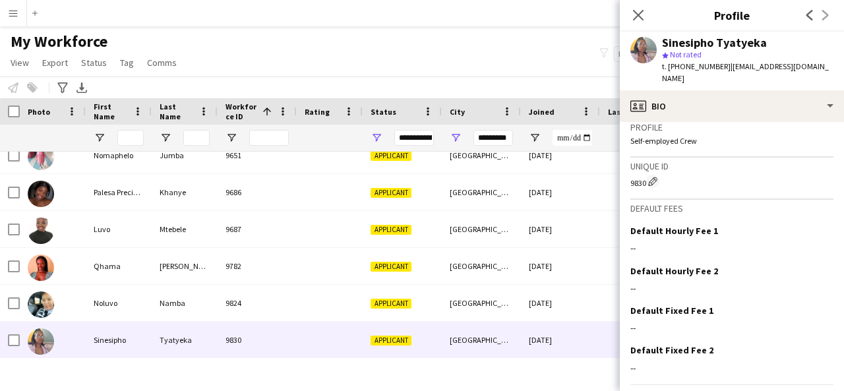
scroll to position [558, 0]
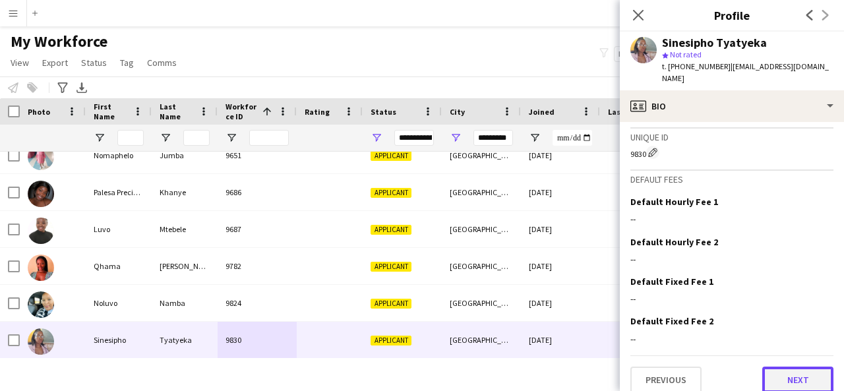
click at [783, 370] on button "Next" at bounding box center [797, 380] width 71 height 26
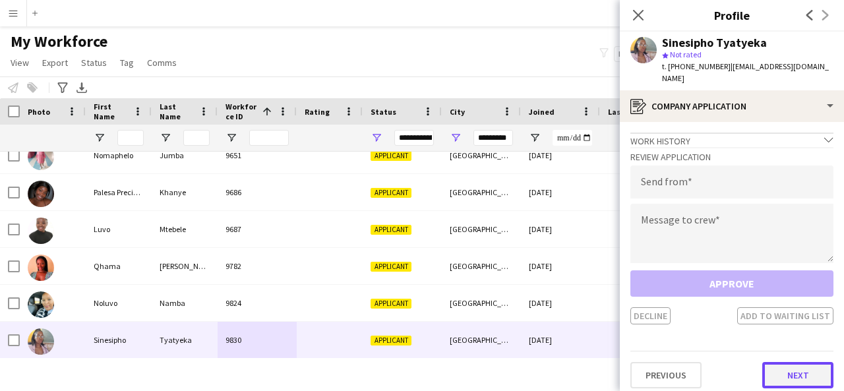
click at [826, 363] on button "Next" at bounding box center [797, 375] width 71 height 26
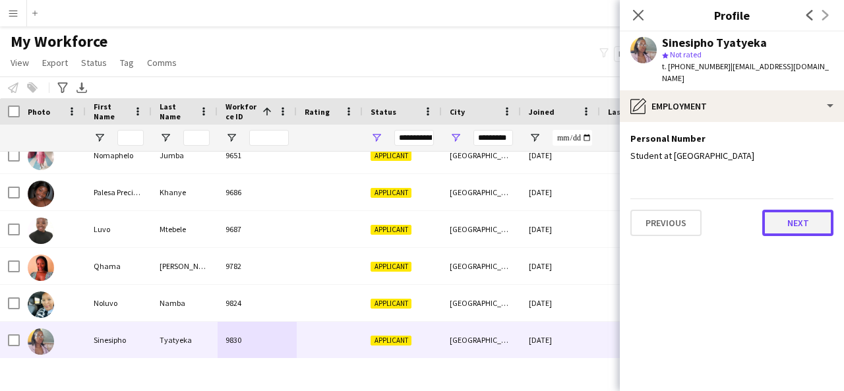
click at [813, 210] on button "Next" at bounding box center [797, 223] width 71 height 26
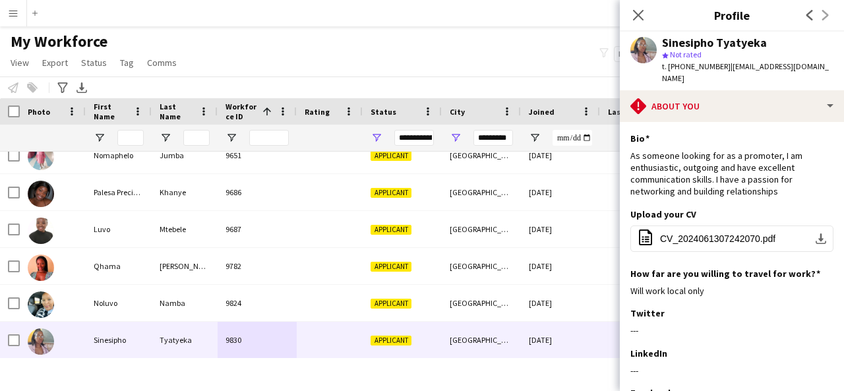
scroll to position [189, 0]
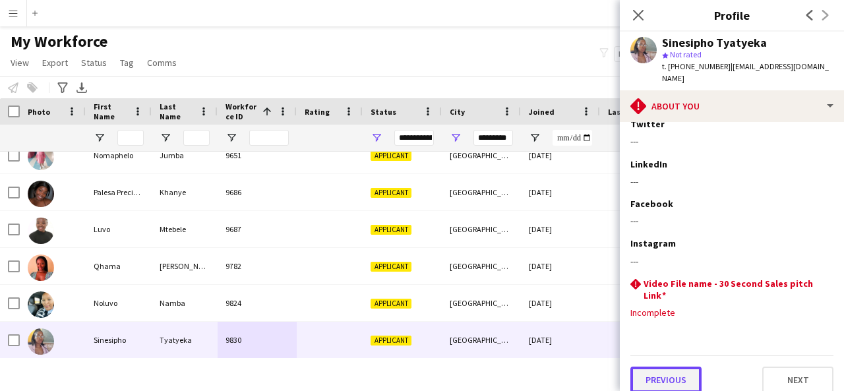
click at [671, 374] on button "Previous" at bounding box center [665, 380] width 71 height 26
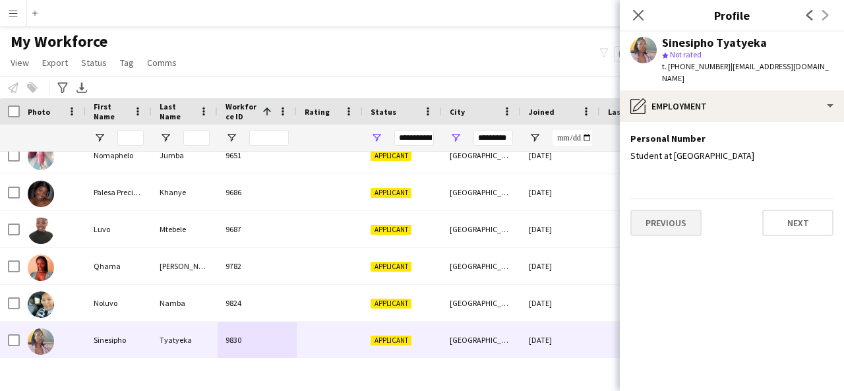
scroll to position [0, 0]
click at [674, 210] on button "Previous" at bounding box center [665, 223] width 71 height 26
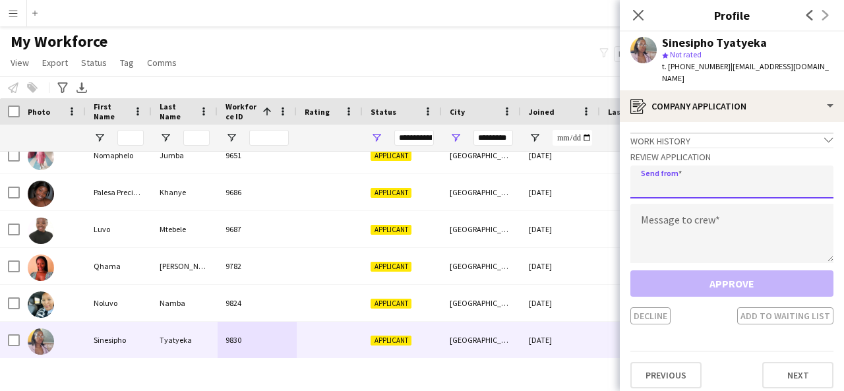
click at [692, 171] on input "email" at bounding box center [731, 182] width 203 height 33
type input "**********"
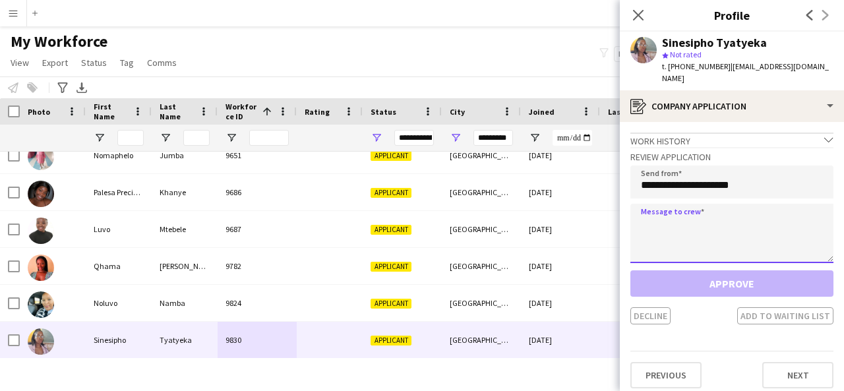
click at [663, 206] on textarea at bounding box center [731, 233] width 203 height 59
paste textarea "**********"
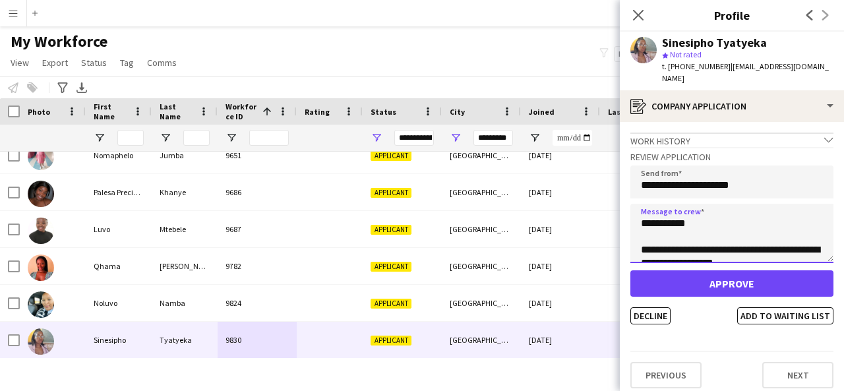
drag, startPoint x: 684, startPoint y: 211, endPoint x: 654, endPoint y: 214, distance: 30.5
click at [654, 214] on textarea "**********" at bounding box center [731, 233] width 203 height 59
type textarea "**********"
click at [785, 307] on button "Add to waiting list" at bounding box center [785, 315] width 96 height 17
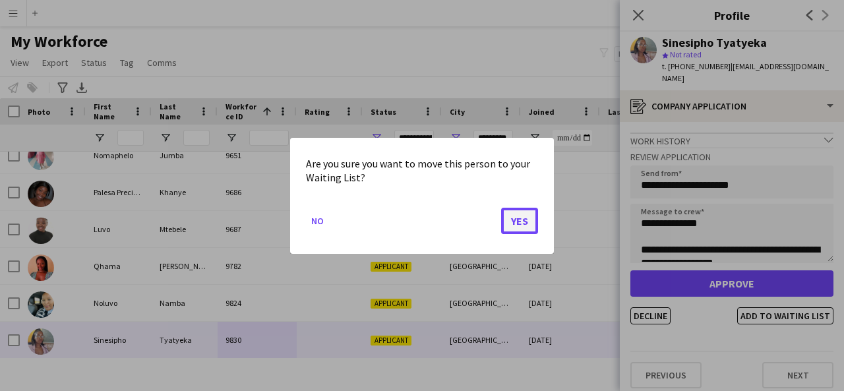
click at [533, 221] on button "Yes" at bounding box center [519, 220] width 37 height 26
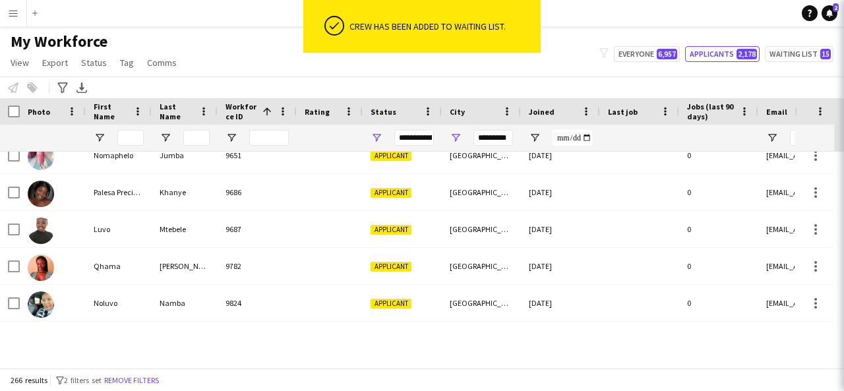
scroll to position [9617, 0]
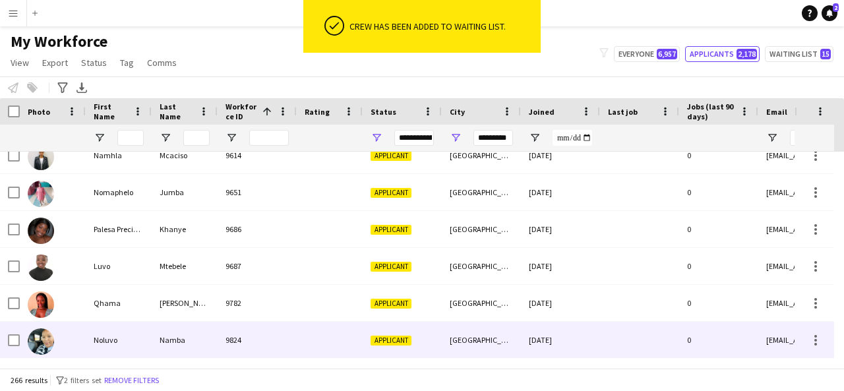
click at [191, 336] on div "Namba" at bounding box center [185, 340] width 66 height 36
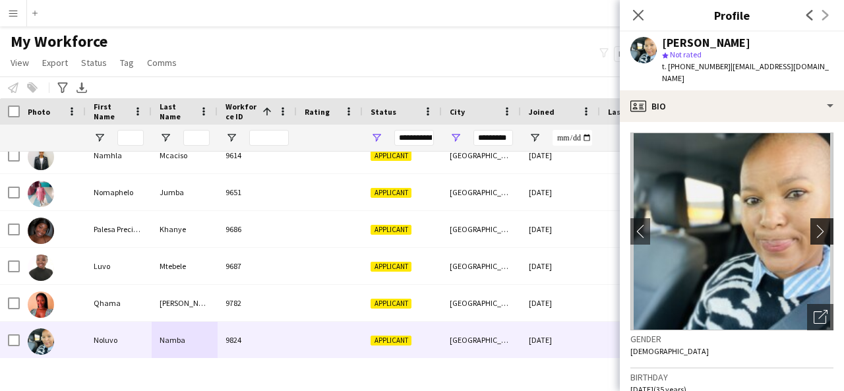
click at [814, 224] on app-icon "chevron-right" at bounding box center [824, 231] width 20 height 14
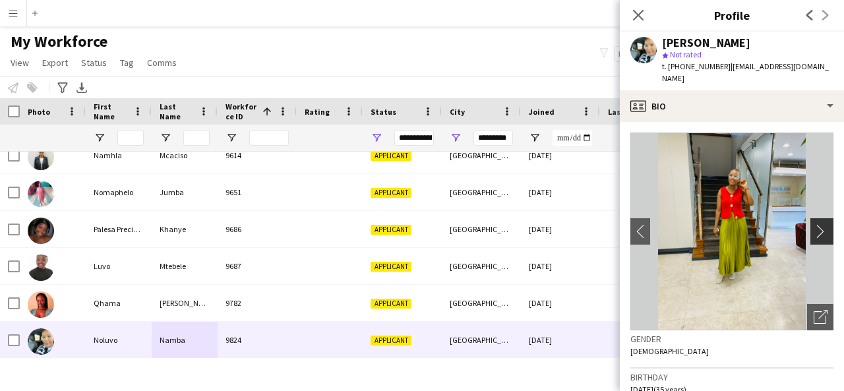
click at [814, 224] on app-icon "chevron-right" at bounding box center [824, 231] width 20 height 14
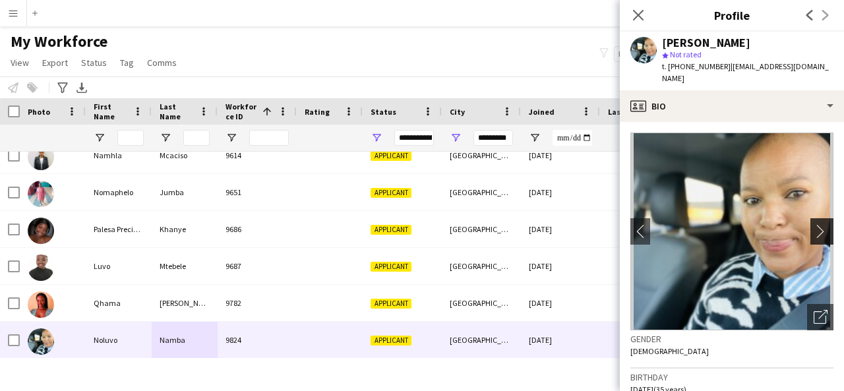
click at [814, 224] on app-icon "chevron-right" at bounding box center [824, 231] width 20 height 14
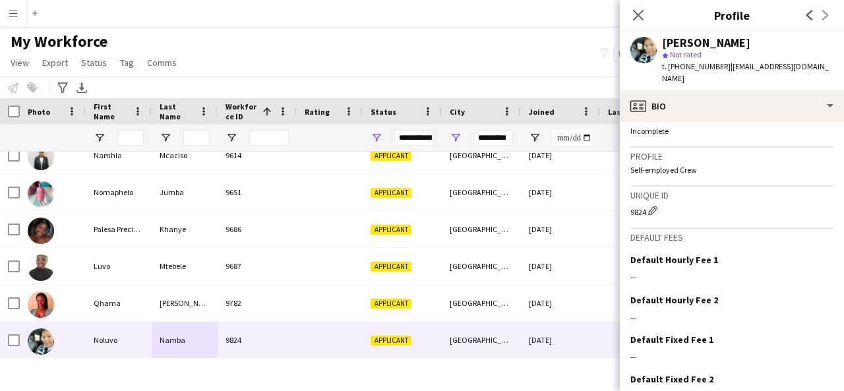
scroll to position [559, 0]
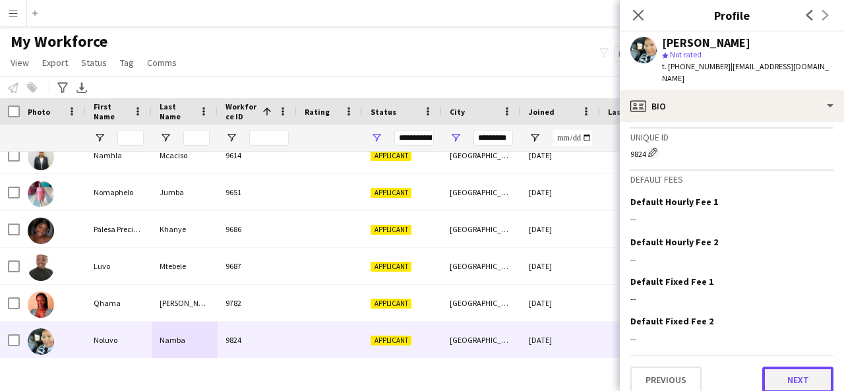
click at [794, 367] on button "Next" at bounding box center [797, 380] width 71 height 26
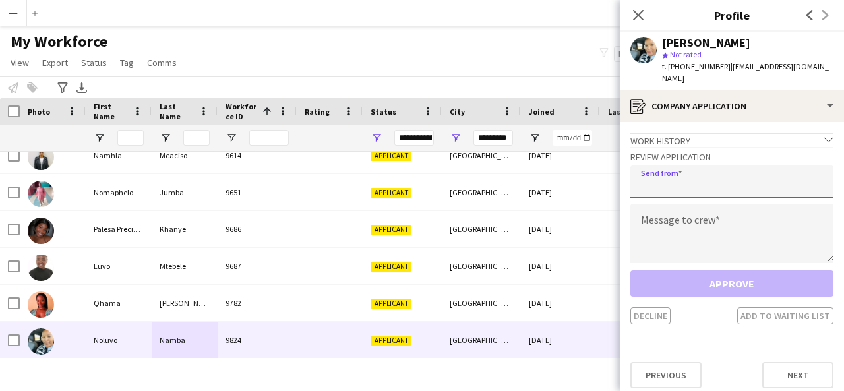
click at [714, 168] on input "email" at bounding box center [731, 182] width 203 height 33
type input "**********"
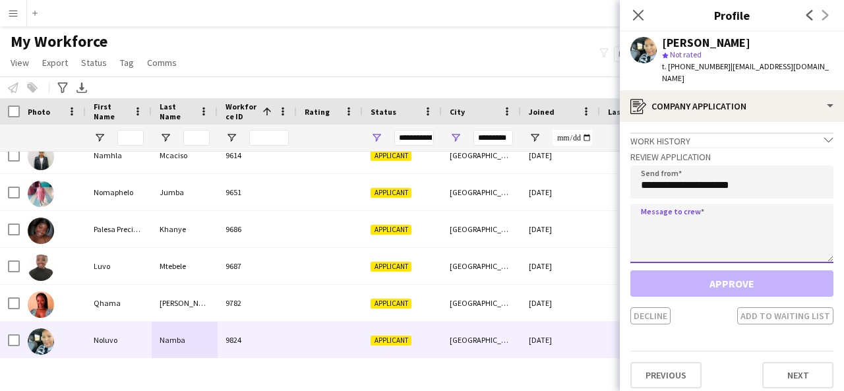
click at [648, 224] on textarea at bounding box center [731, 233] width 203 height 59
paste textarea "**********"
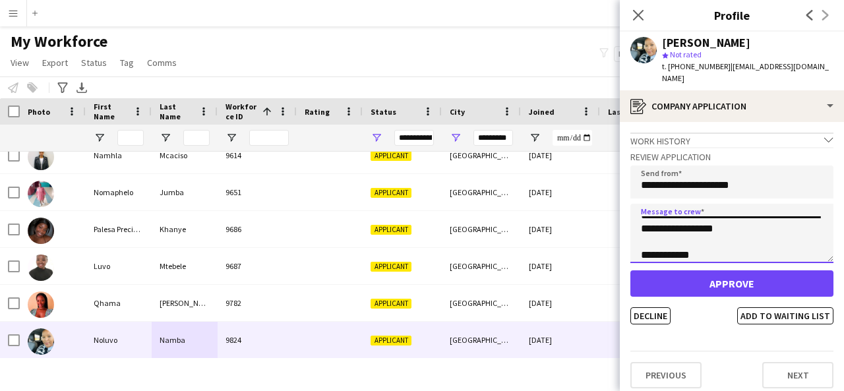
scroll to position [0, 0]
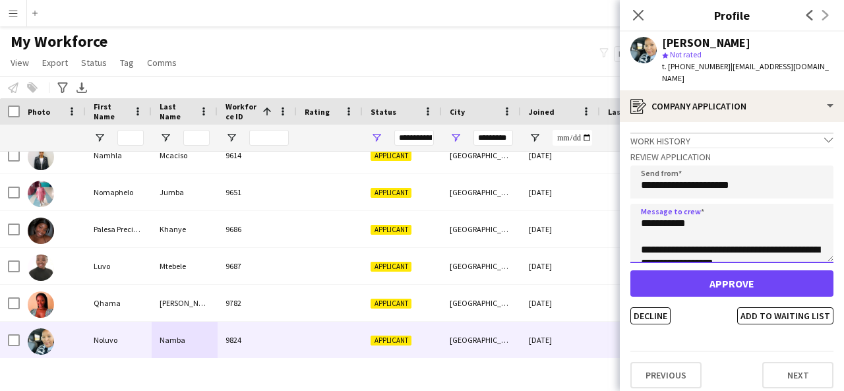
drag, startPoint x: 685, startPoint y: 211, endPoint x: 656, endPoint y: 212, distance: 29.7
click at [656, 212] on textarea "**********" at bounding box center [731, 233] width 203 height 59
type textarea "**********"
click at [785, 307] on button "Add to waiting list" at bounding box center [785, 315] width 96 height 17
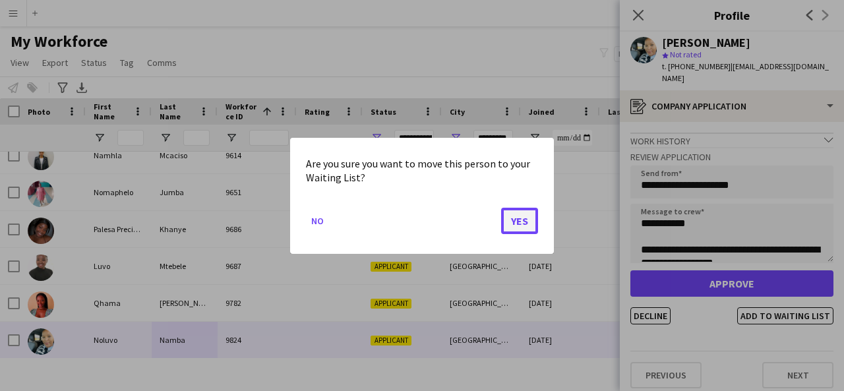
click at [515, 212] on button "Yes" at bounding box center [519, 220] width 37 height 26
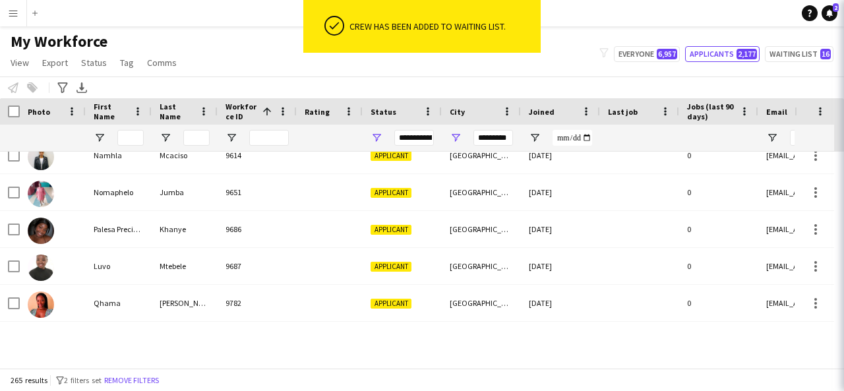
scroll to position [9580, 0]
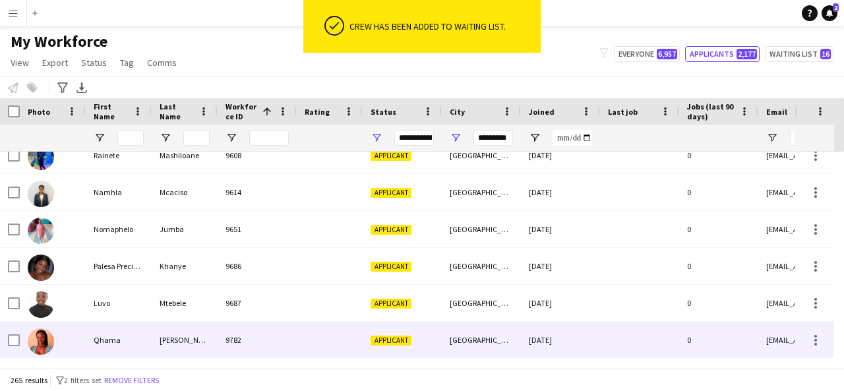
click at [330, 348] on div at bounding box center [330, 340] width 66 height 36
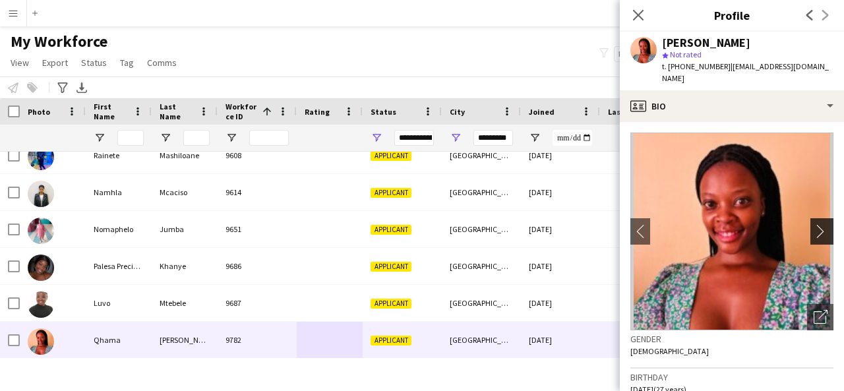
click at [815, 224] on app-icon "chevron-right" at bounding box center [824, 231] width 20 height 14
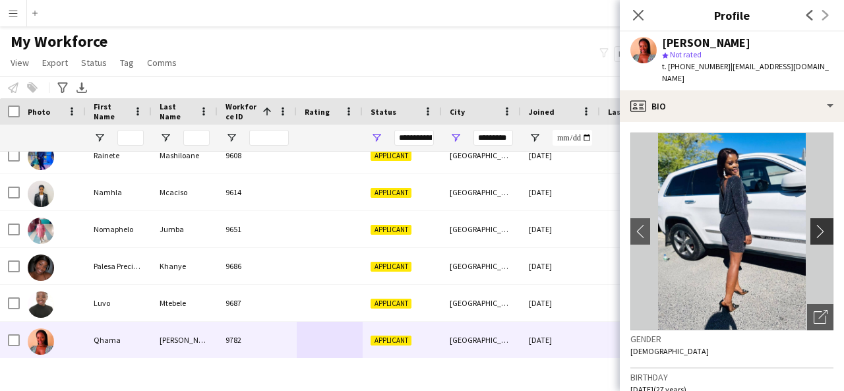
click at [814, 224] on app-icon "chevron-right" at bounding box center [824, 231] width 20 height 14
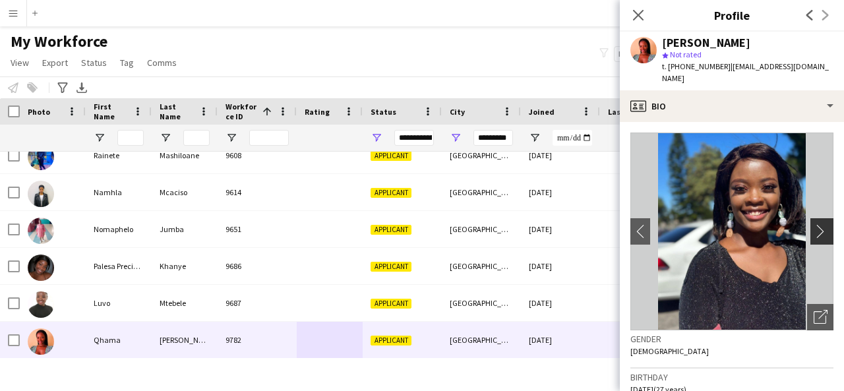
click at [811, 218] on button "chevron-right" at bounding box center [824, 231] width 26 height 26
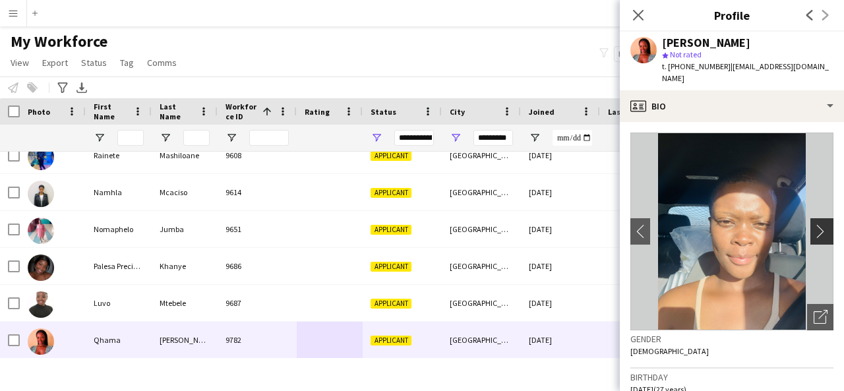
click at [811, 218] on button "chevron-right" at bounding box center [824, 231] width 26 height 26
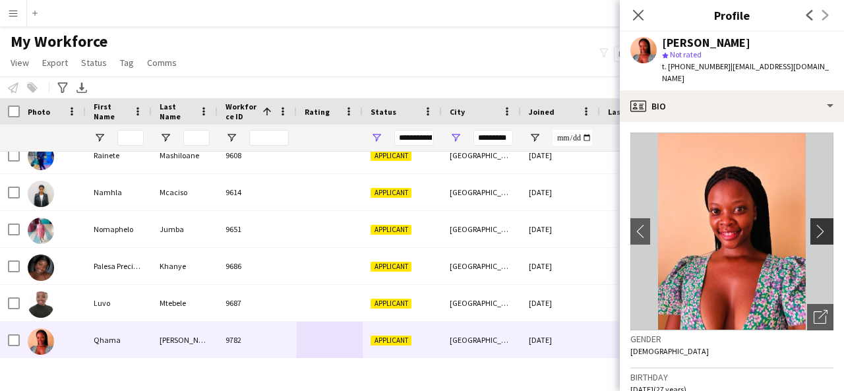
click at [814, 224] on app-icon "chevron-right" at bounding box center [824, 231] width 20 height 14
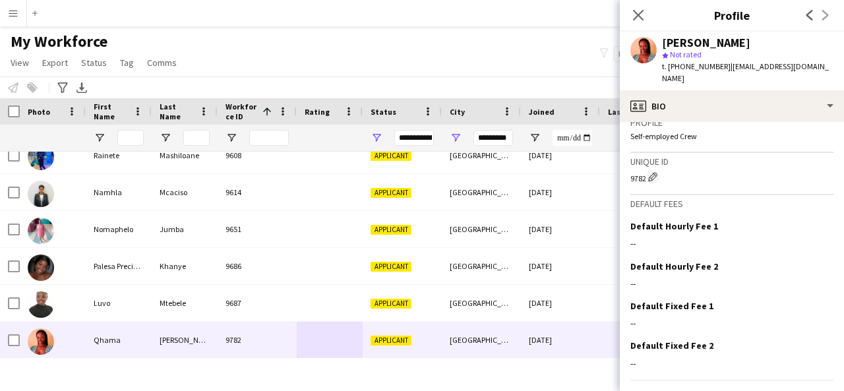
scroll to position [588, 0]
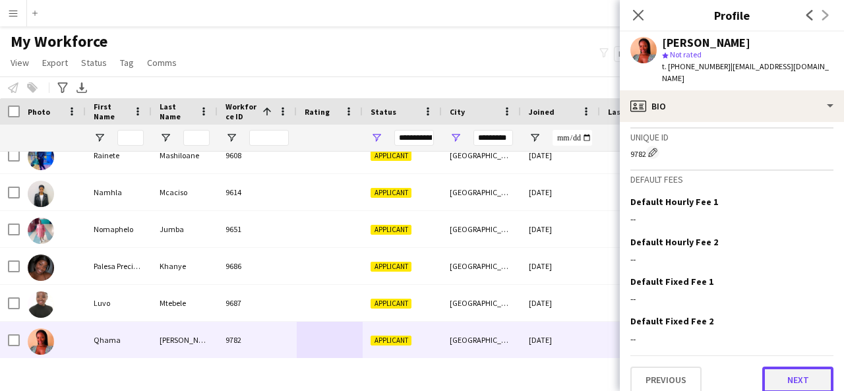
click at [807, 367] on button "Next" at bounding box center [797, 380] width 71 height 26
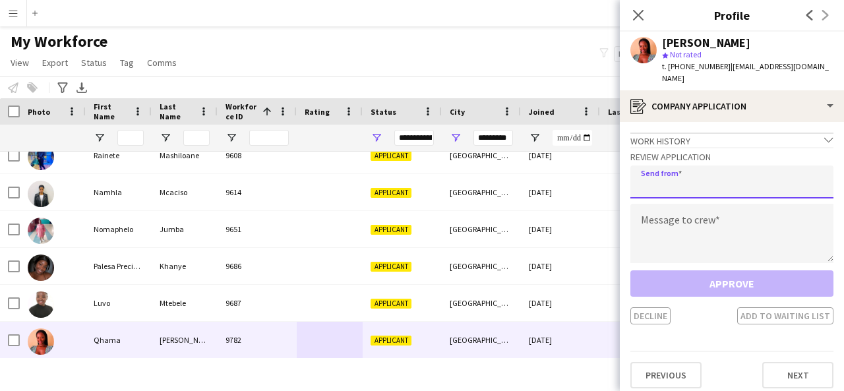
click at [684, 175] on input "email" at bounding box center [731, 182] width 203 height 33
type input "**********"
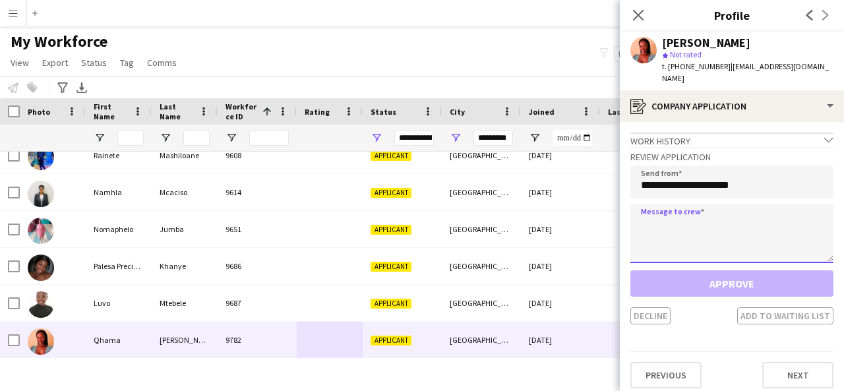
click at [661, 204] on textarea at bounding box center [731, 233] width 203 height 59
paste textarea "**********"
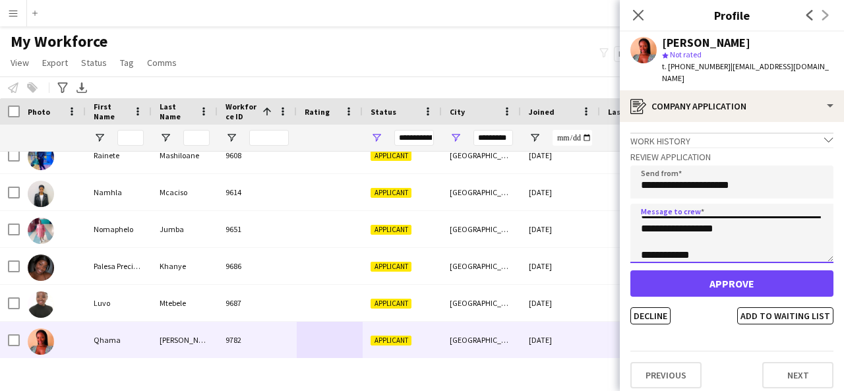
scroll to position [17, 0]
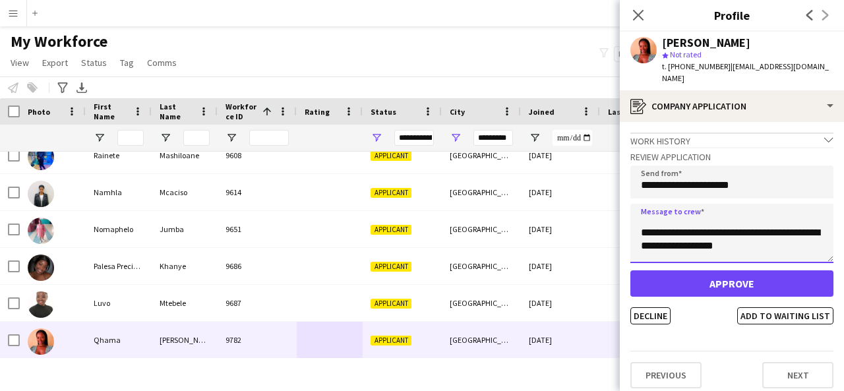
drag, startPoint x: 690, startPoint y: 218, endPoint x: 694, endPoint y: 231, distance: 14.6
click at [694, 231] on textarea "**********" at bounding box center [731, 233] width 203 height 59
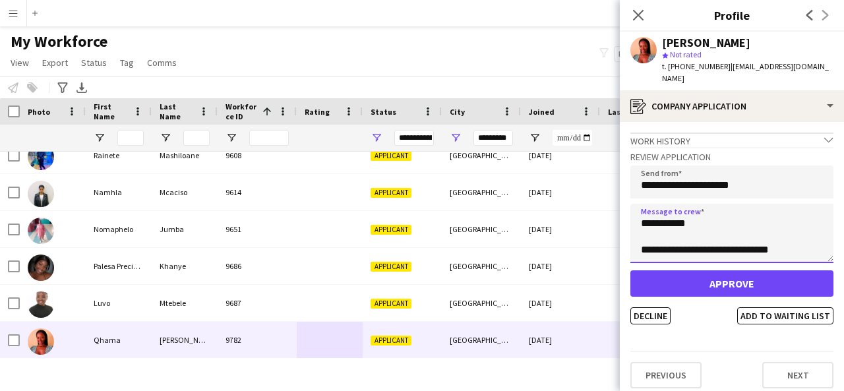
drag, startPoint x: 683, startPoint y: 210, endPoint x: 654, endPoint y: 208, distance: 29.0
click at [654, 208] on textarea "**********" at bounding box center [731, 233] width 203 height 59
type textarea "**********"
click at [807, 307] on button "Add to waiting list" at bounding box center [785, 315] width 96 height 17
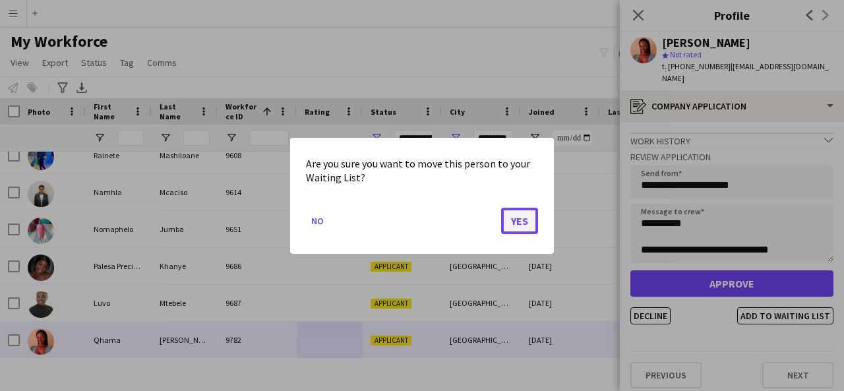
click at [529, 220] on button "Yes" at bounding box center [519, 220] width 37 height 26
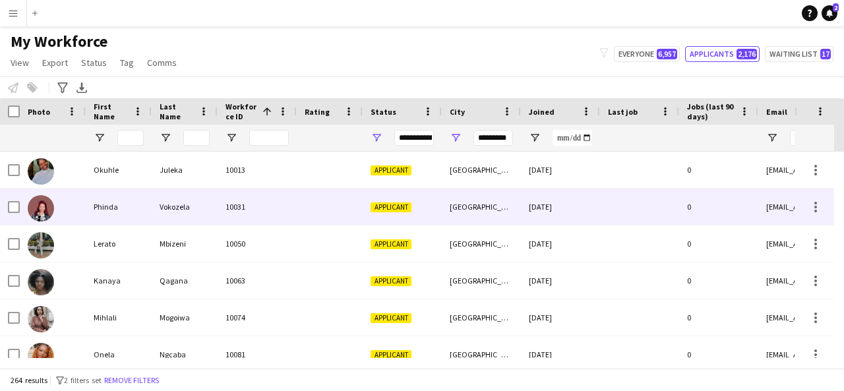
click at [82, 206] on div at bounding box center [53, 207] width 66 height 36
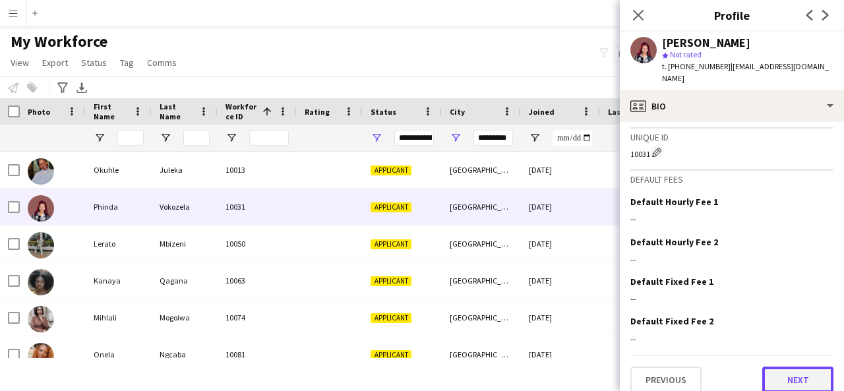
click at [794, 367] on button "Next" at bounding box center [797, 380] width 71 height 26
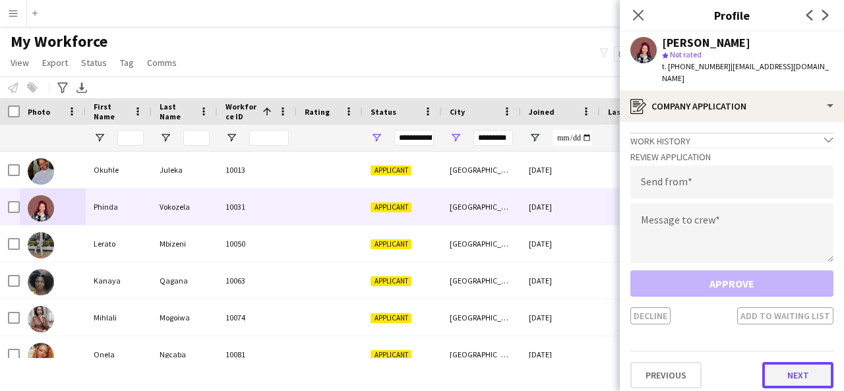
click at [801, 362] on button "Next" at bounding box center [797, 375] width 71 height 26
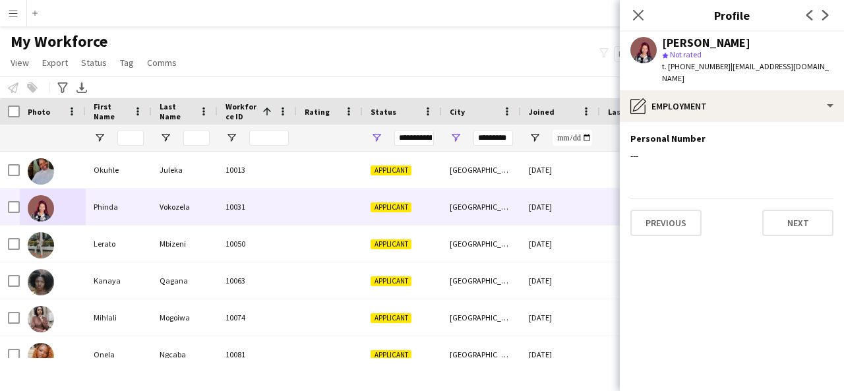
click at [565, 86] on div "Notify workforce Add to tag Select at least one crew to tag him or her. Advance…" at bounding box center [422, 88] width 844 height 22
